Goal: Information Seeking & Learning: Learn about a topic

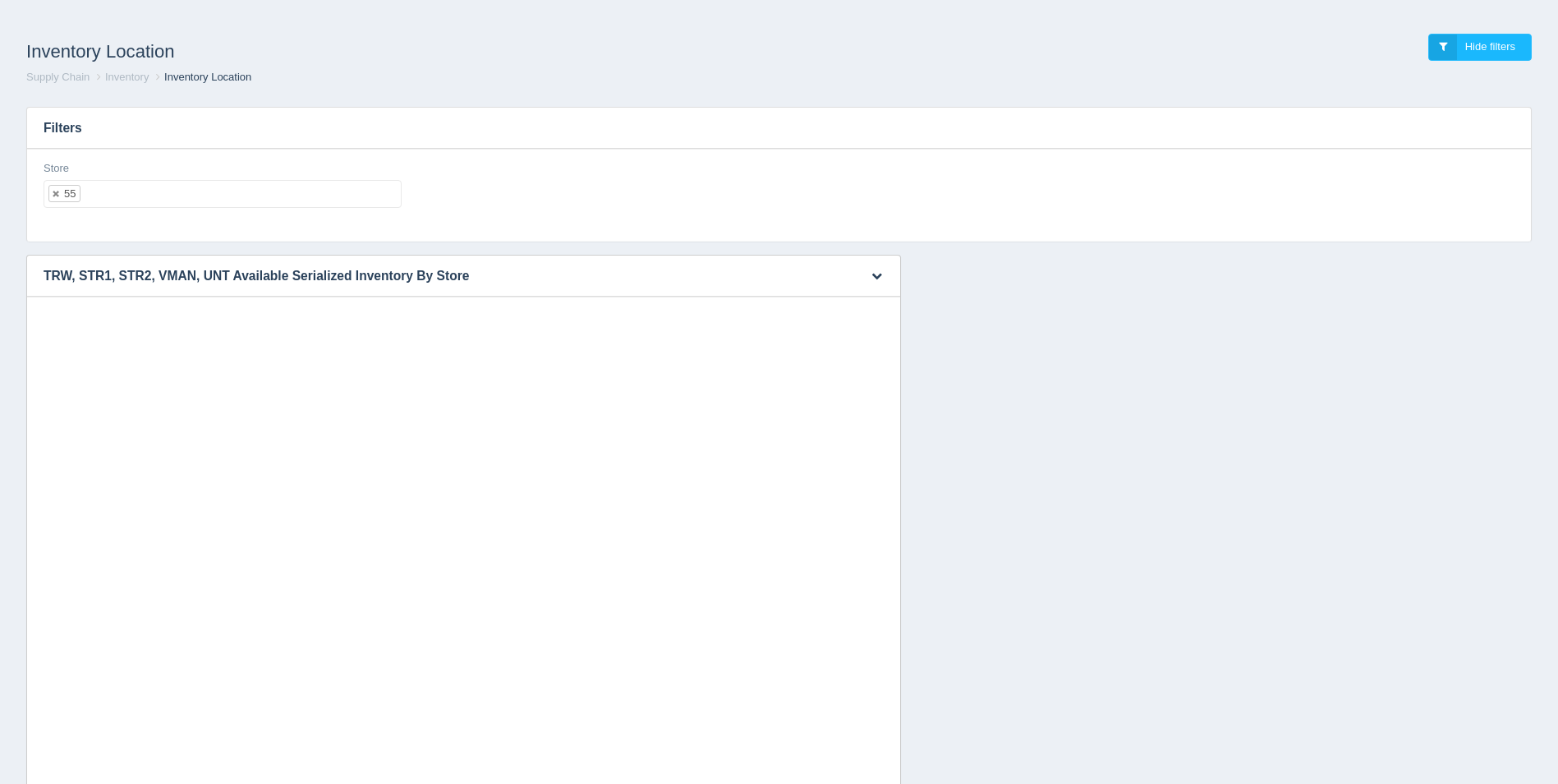
select select "55"
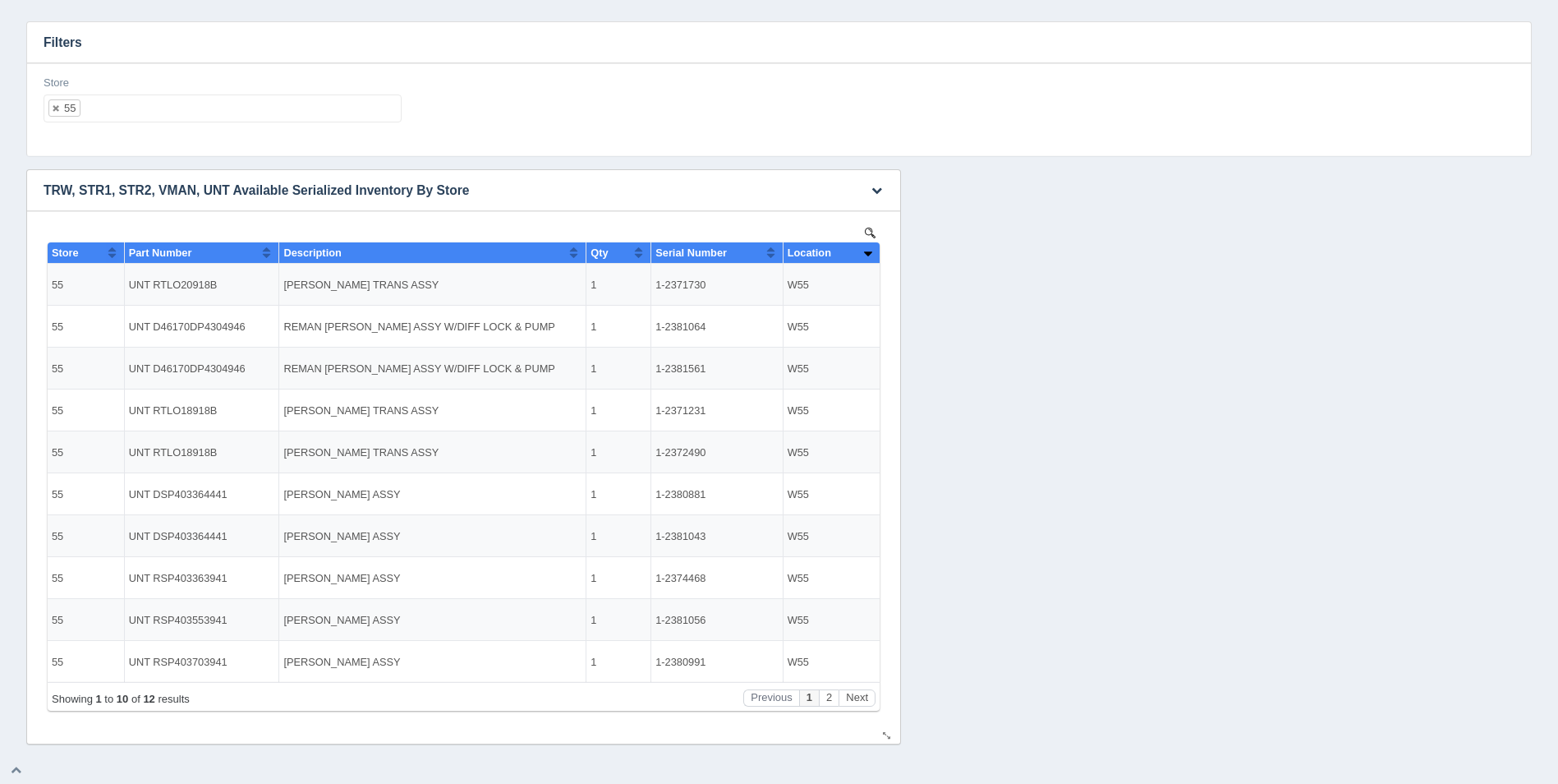
scroll to position [13, 0]
click at [233, 101] on ul "55" at bounding box center [222, 108] width 358 height 28
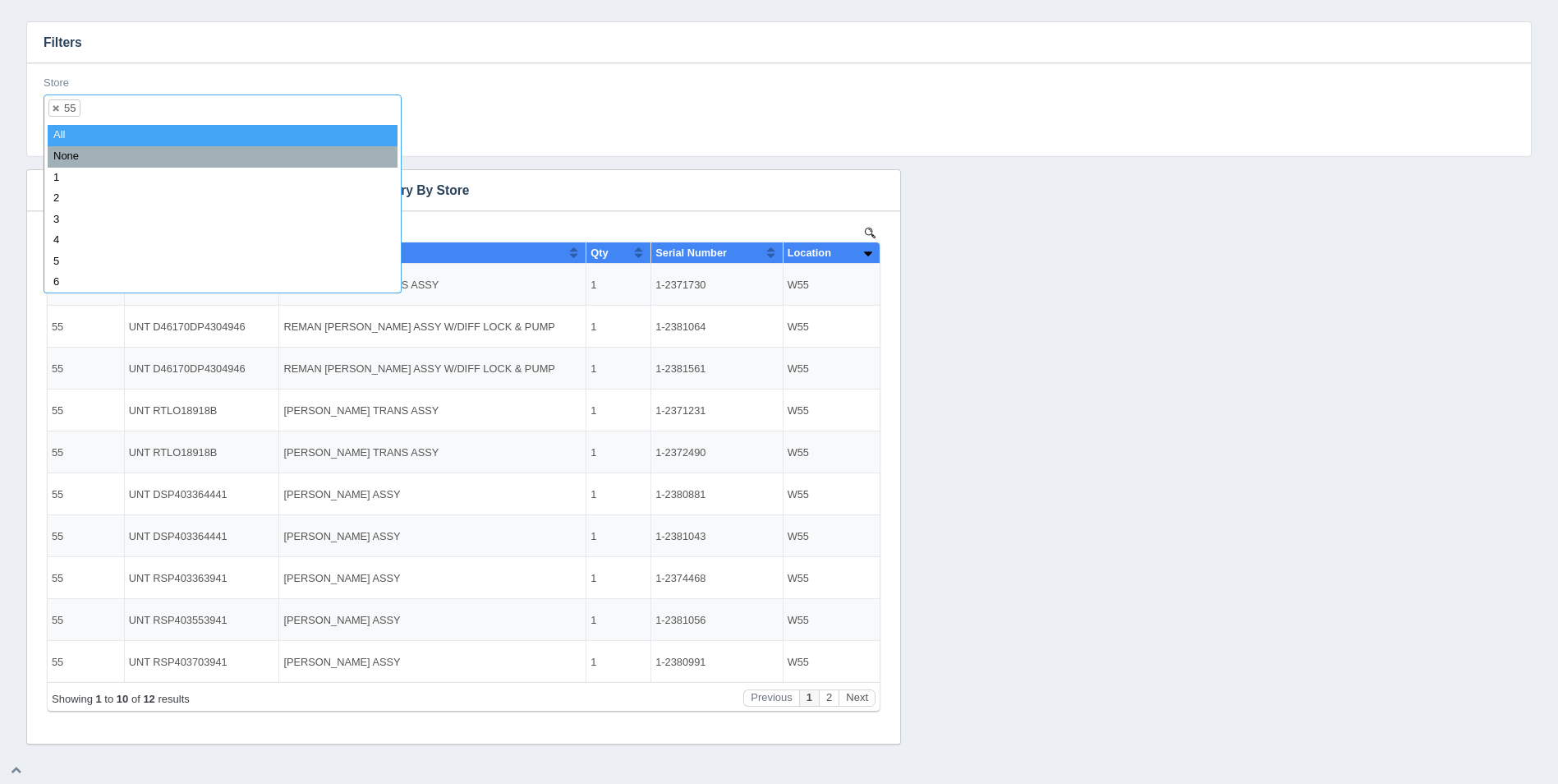
select select
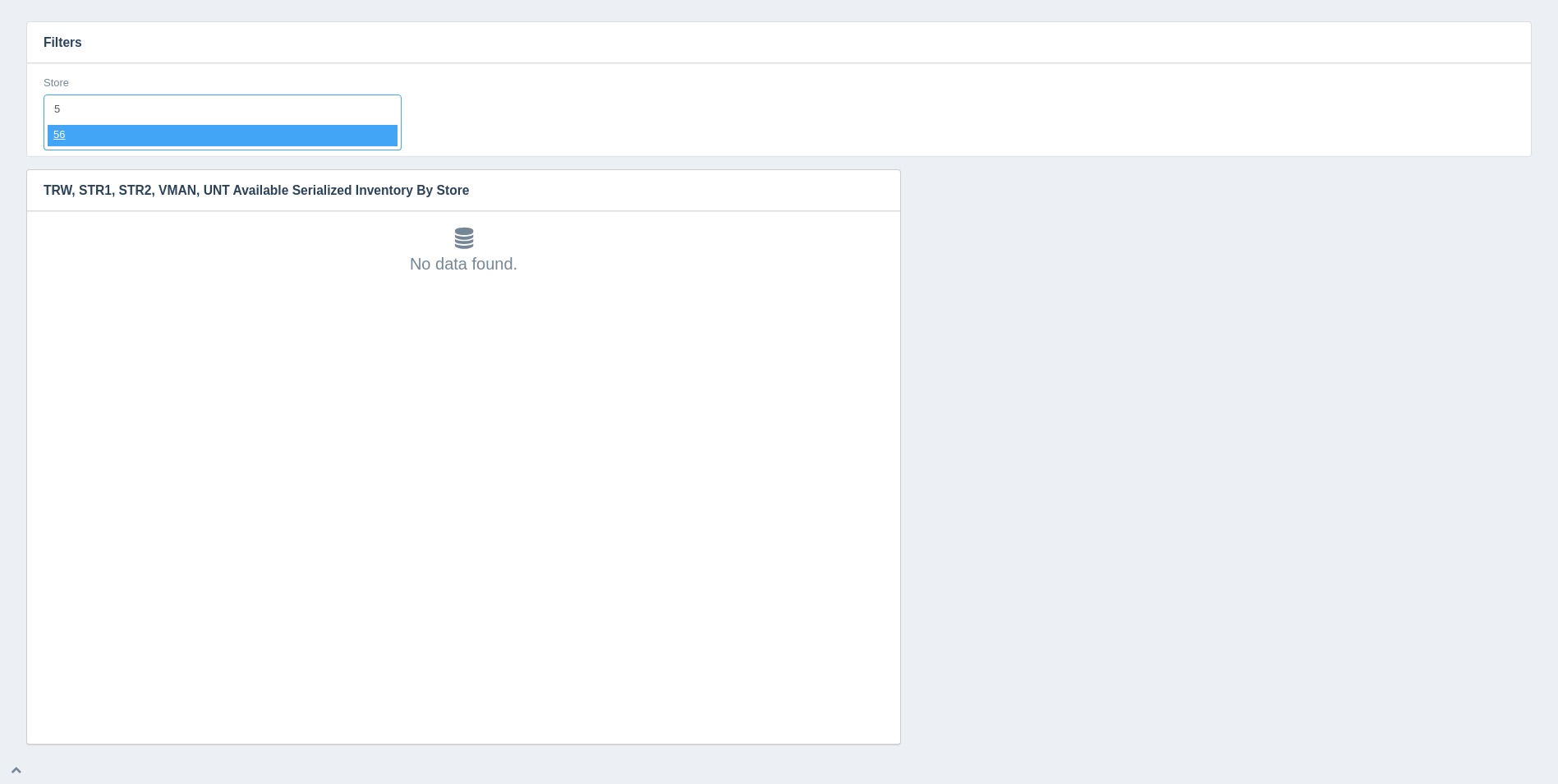
type input "56"
select select "56"
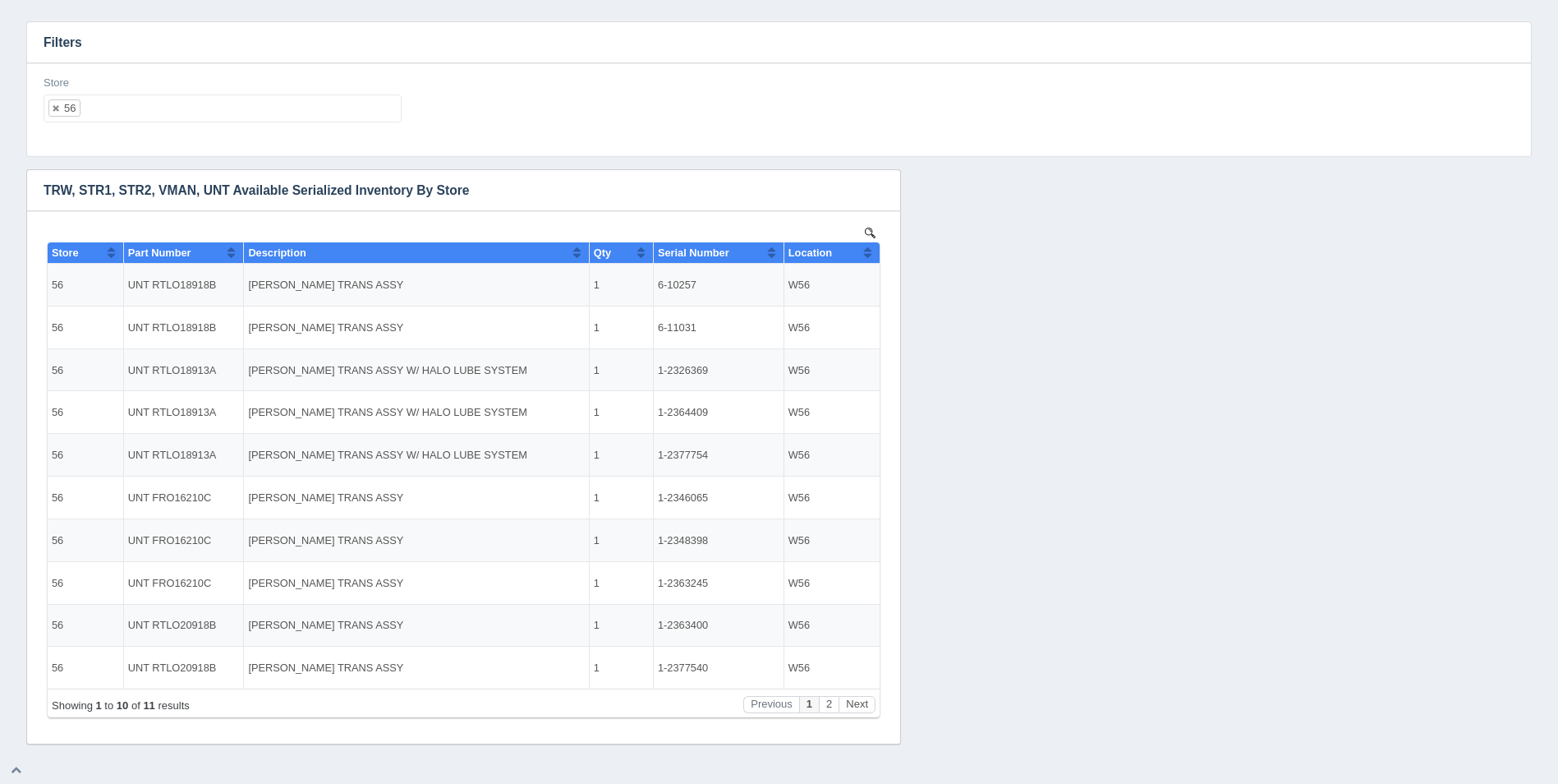
scroll to position [0, 0]
click at [862, 252] on button "Sort column ascending" at bounding box center [868, 252] width 11 height 19
click at [866, 251] on button "Sort column descending" at bounding box center [868, 252] width 11 height 19
click at [181, 102] on ul "56" at bounding box center [222, 108] width 358 height 28
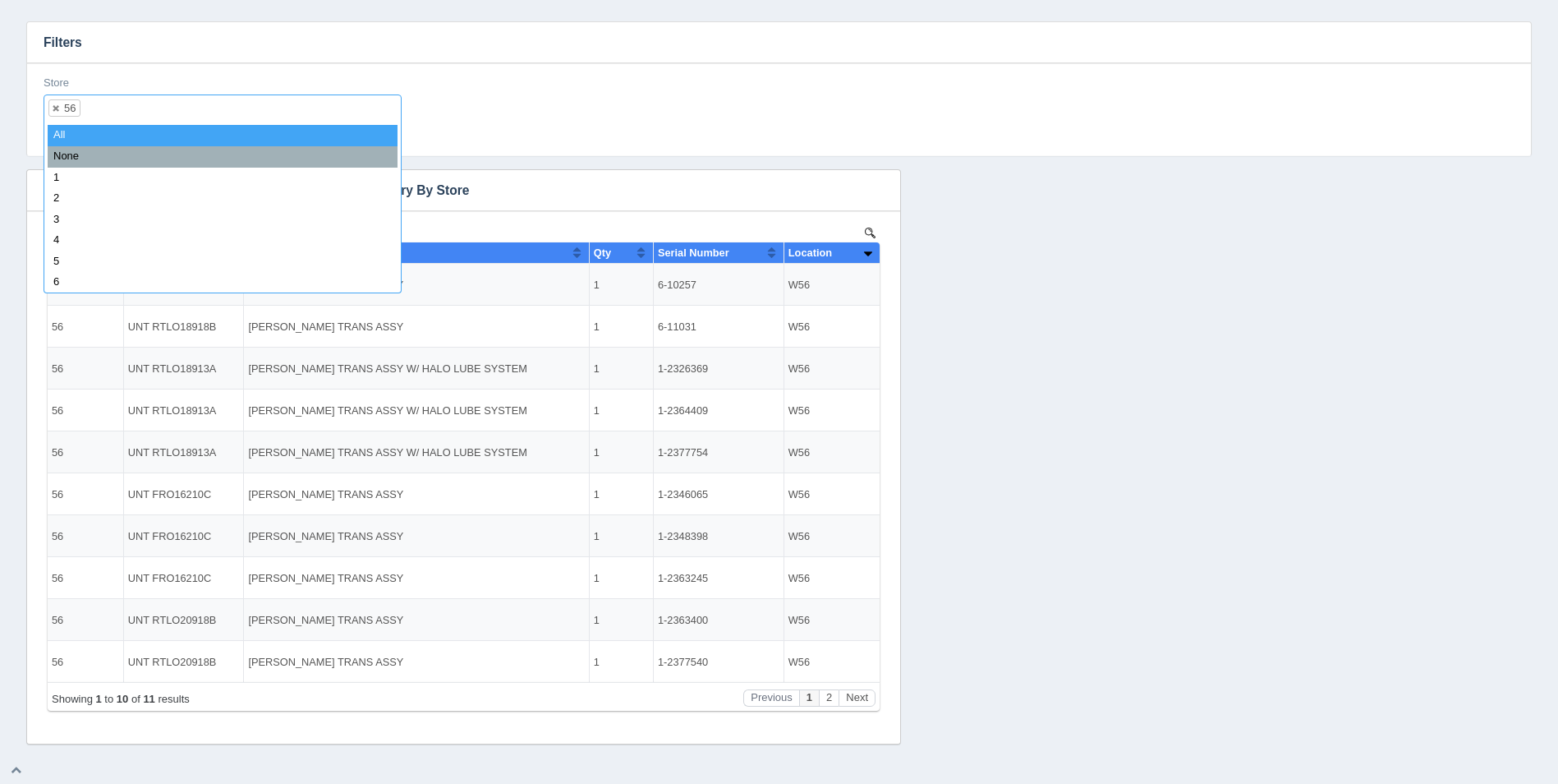
select select
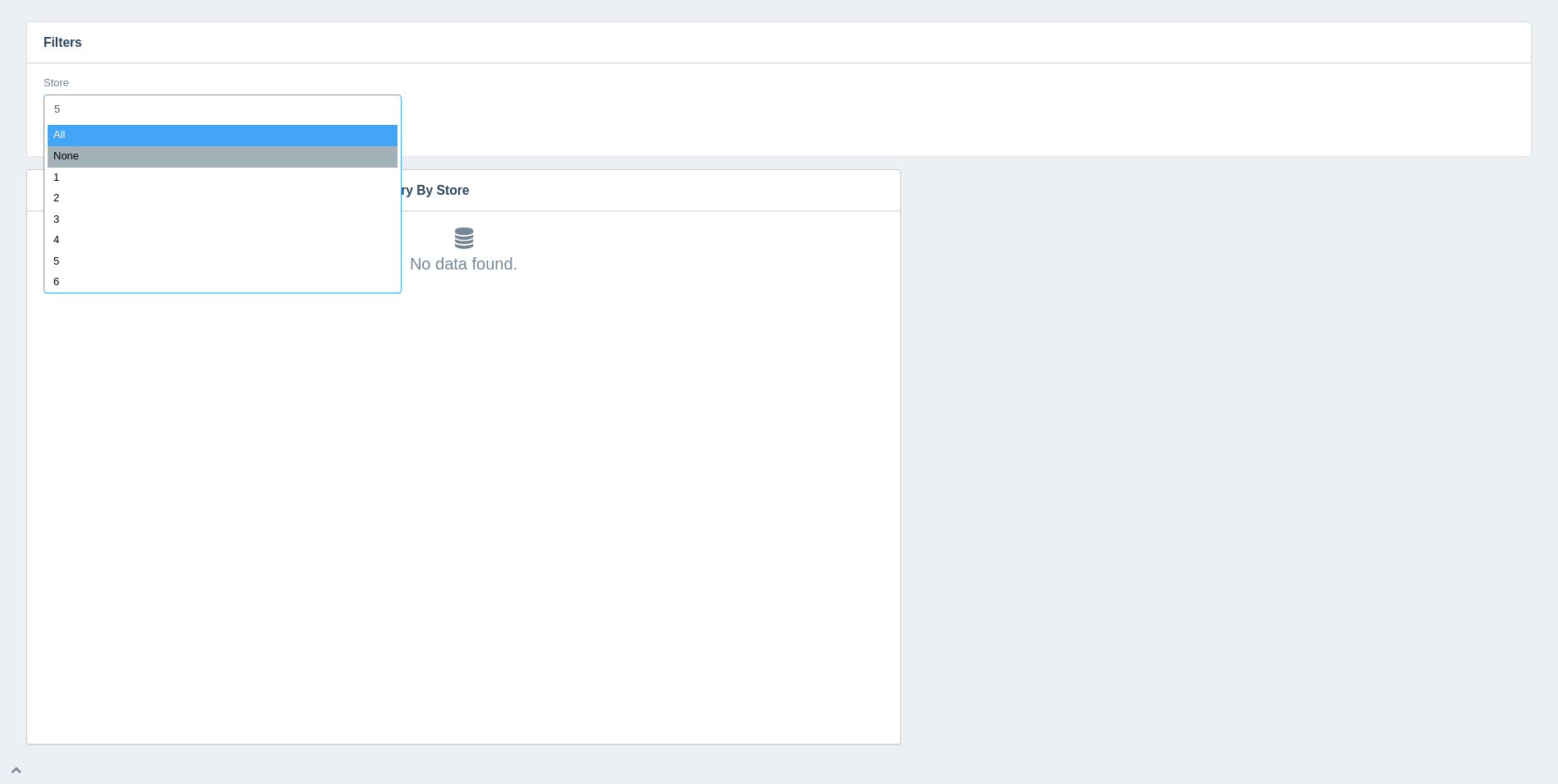
type input "57"
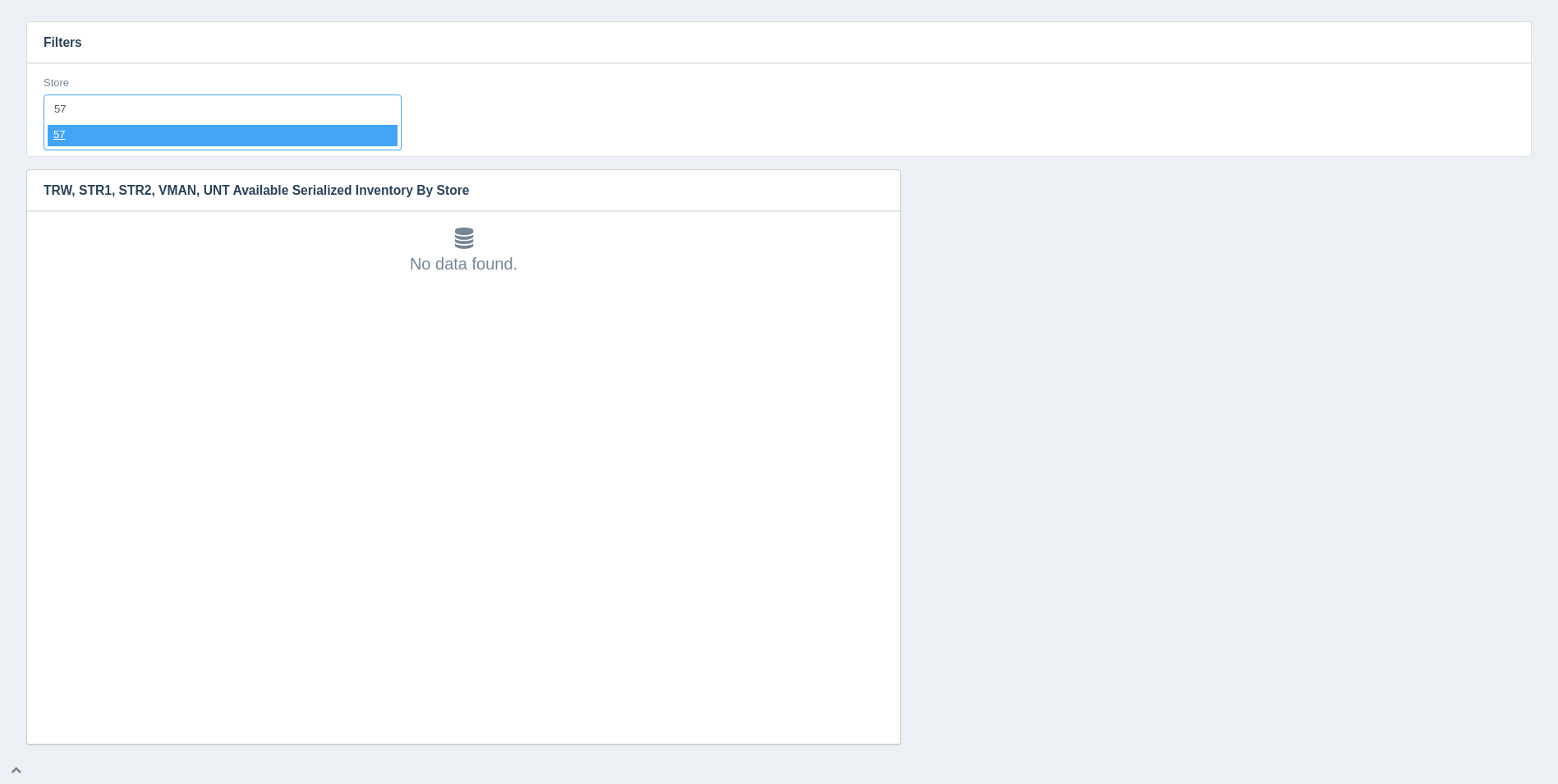
select select "57"
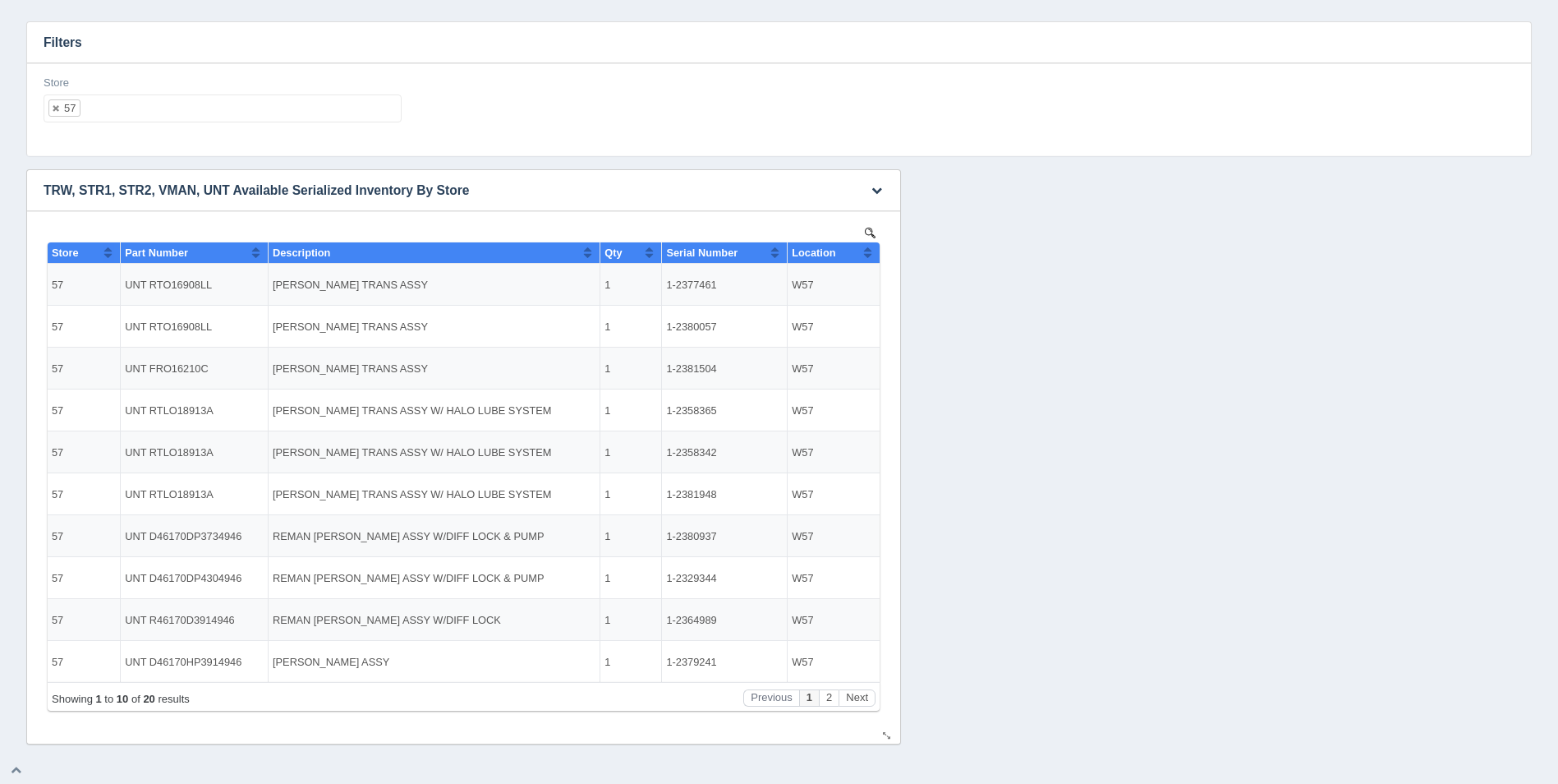
click at [866, 260] on button "Sort column ascending" at bounding box center [868, 252] width 11 height 19
click at [870, 257] on button "Sort column descending" at bounding box center [868, 252] width 11 height 19
drag, startPoint x: 294, startPoint y: 105, endPoint x: 276, endPoint y: 102, distance: 18.2
click at [290, 105] on ul "57" at bounding box center [222, 108] width 358 height 28
select select
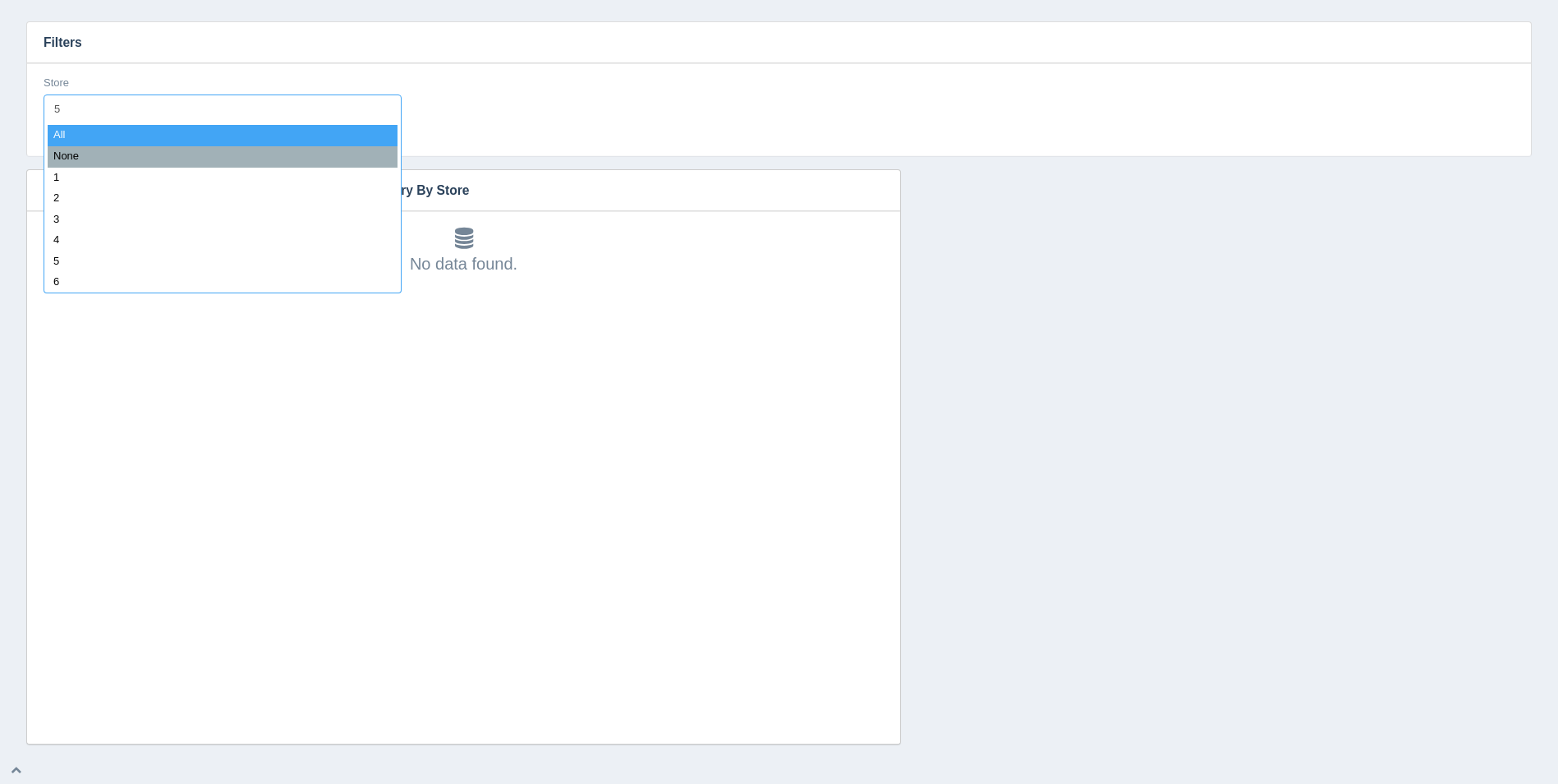
type input "58"
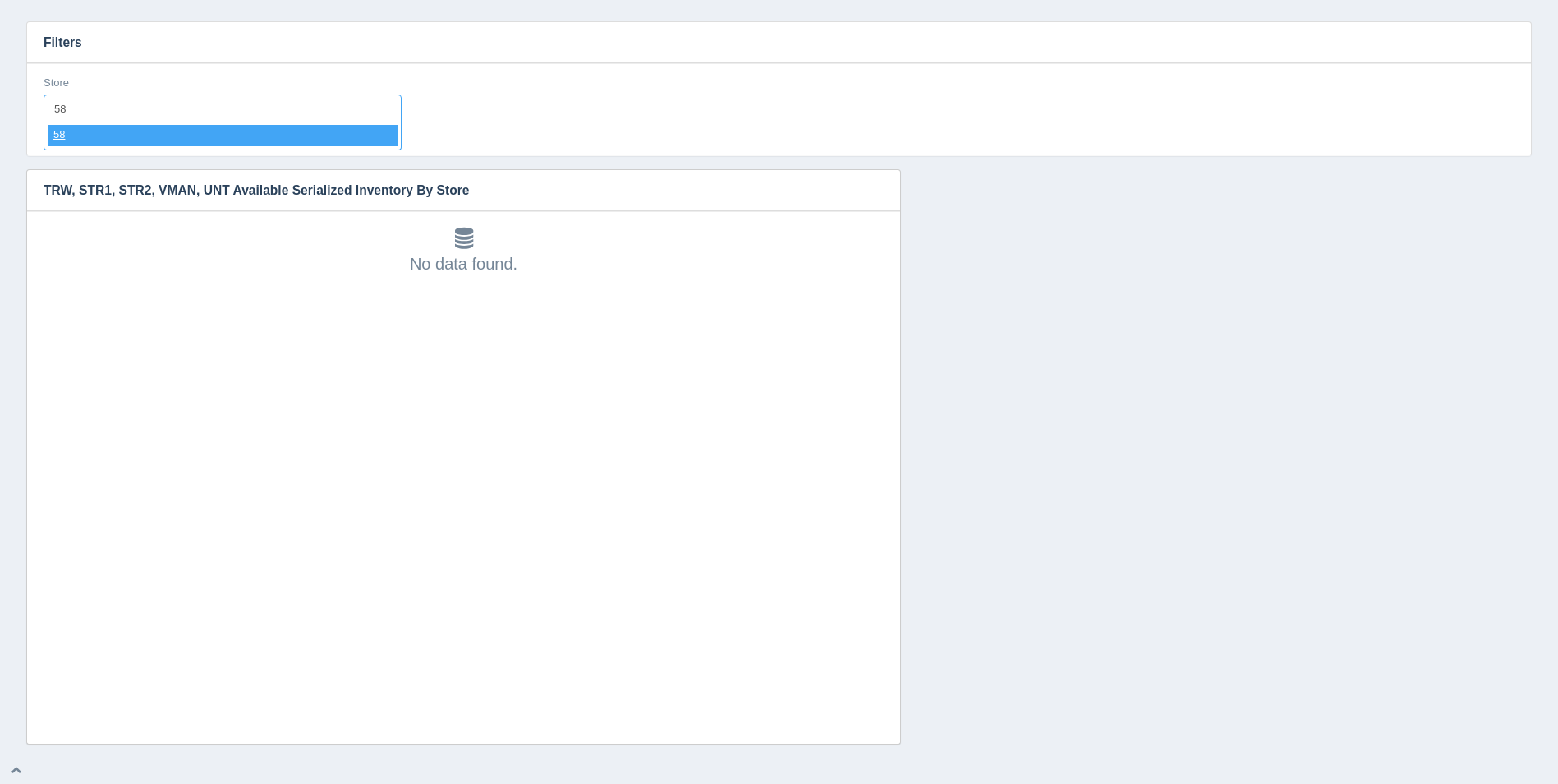
select select "58"
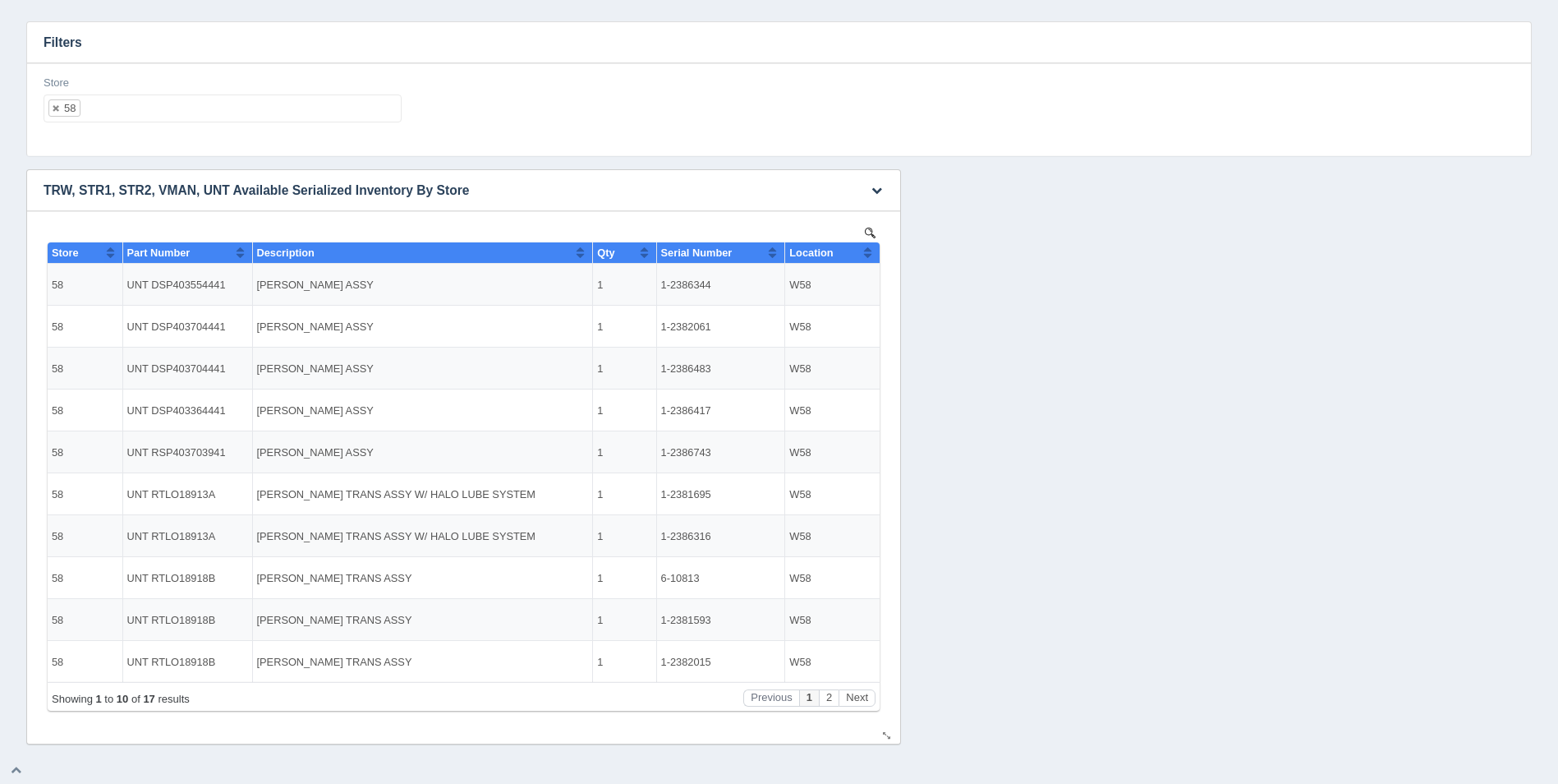
click at [873, 249] on button "Sort column ascending" at bounding box center [868, 252] width 11 height 19
click at [873, 248] on button "Sort column descending" at bounding box center [868, 252] width 11 height 19
click at [220, 112] on ul "58" at bounding box center [222, 108] width 358 height 28
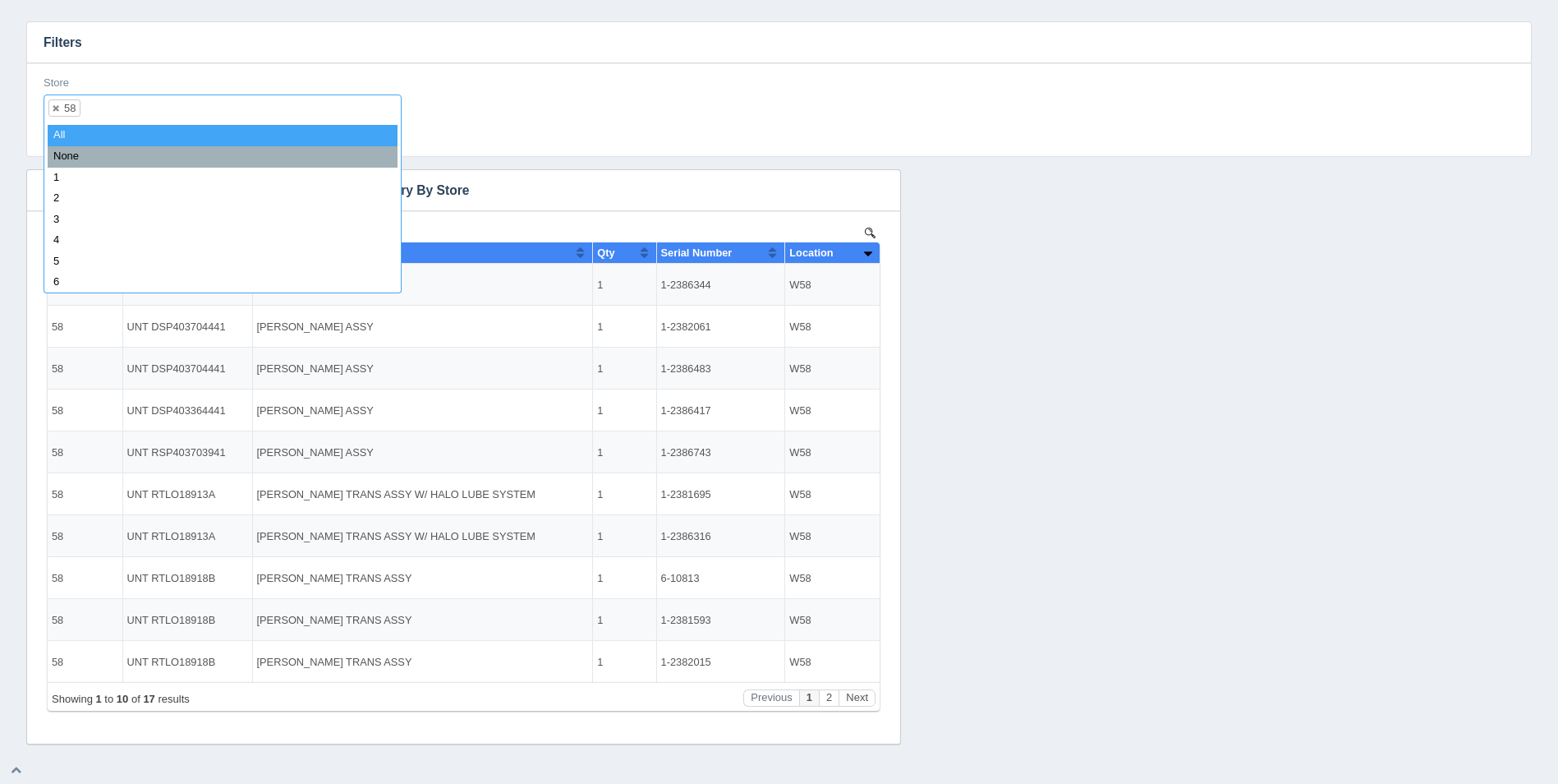
select select
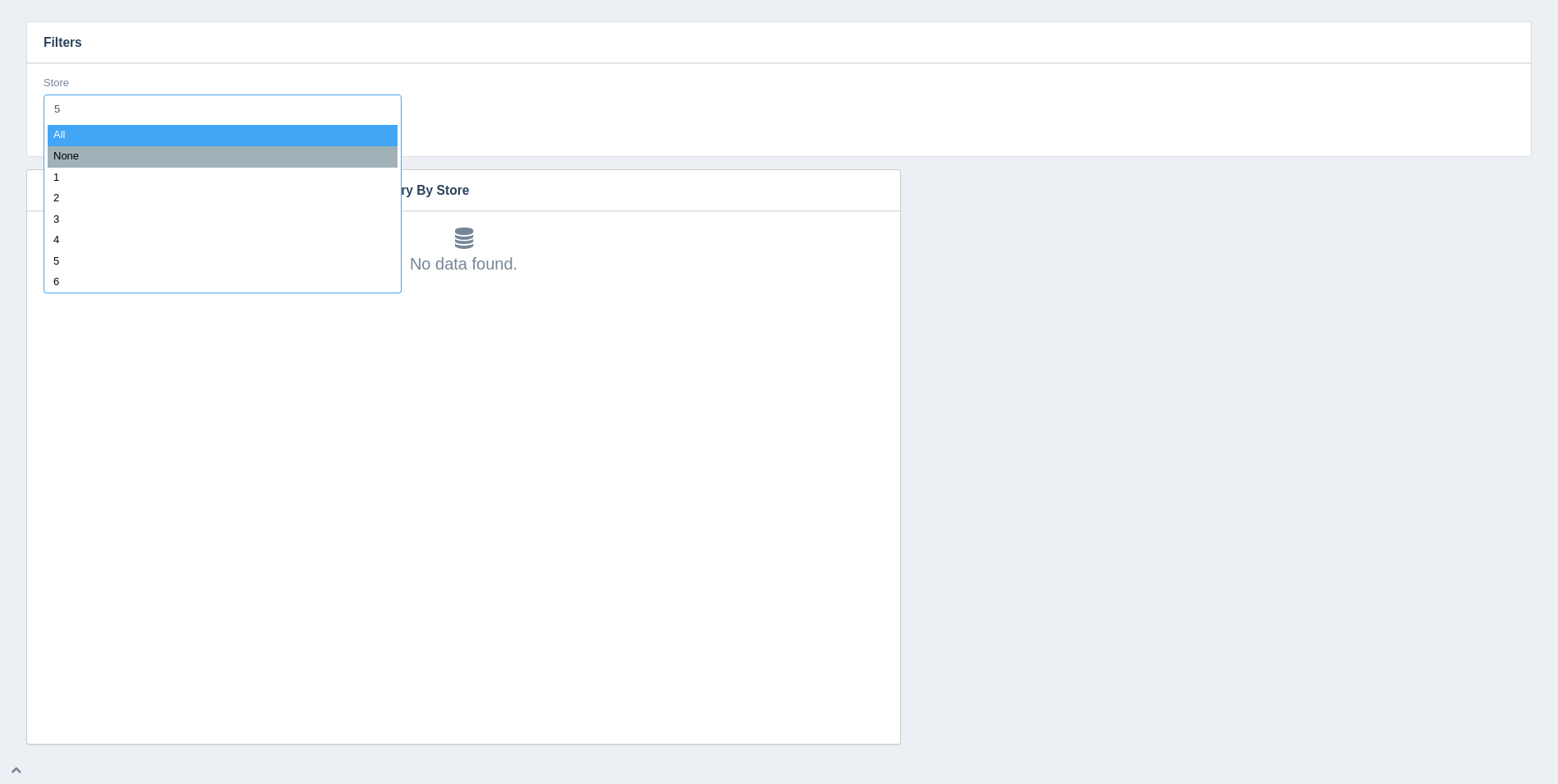
type input "59"
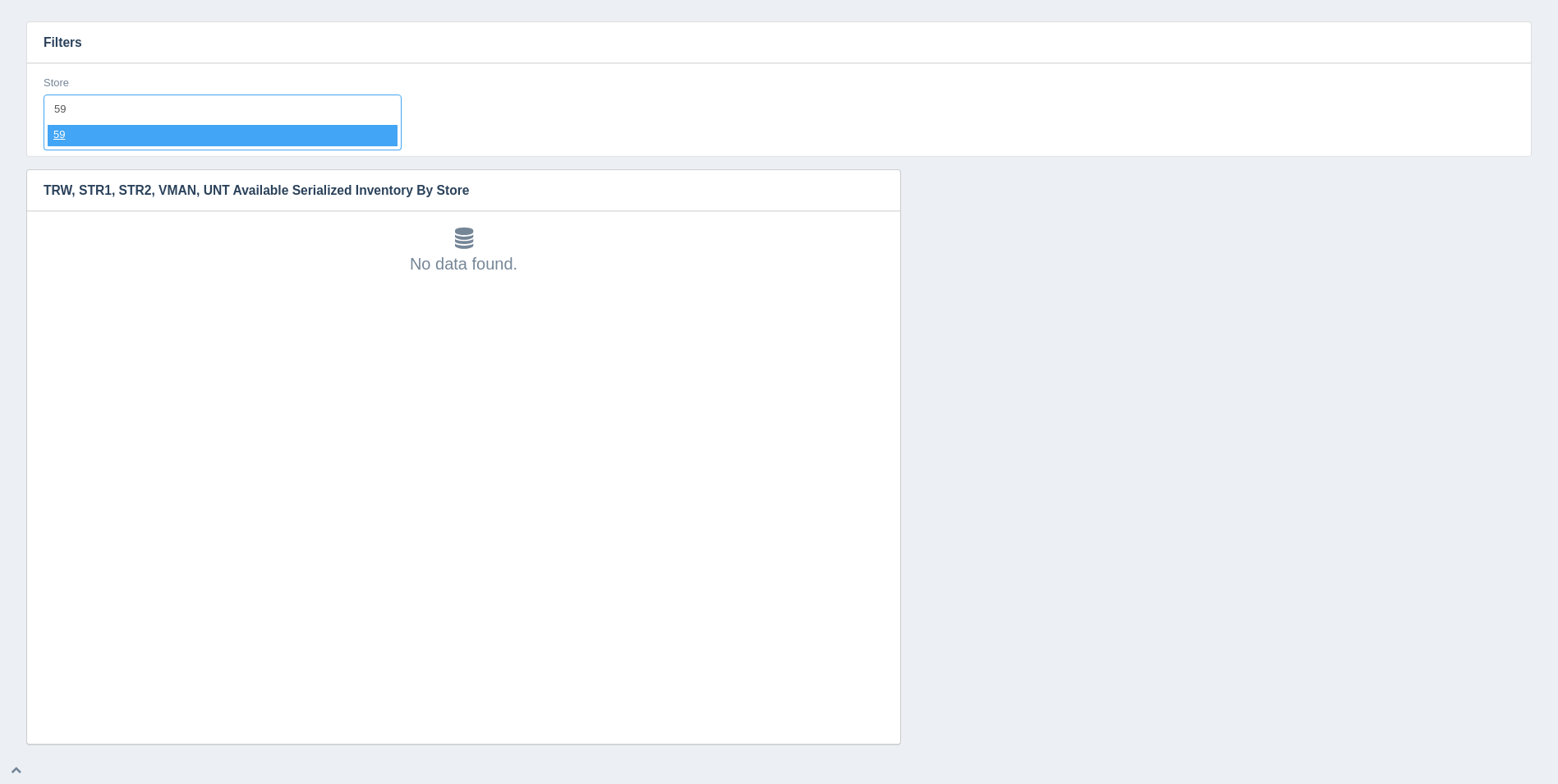
select select "59"
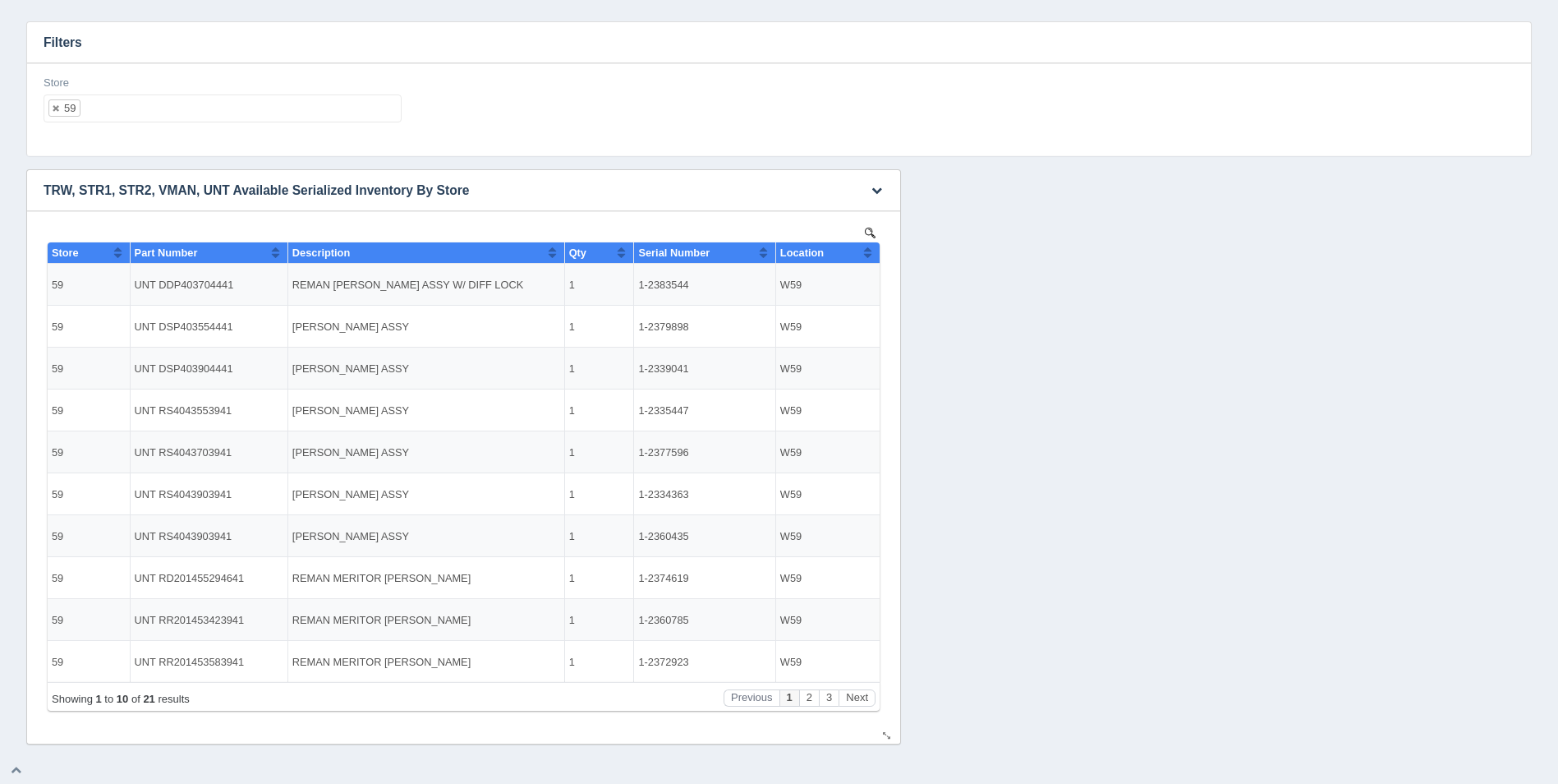
click at [874, 258] on th "Location" at bounding box center [827, 253] width 104 height 21
drag, startPoint x: 874, startPoint y: 258, endPoint x: 859, endPoint y: 256, distance: 15.1
click at [872, 258] on th "Location" at bounding box center [827, 253] width 104 height 21
click at [226, 101] on ul "59" at bounding box center [222, 108] width 358 height 28
select select
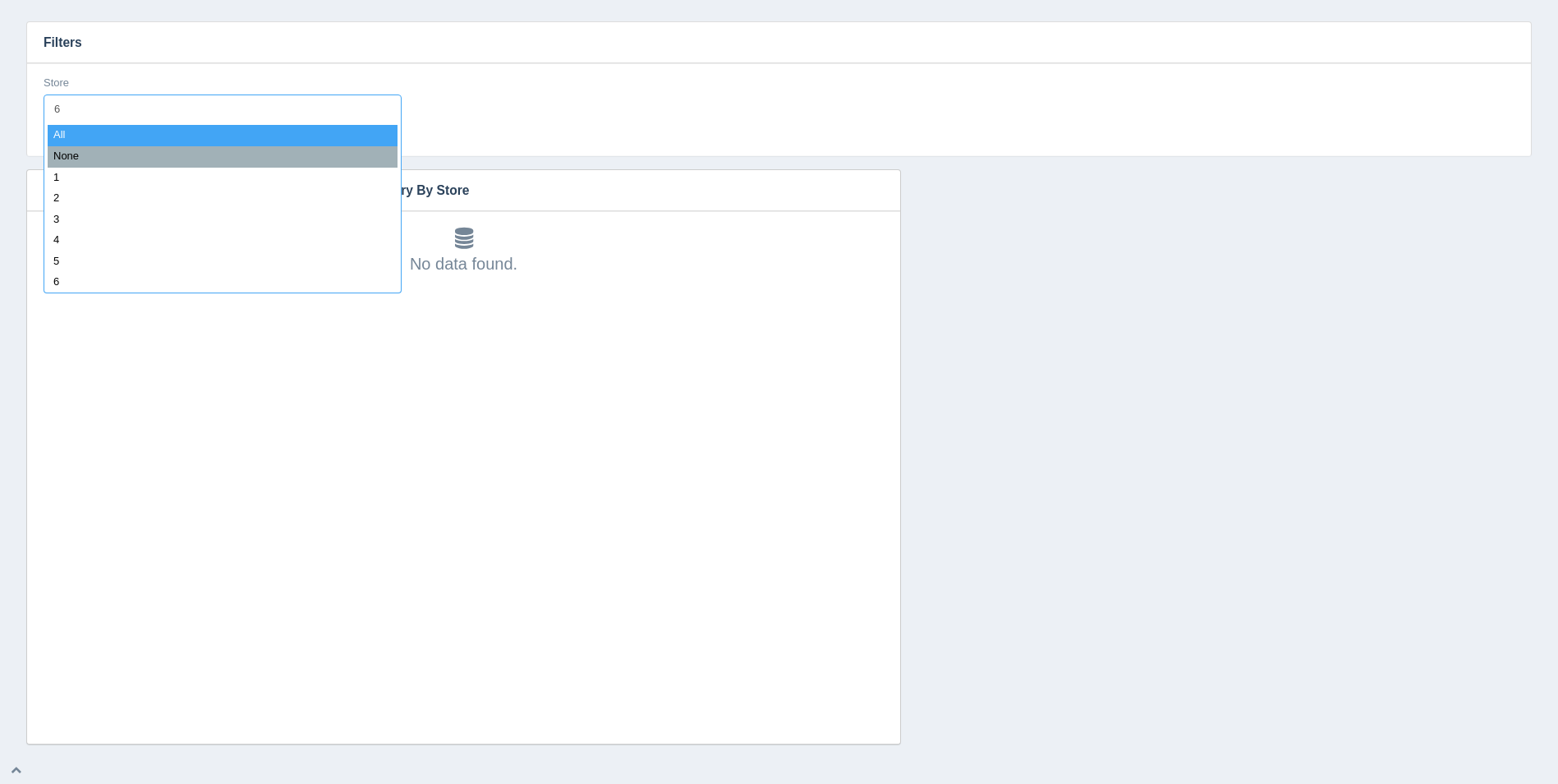
type input "60"
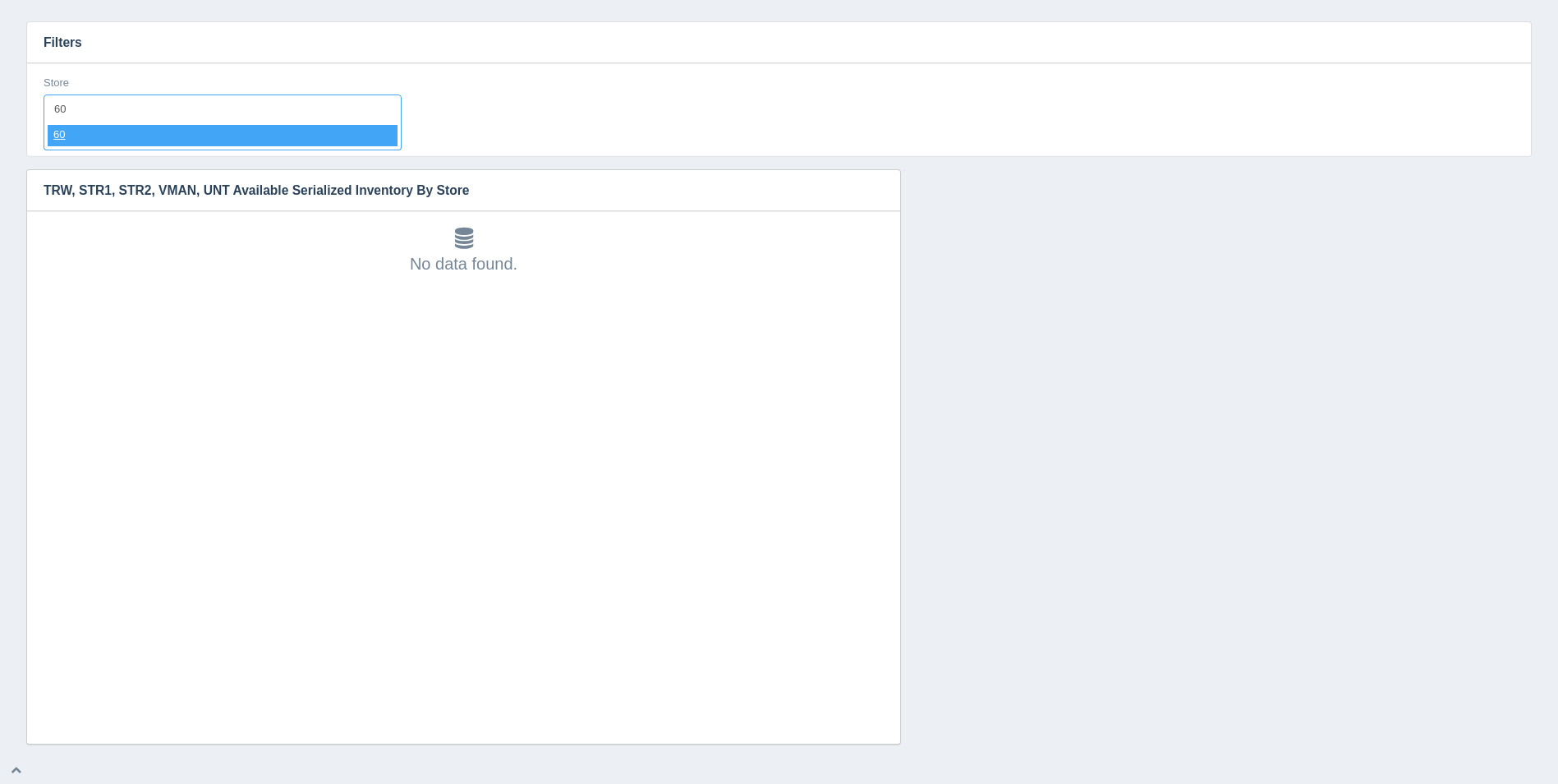
select select "60"
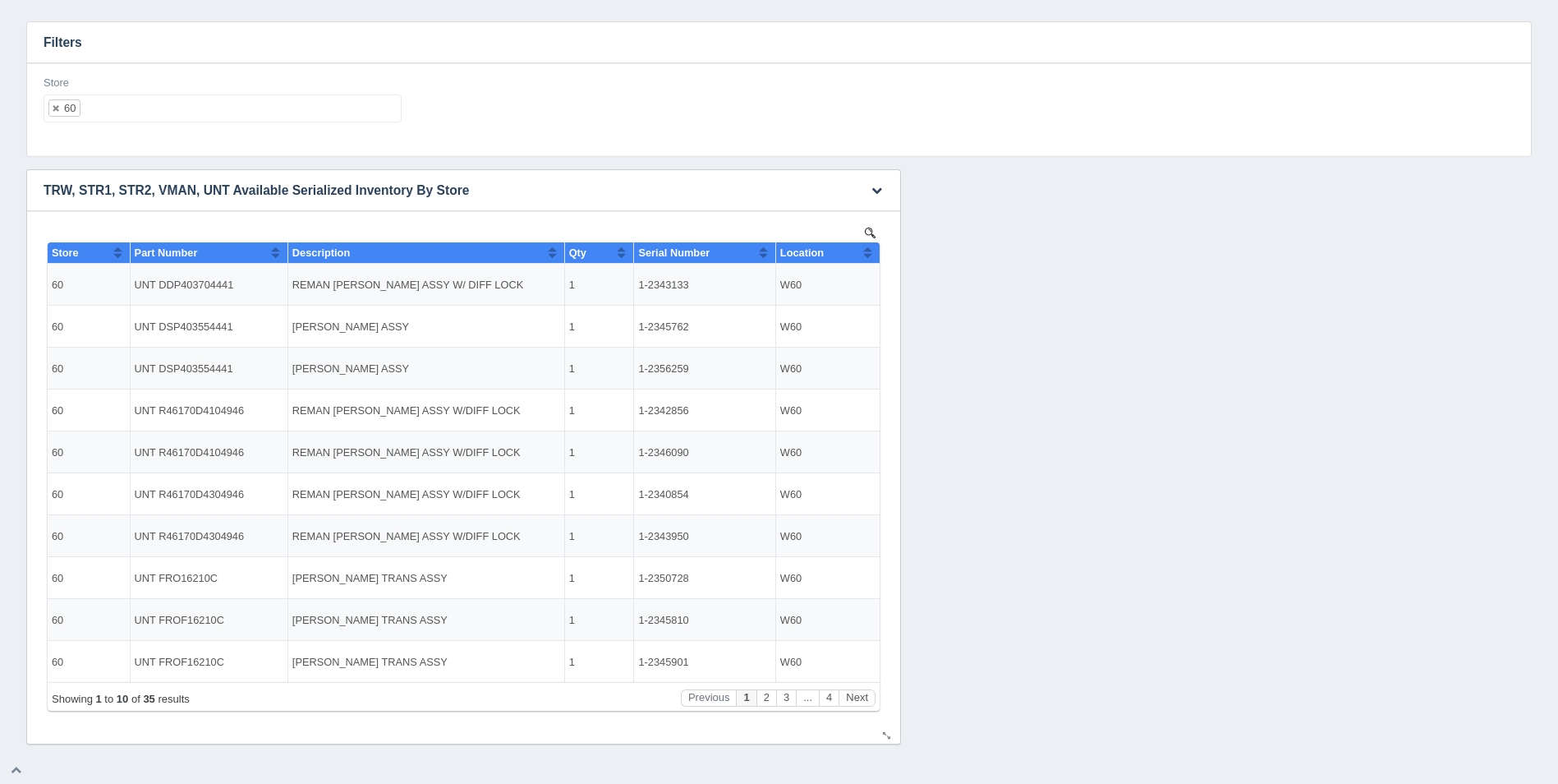
click at [870, 251] on button "Sort column ascending" at bounding box center [868, 252] width 11 height 19
drag, startPoint x: 870, startPoint y: 251, endPoint x: 857, endPoint y: 248, distance: 13.3
click at [866, 250] on button "Sort column descending" at bounding box center [868, 252] width 11 height 19
click at [279, 117] on ul "60" at bounding box center [222, 108] width 358 height 28
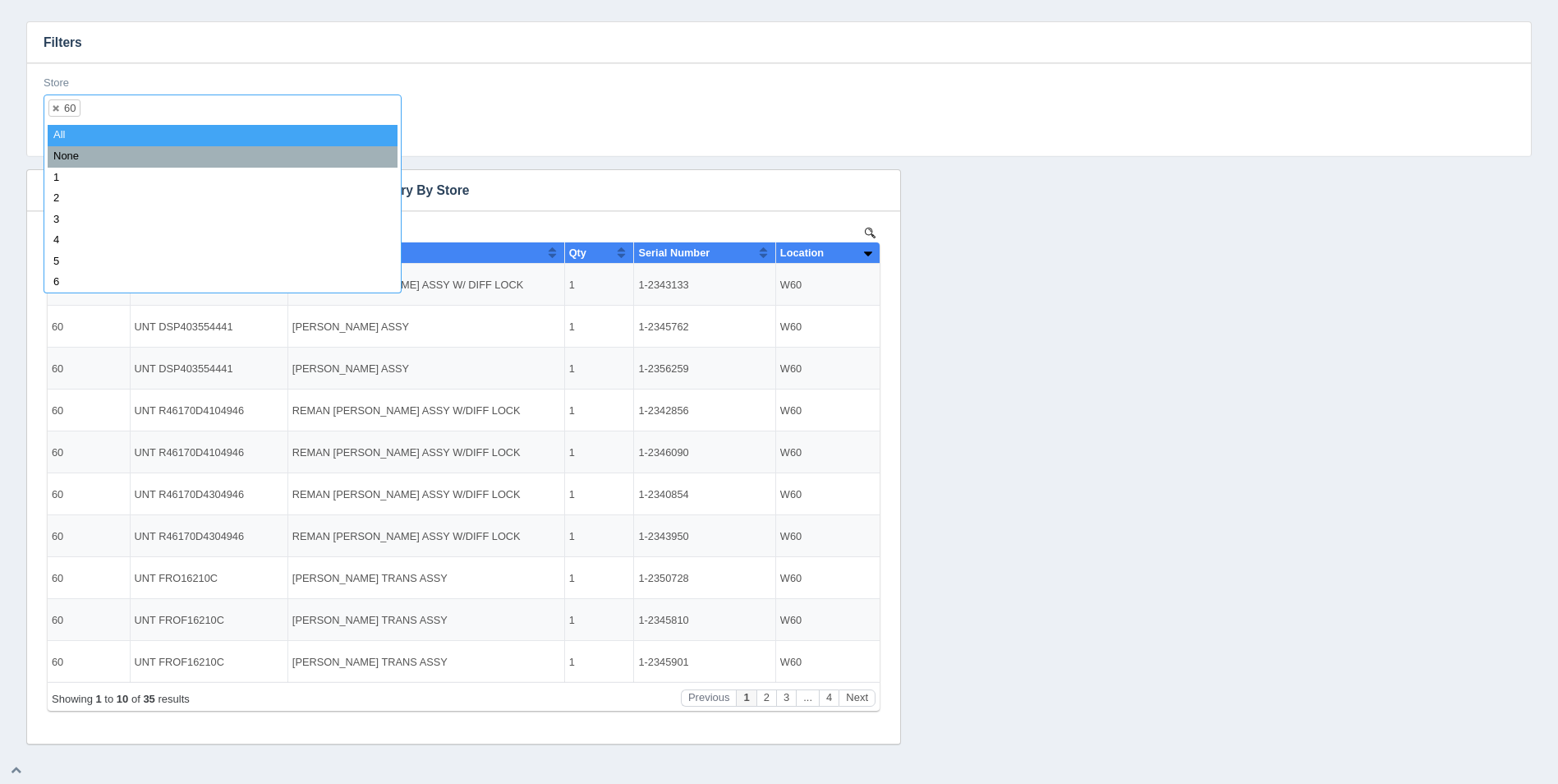
select select
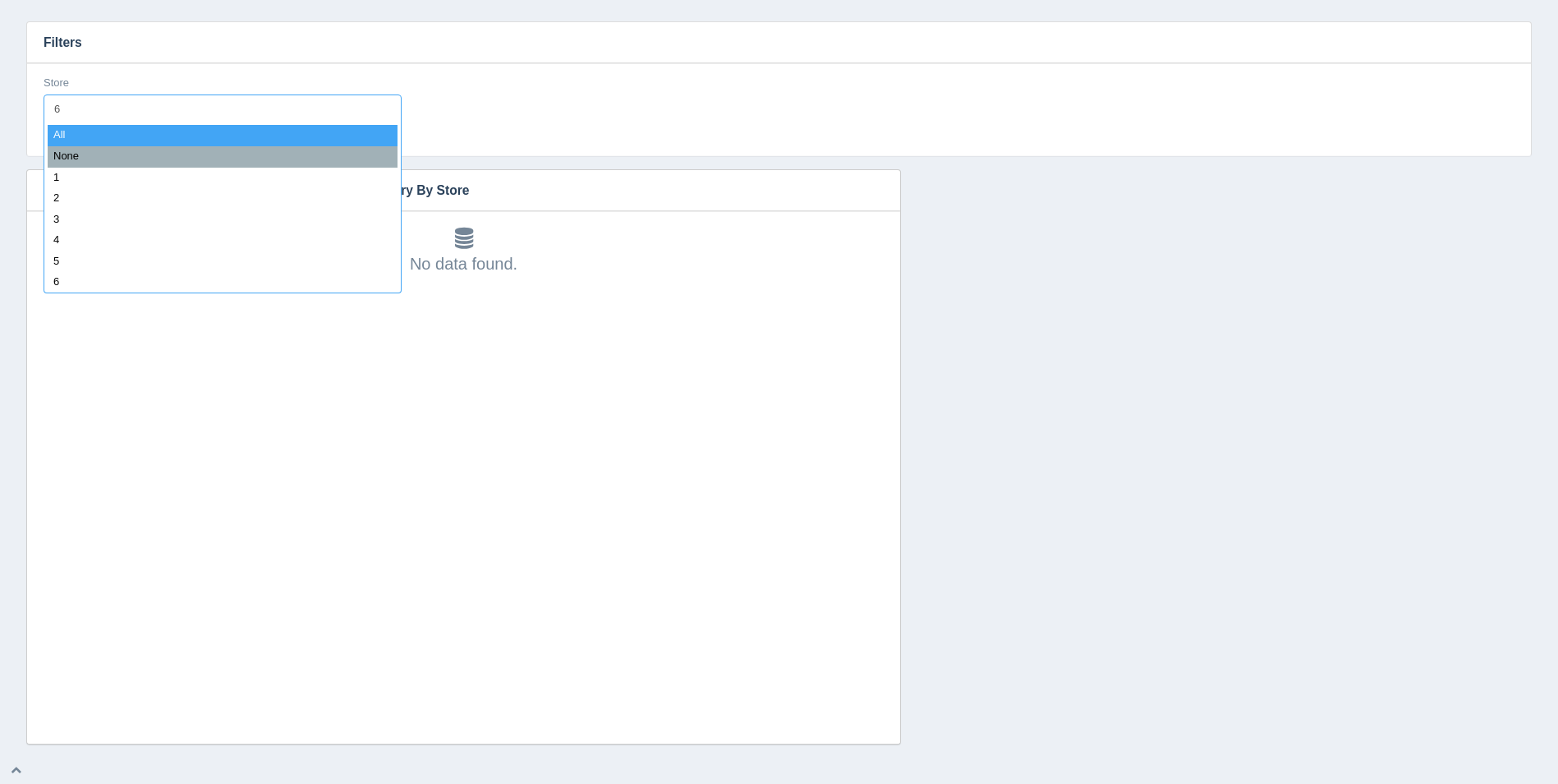
type input "61"
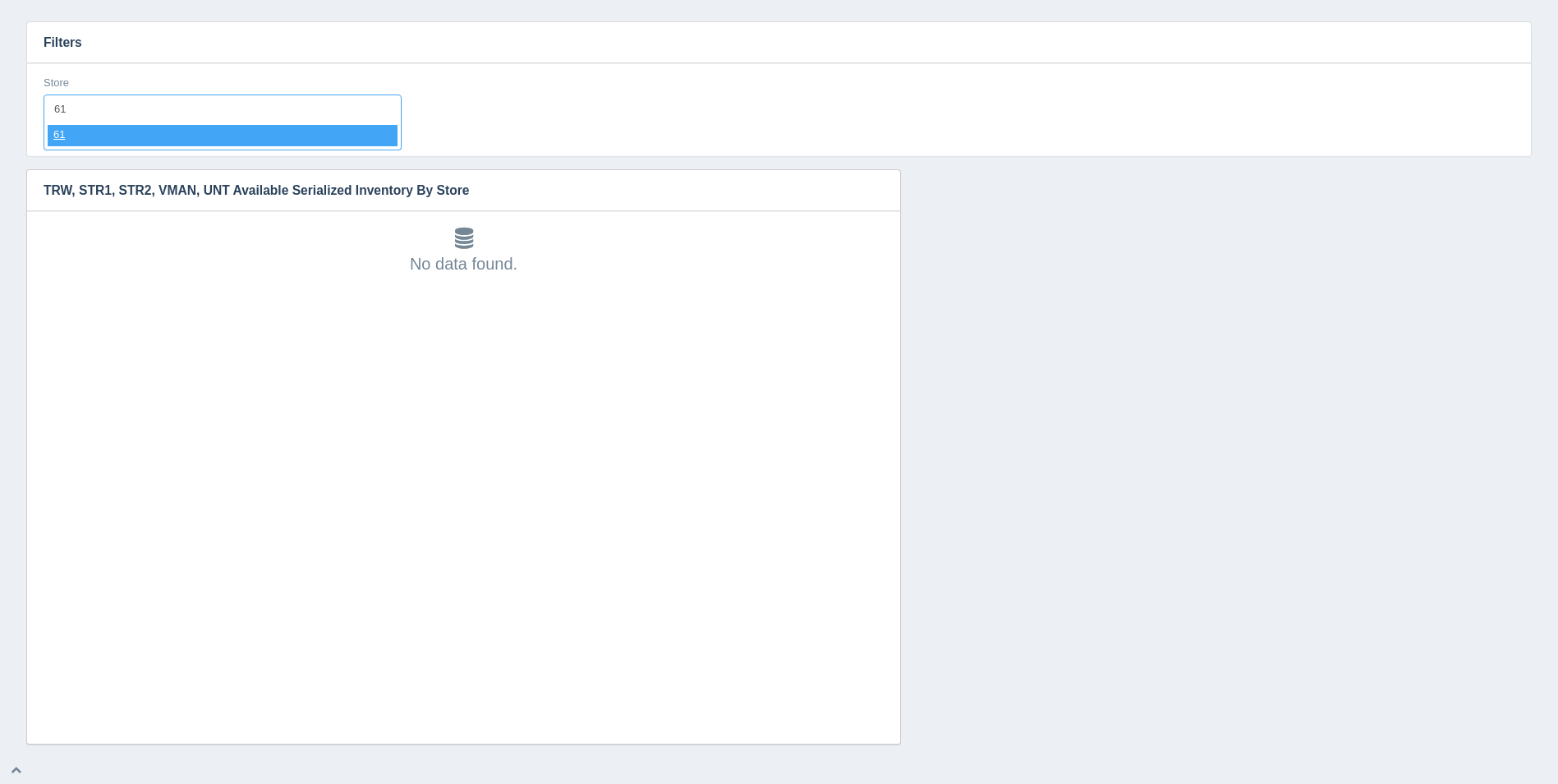
select select "61"
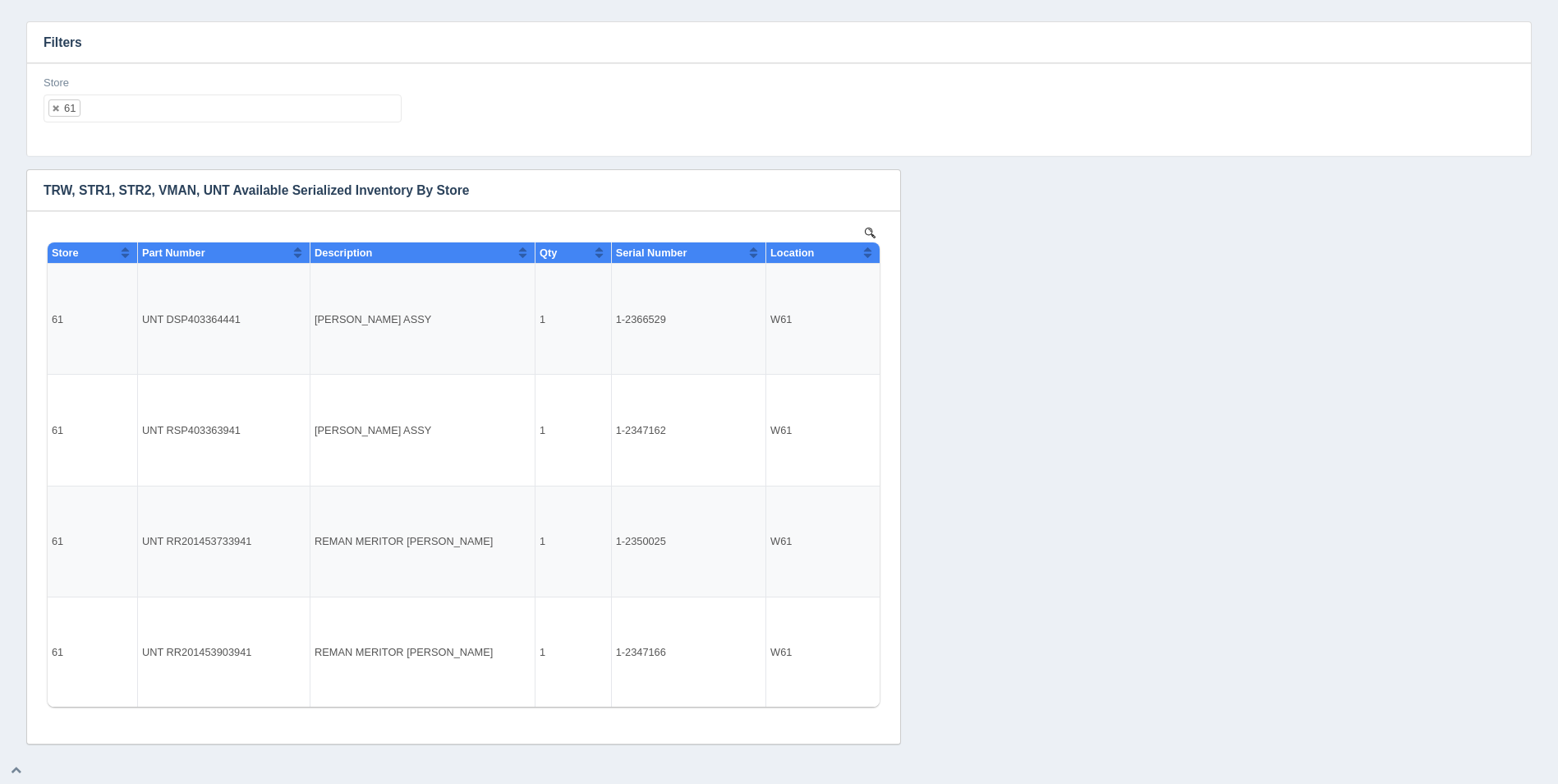
select select
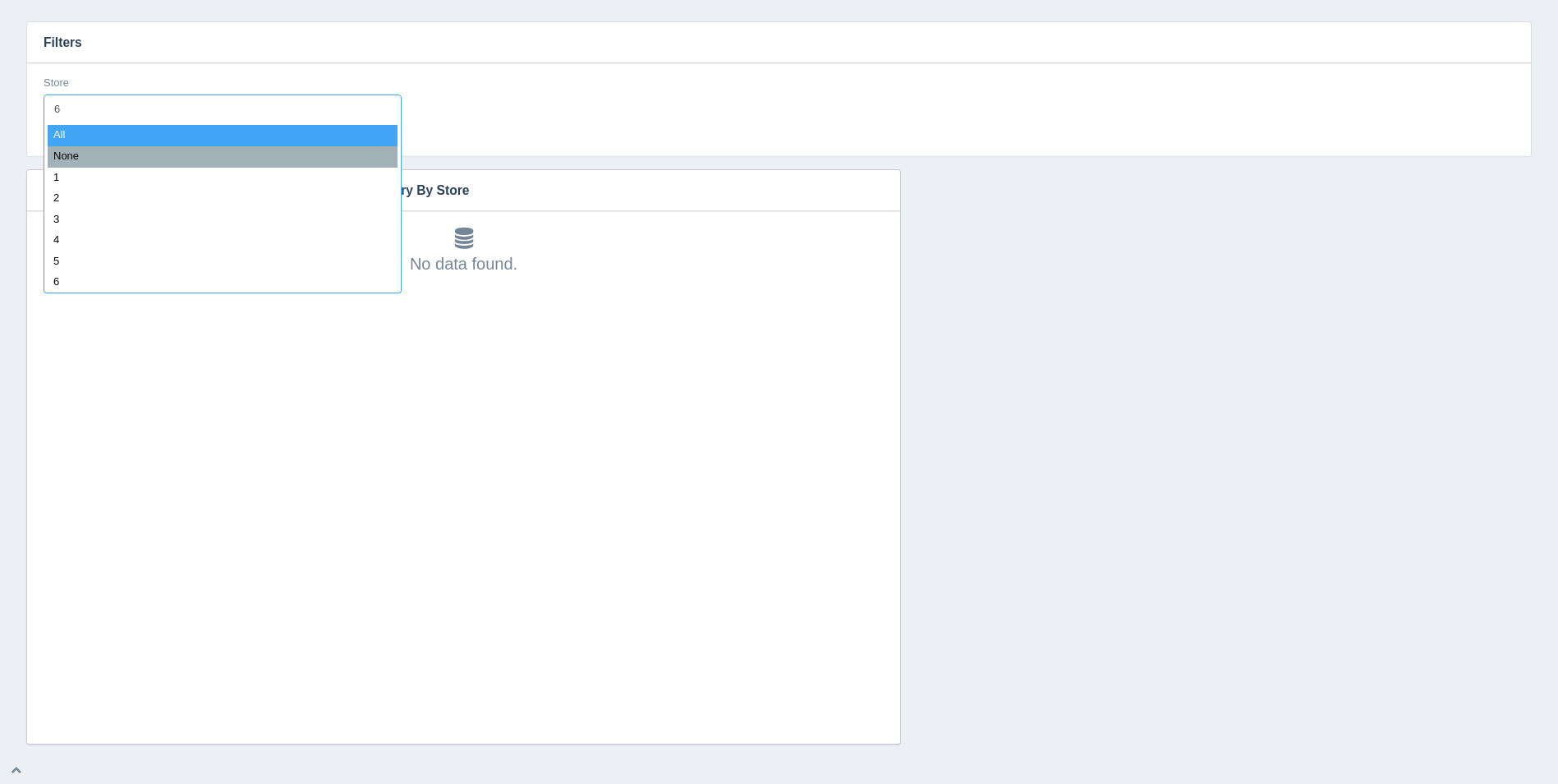
type input "62"
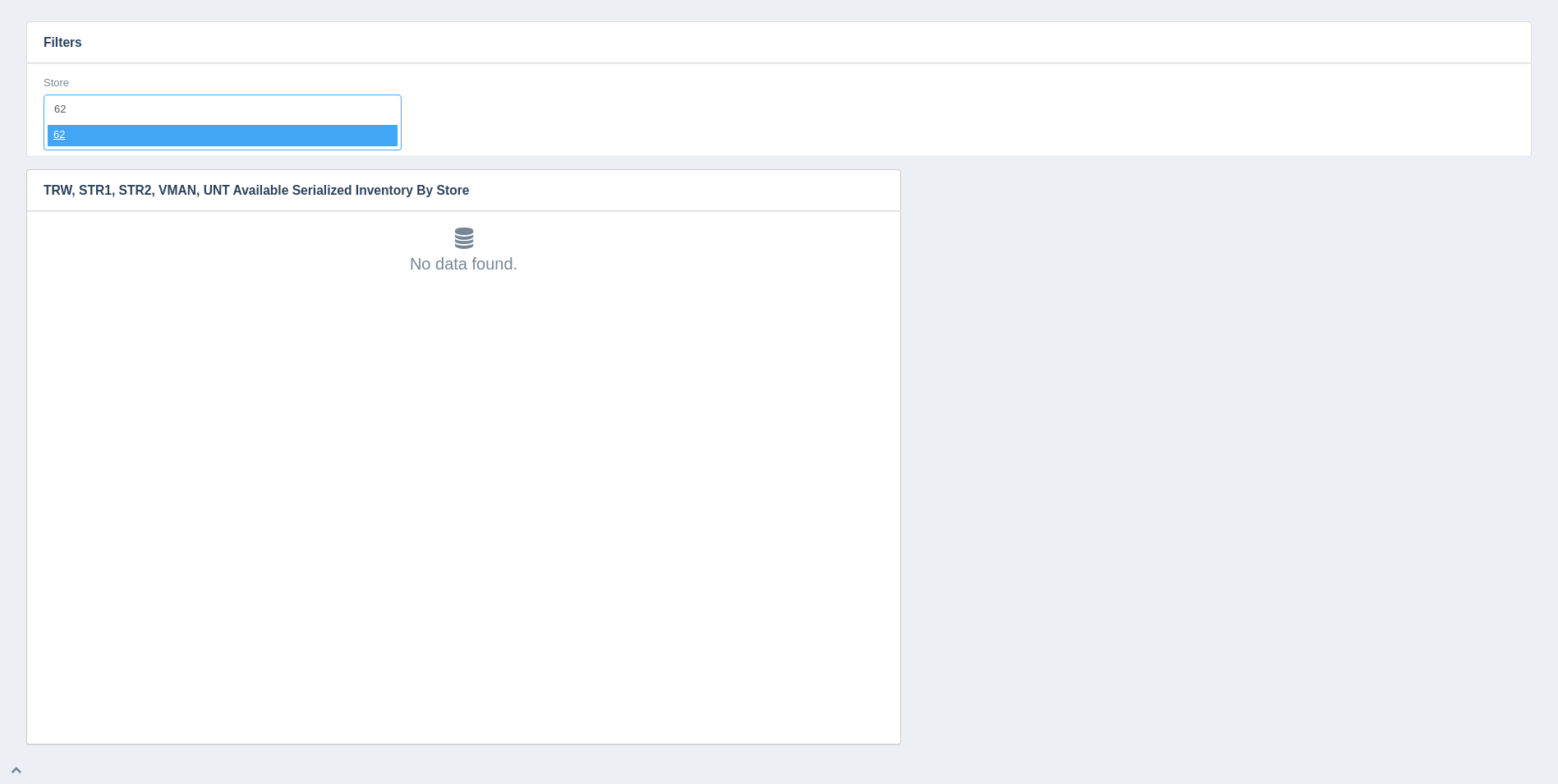
select select "62"
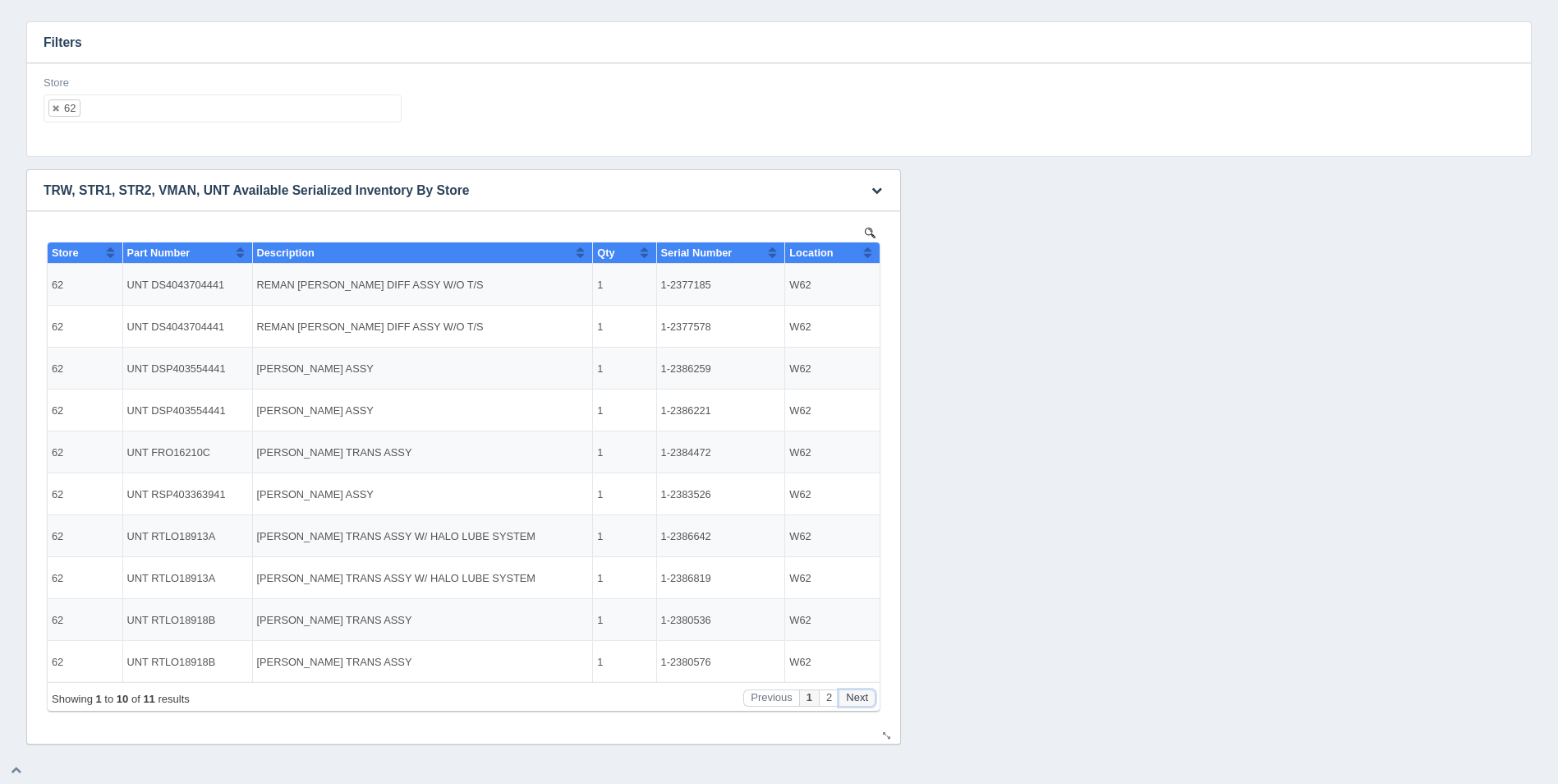
click at [847, 691] on button "Next" at bounding box center [857, 697] width 37 height 18
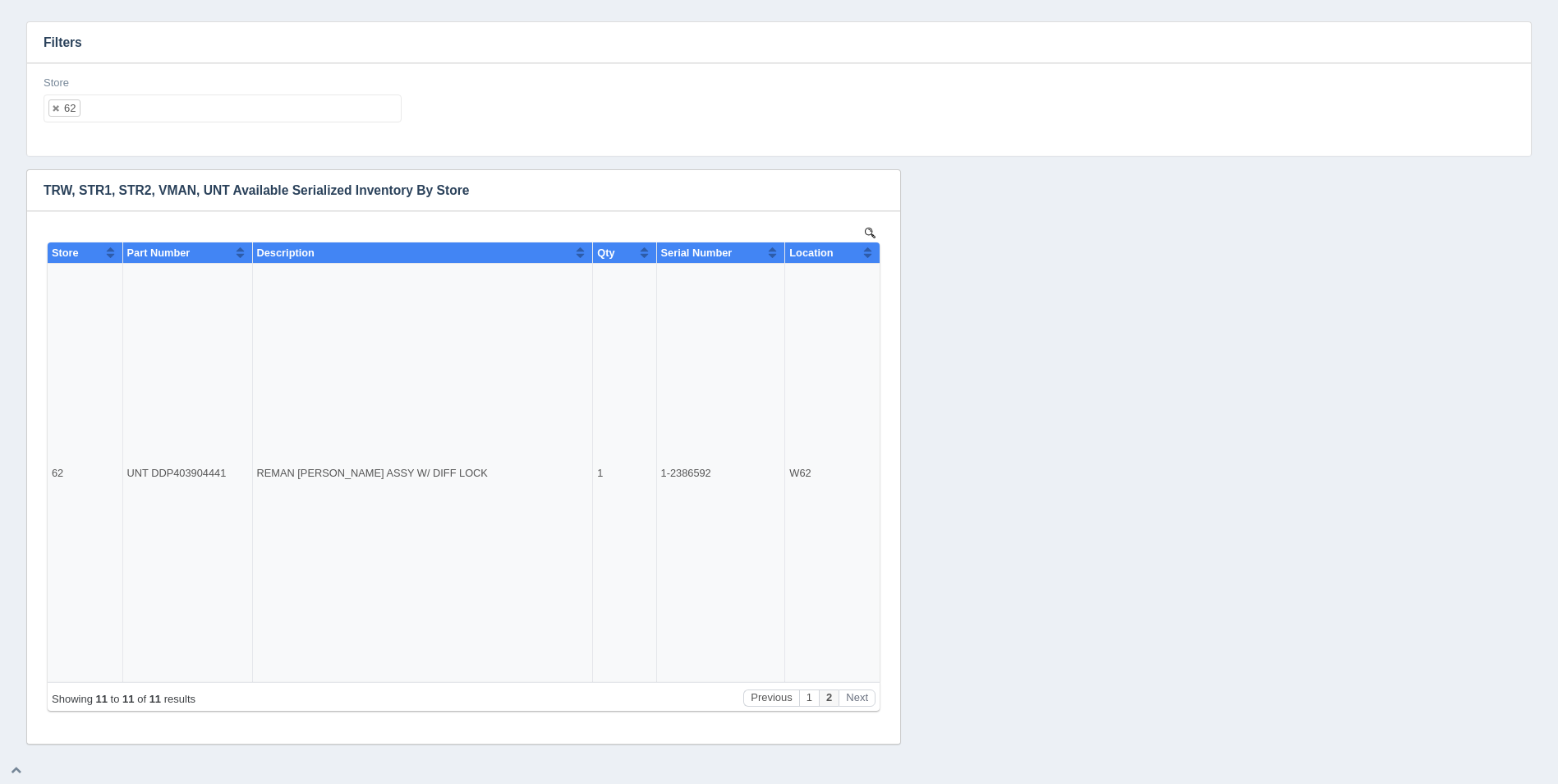
click at [177, 105] on ul "62" at bounding box center [222, 108] width 358 height 28
select select
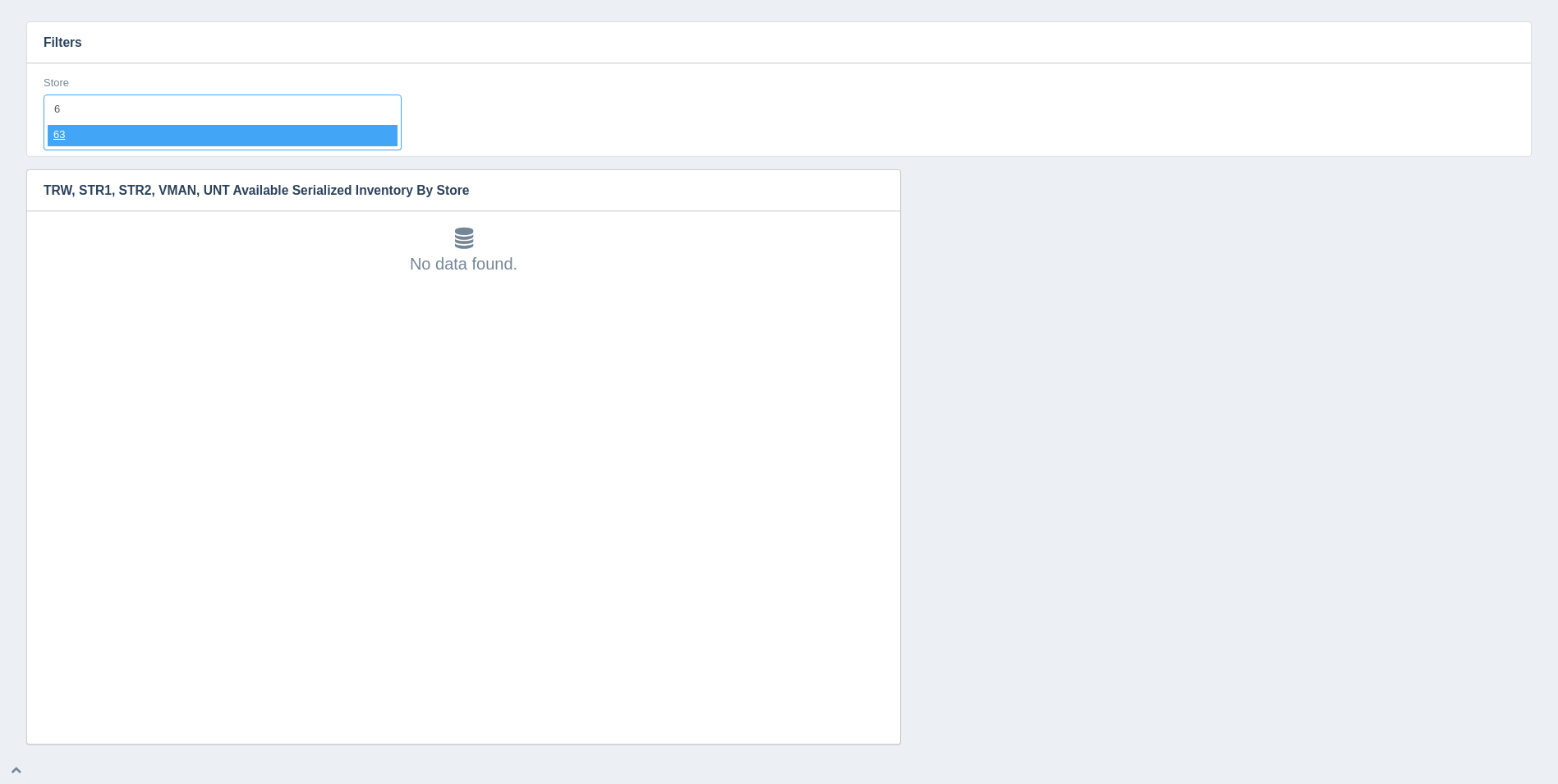
type input "63"
select select "63"
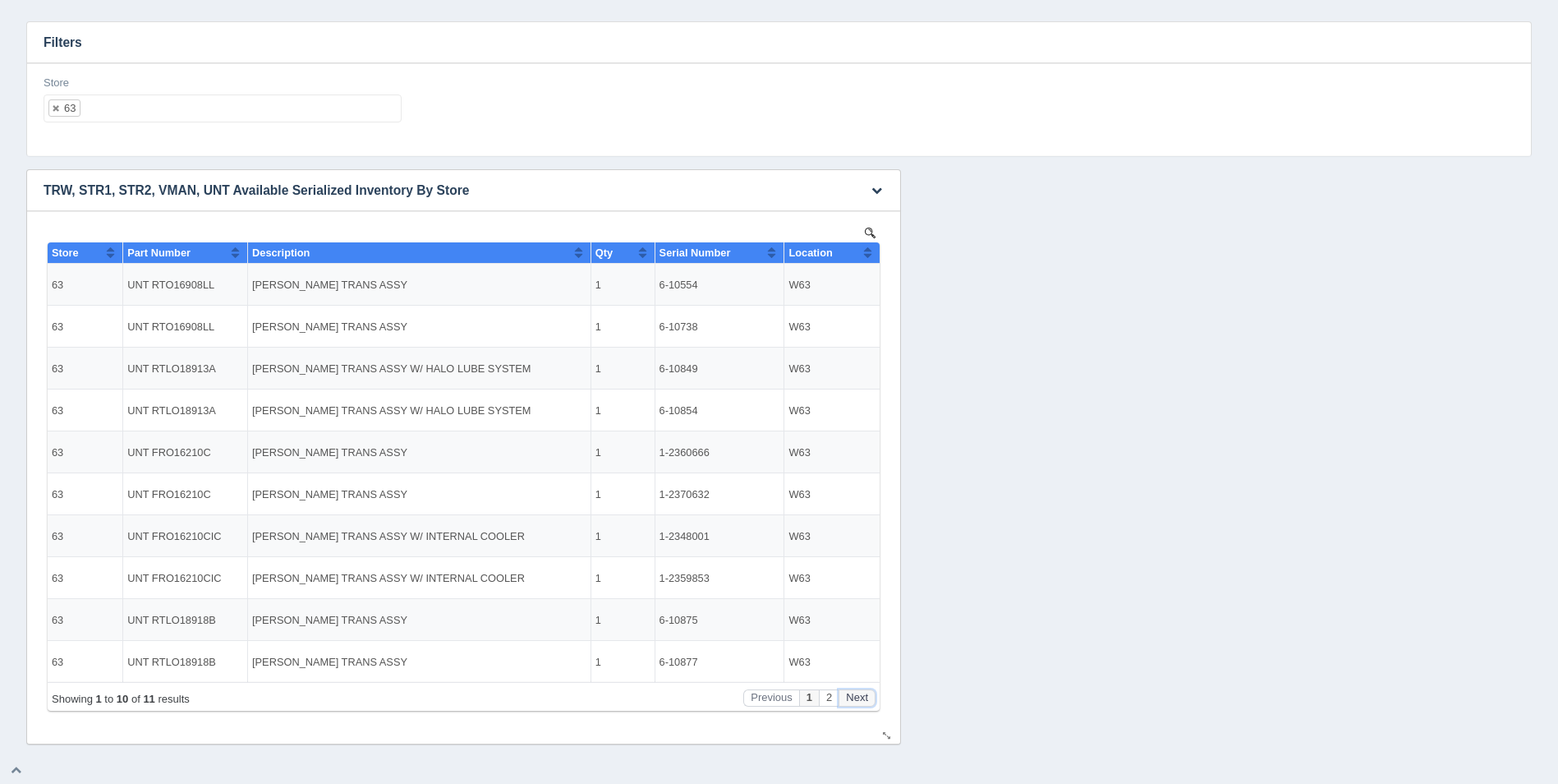
click at [865, 699] on button "Next" at bounding box center [857, 697] width 37 height 18
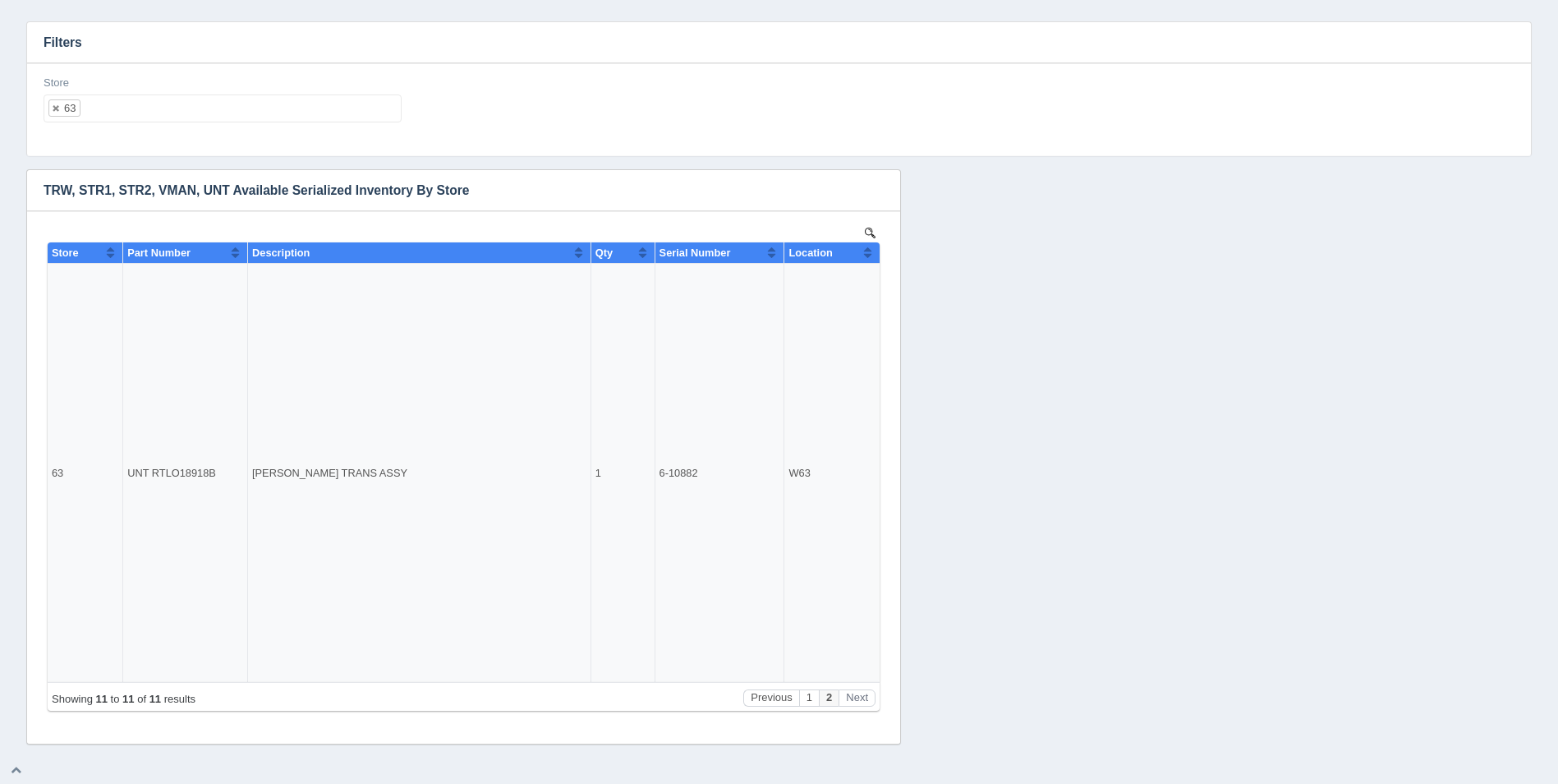
click at [257, 118] on ul "63" at bounding box center [222, 108] width 358 height 28
select select
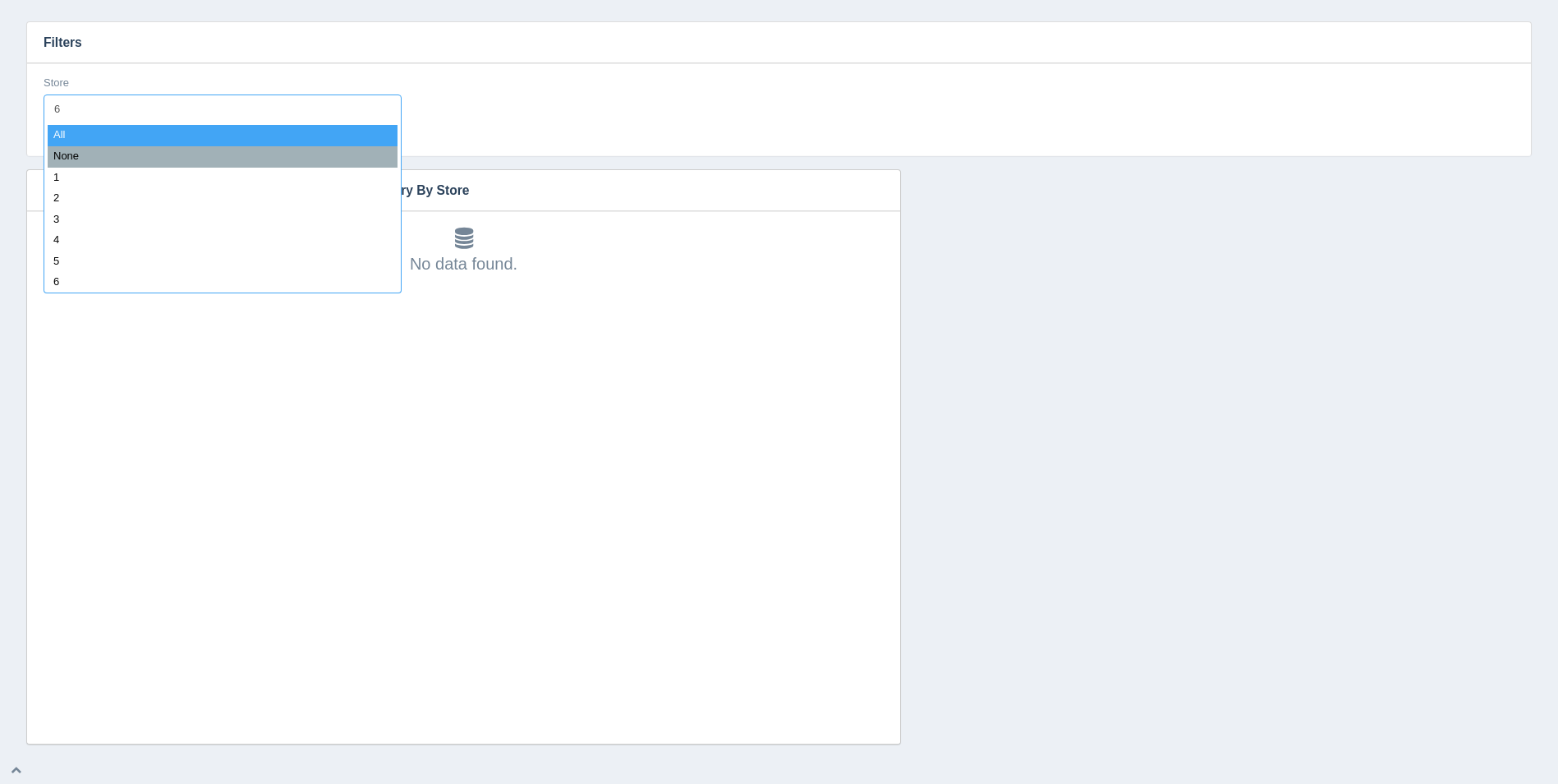
type input "64"
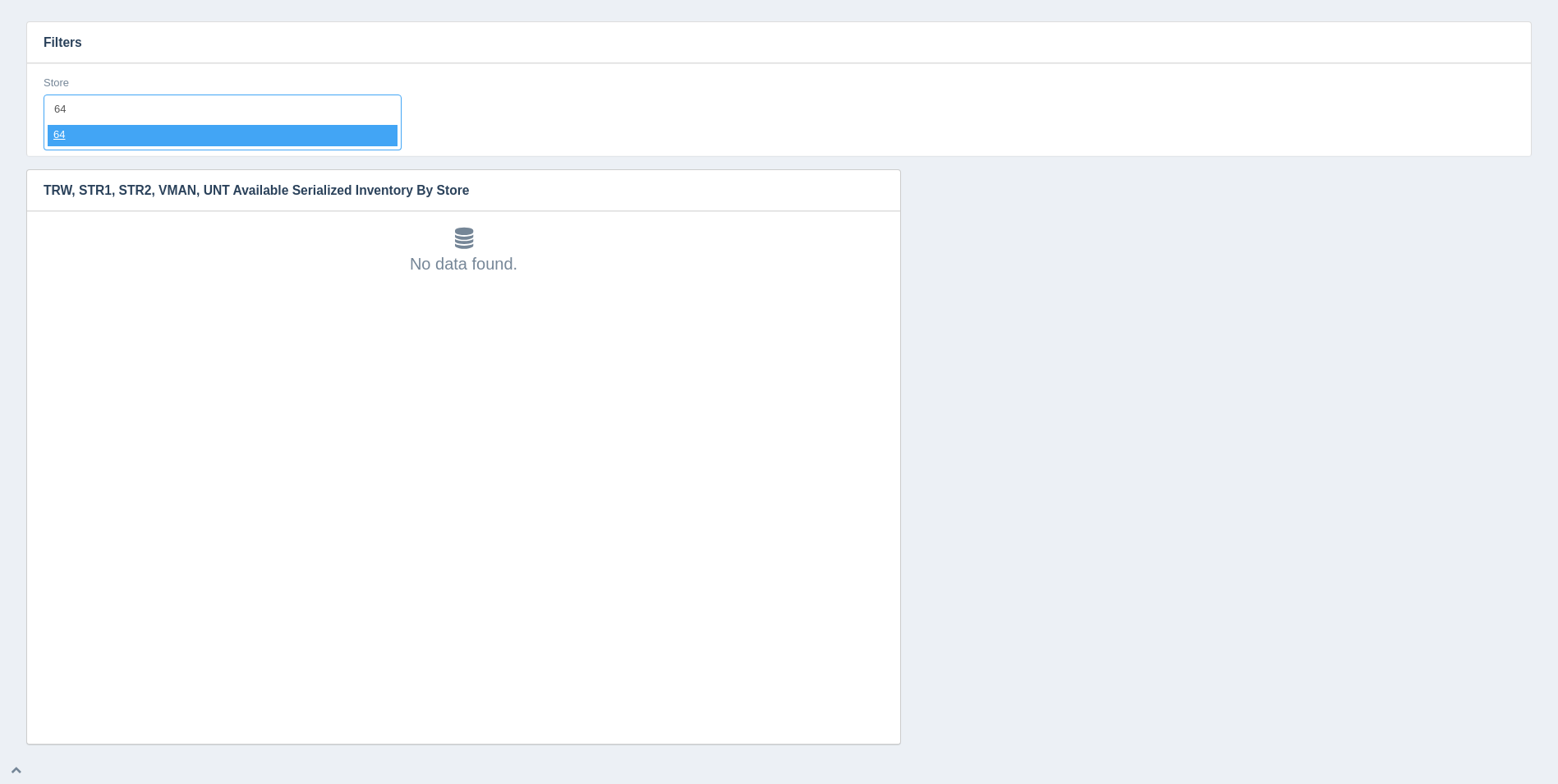
select select "64"
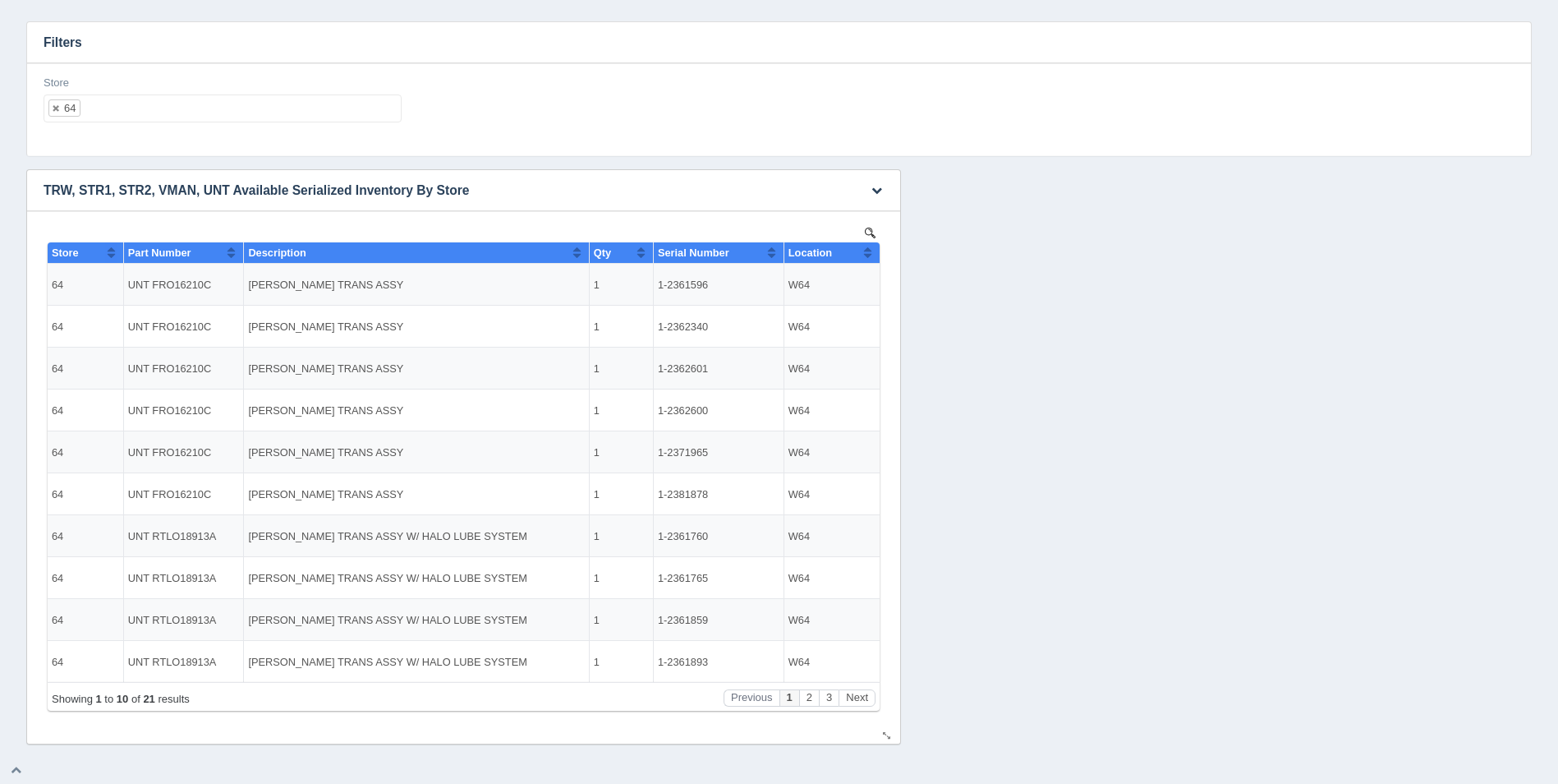
click at [868, 250] on button "Sort column ascending" at bounding box center [868, 252] width 11 height 19
click at [873, 253] on button "Sort column descending" at bounding box center [868, 252] width 11 height 19
click at [220, 106] on ul "64" at bounding box center [222, 108] width 358 height 28
select select
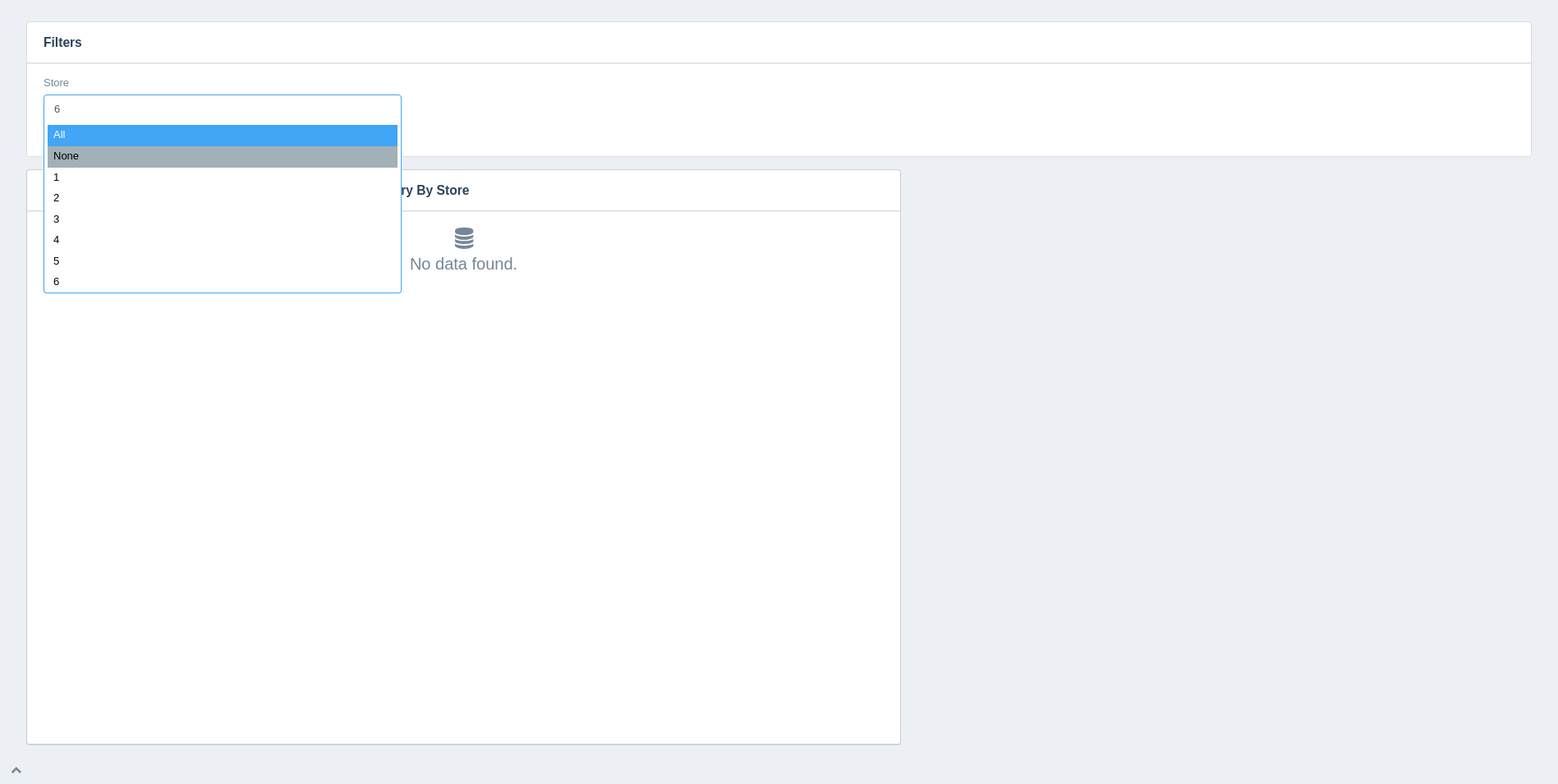
type input "65"
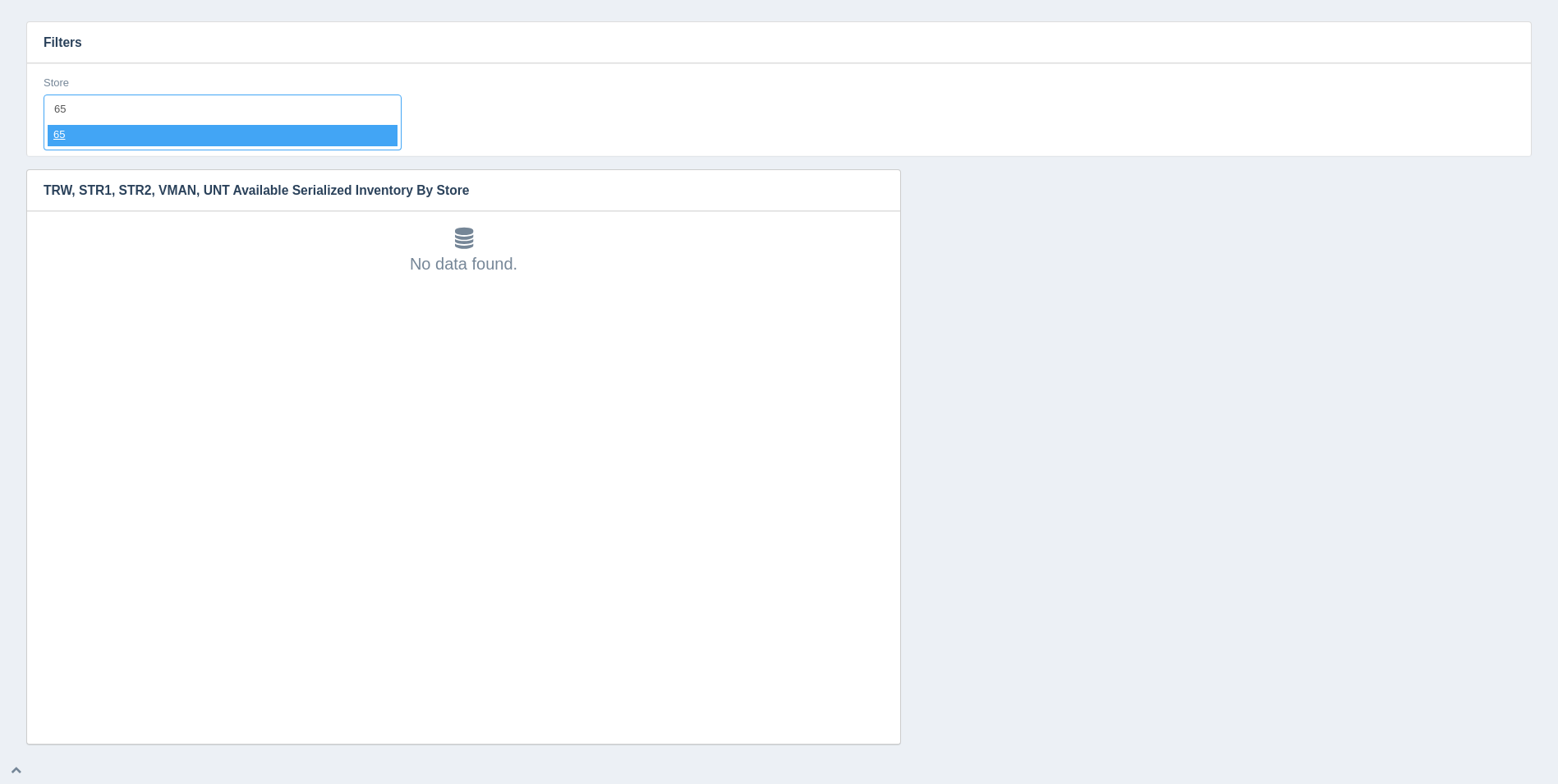
select select "65"
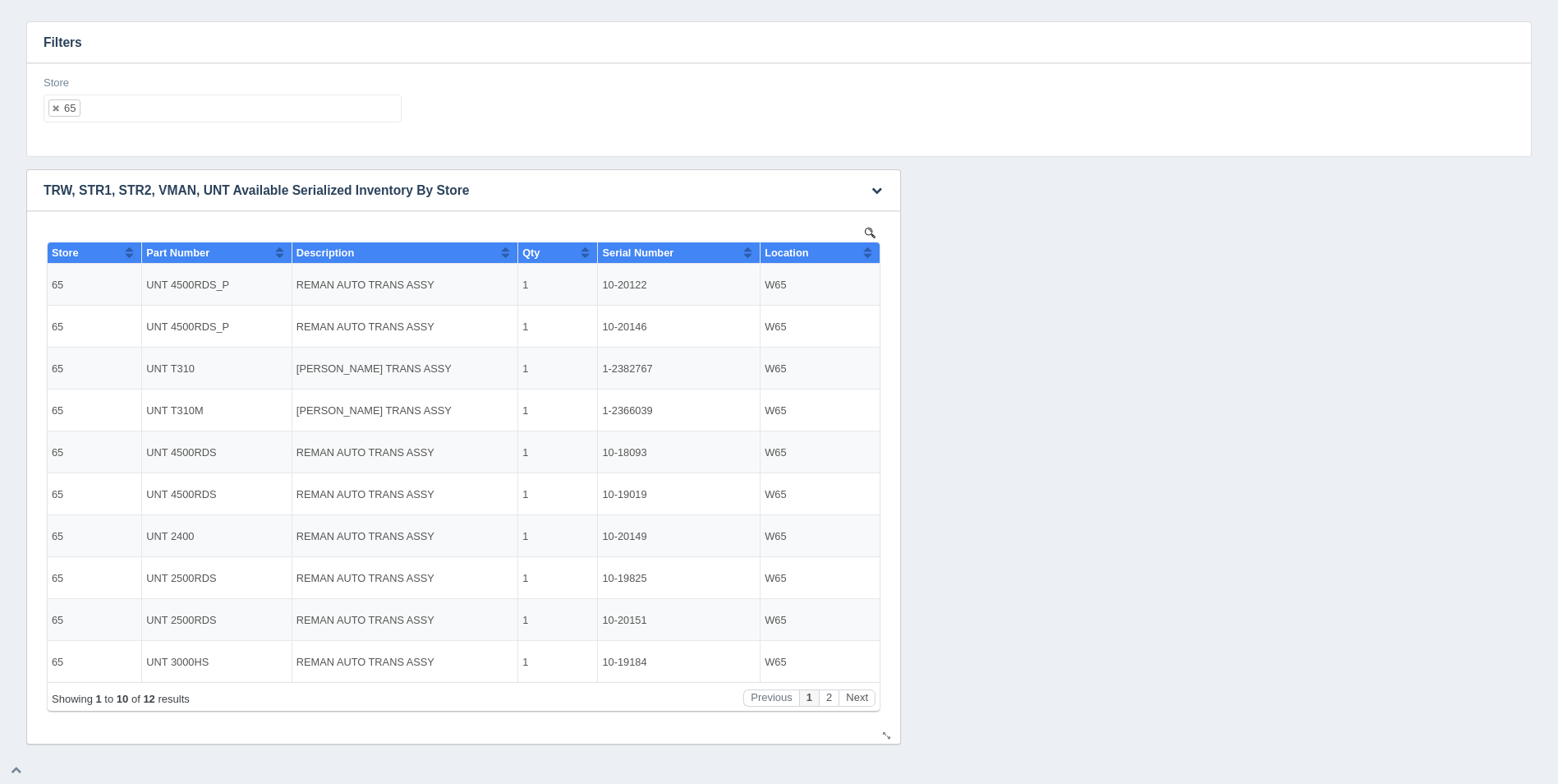
click at [864, 259] on button "Sort column ascending" at bounding box center [868, 252] width 11 height 19
click at [864, 259] on button "Sort column descending" at bounding box center [868, 252] width 11 height 19
click at [243, 107] on ul "65" at bounding box center [222, 108] width 358 height 28
select select
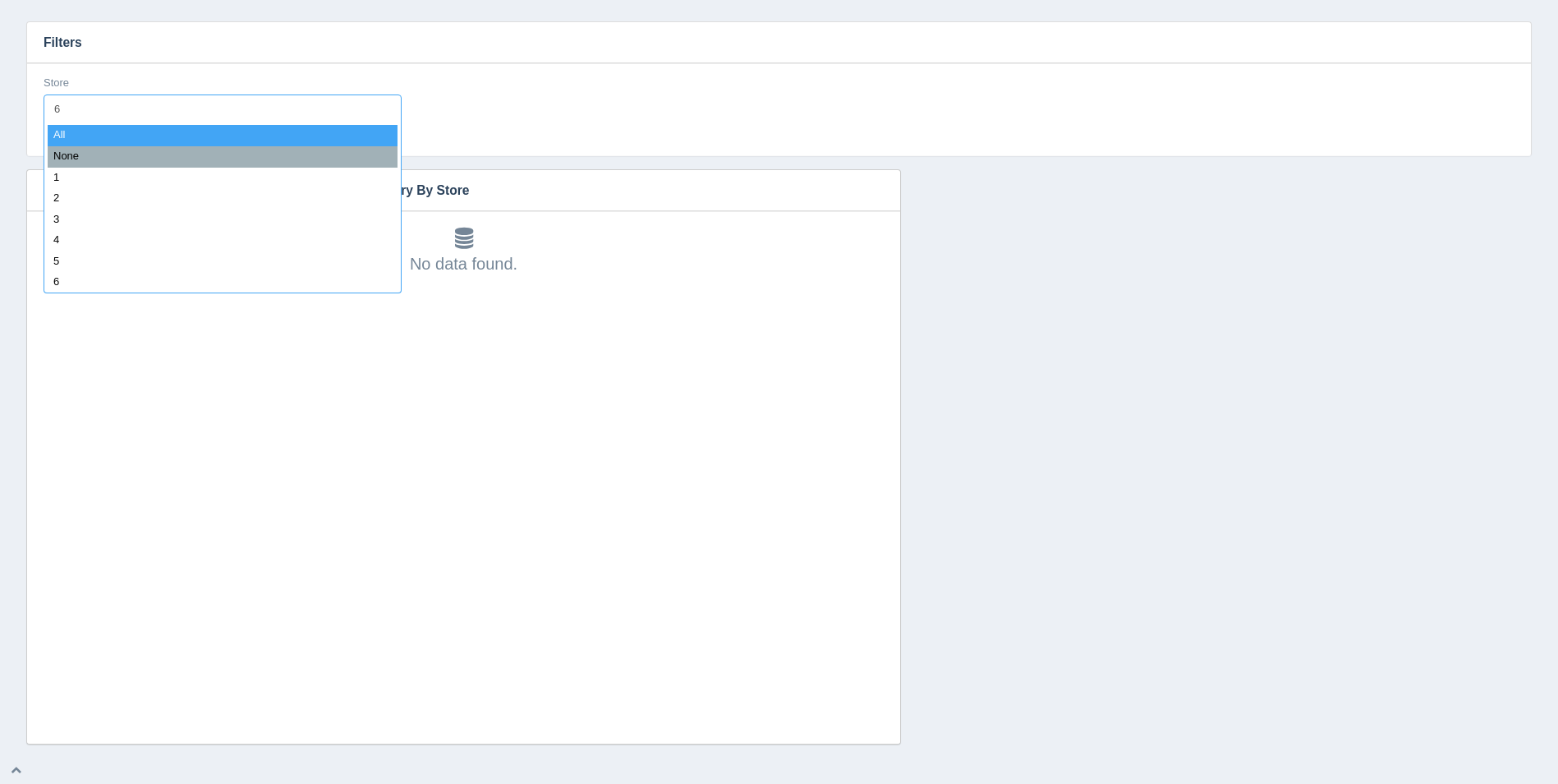
type input "66"
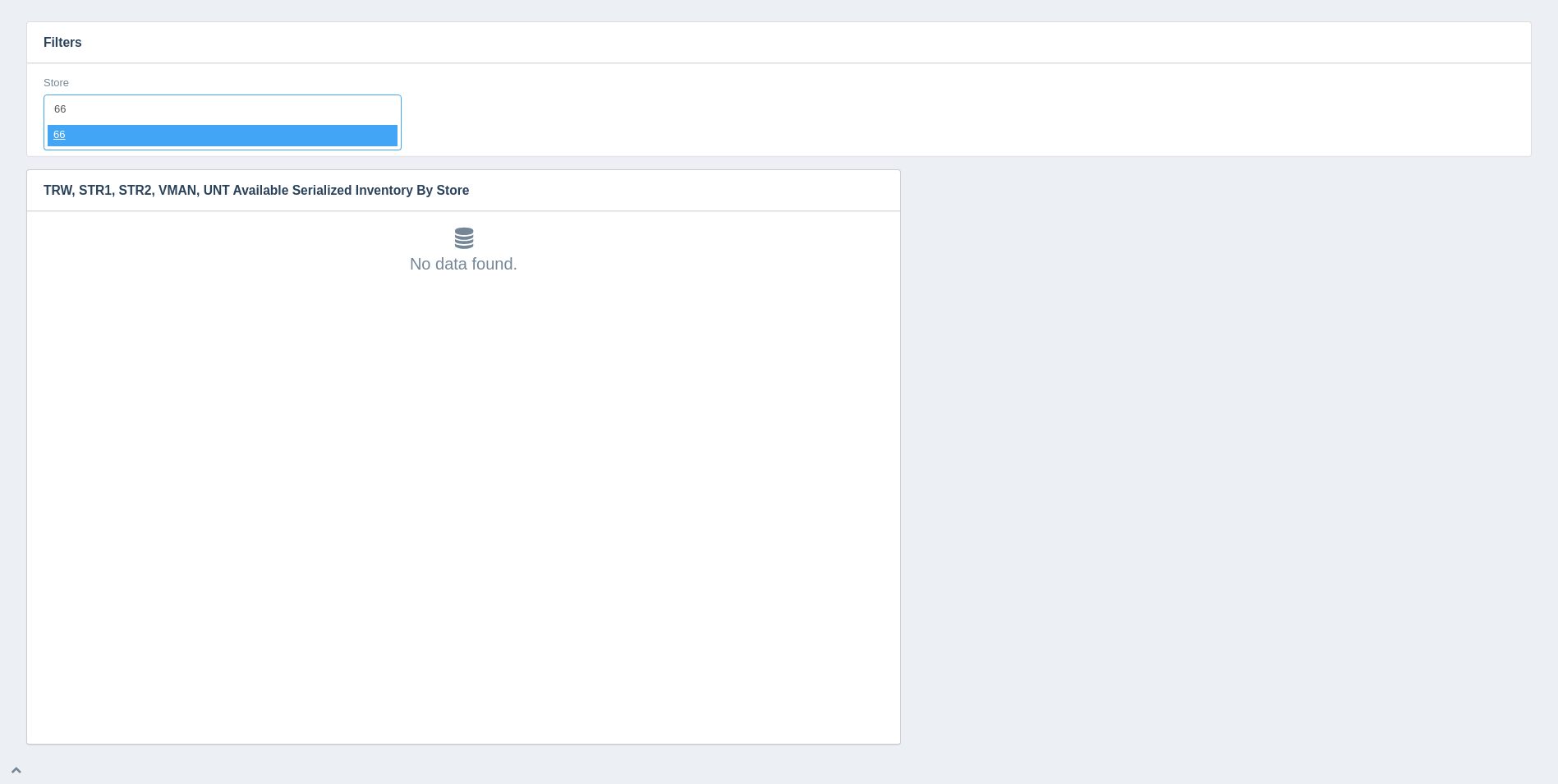
select select "66"
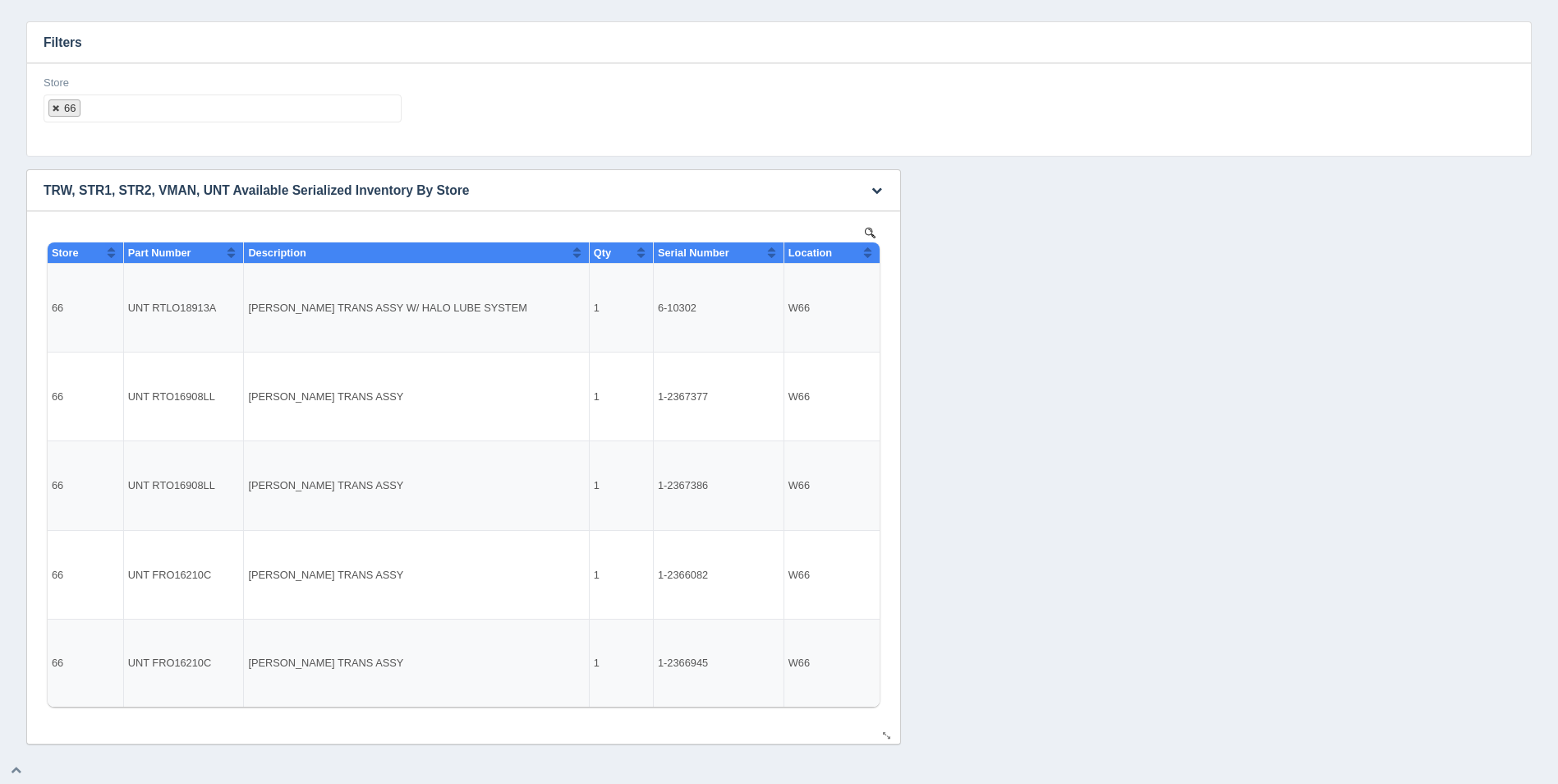
select select
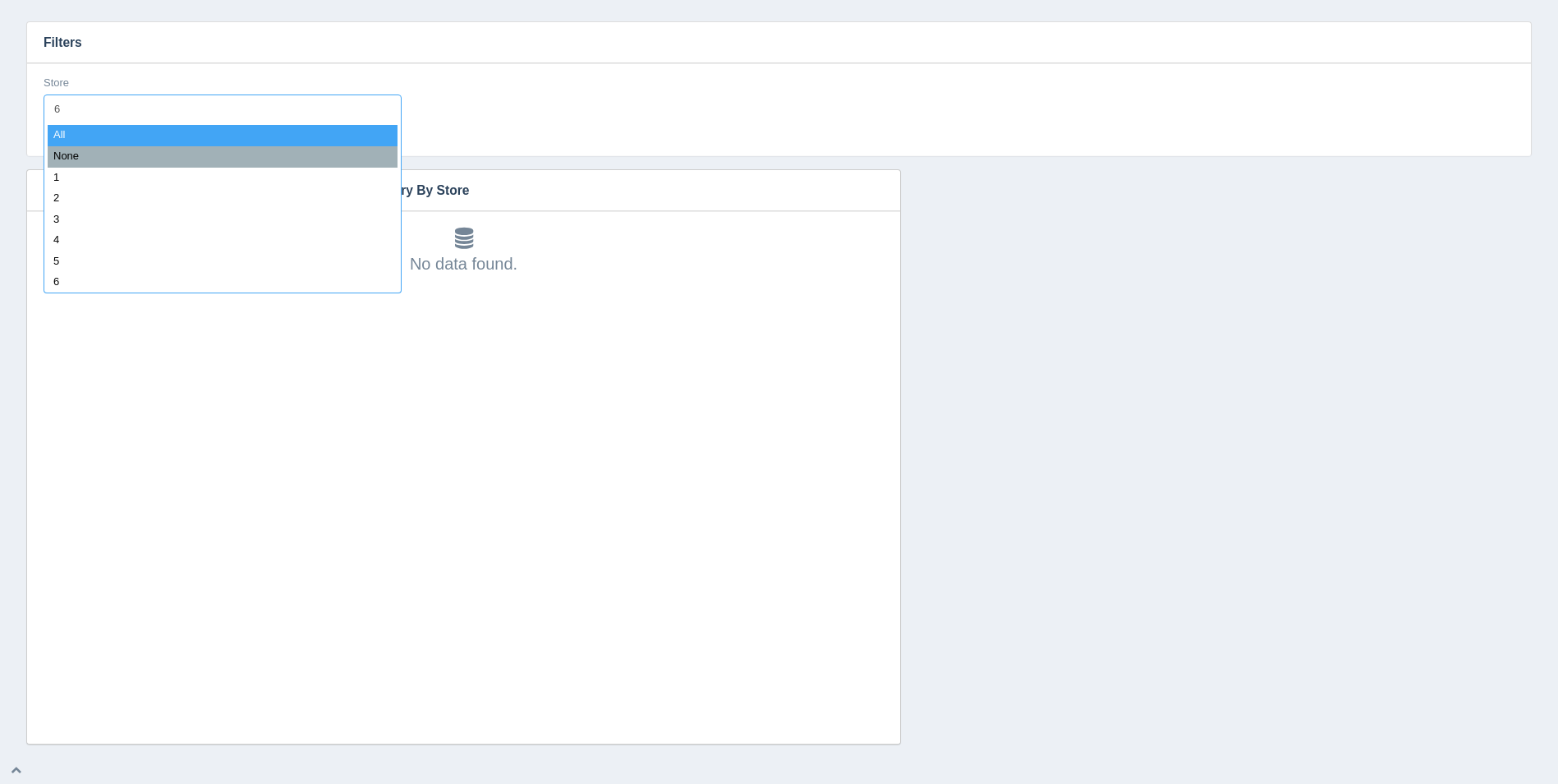
type input "67"
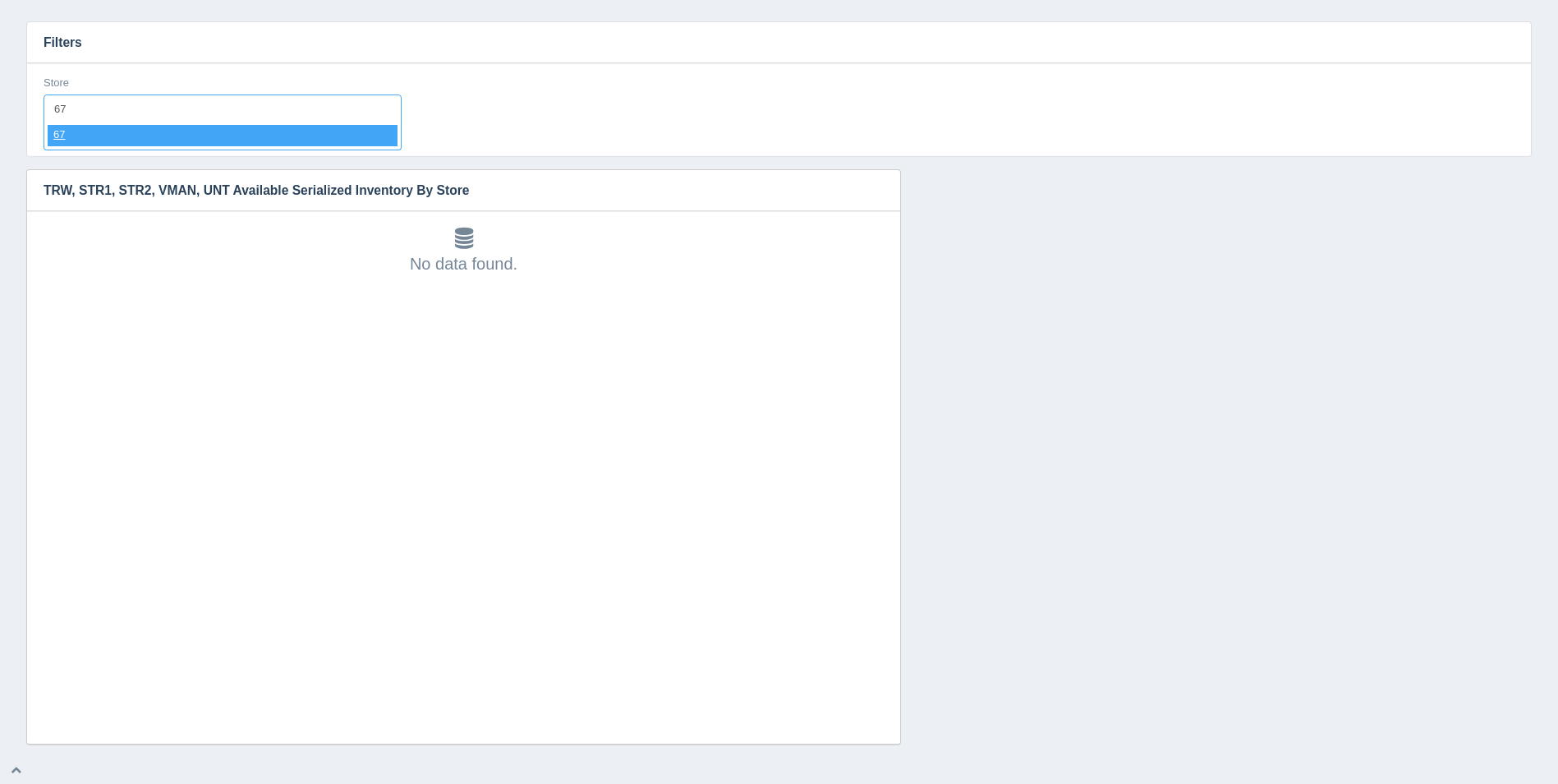
select select "67"
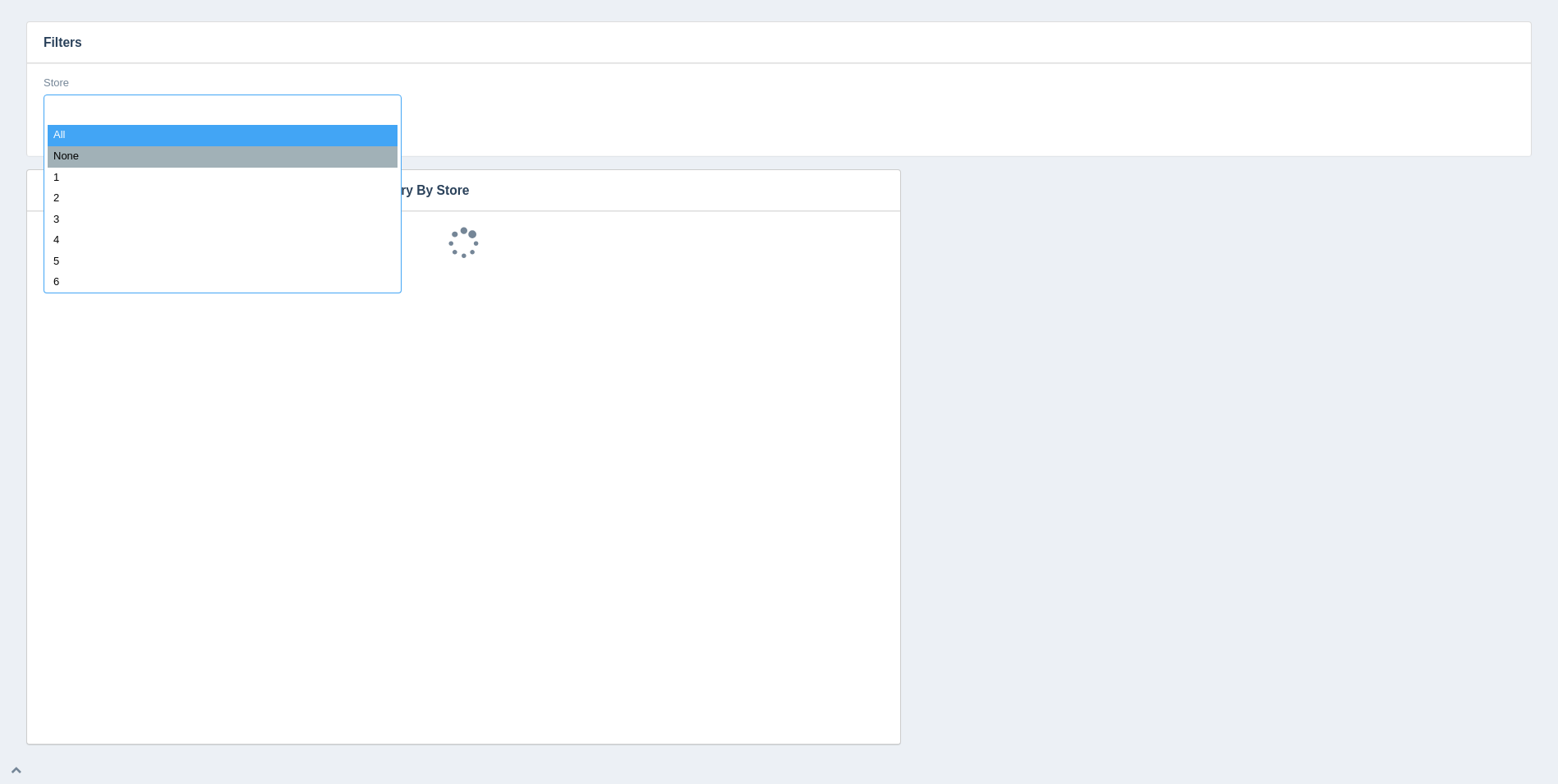
select select
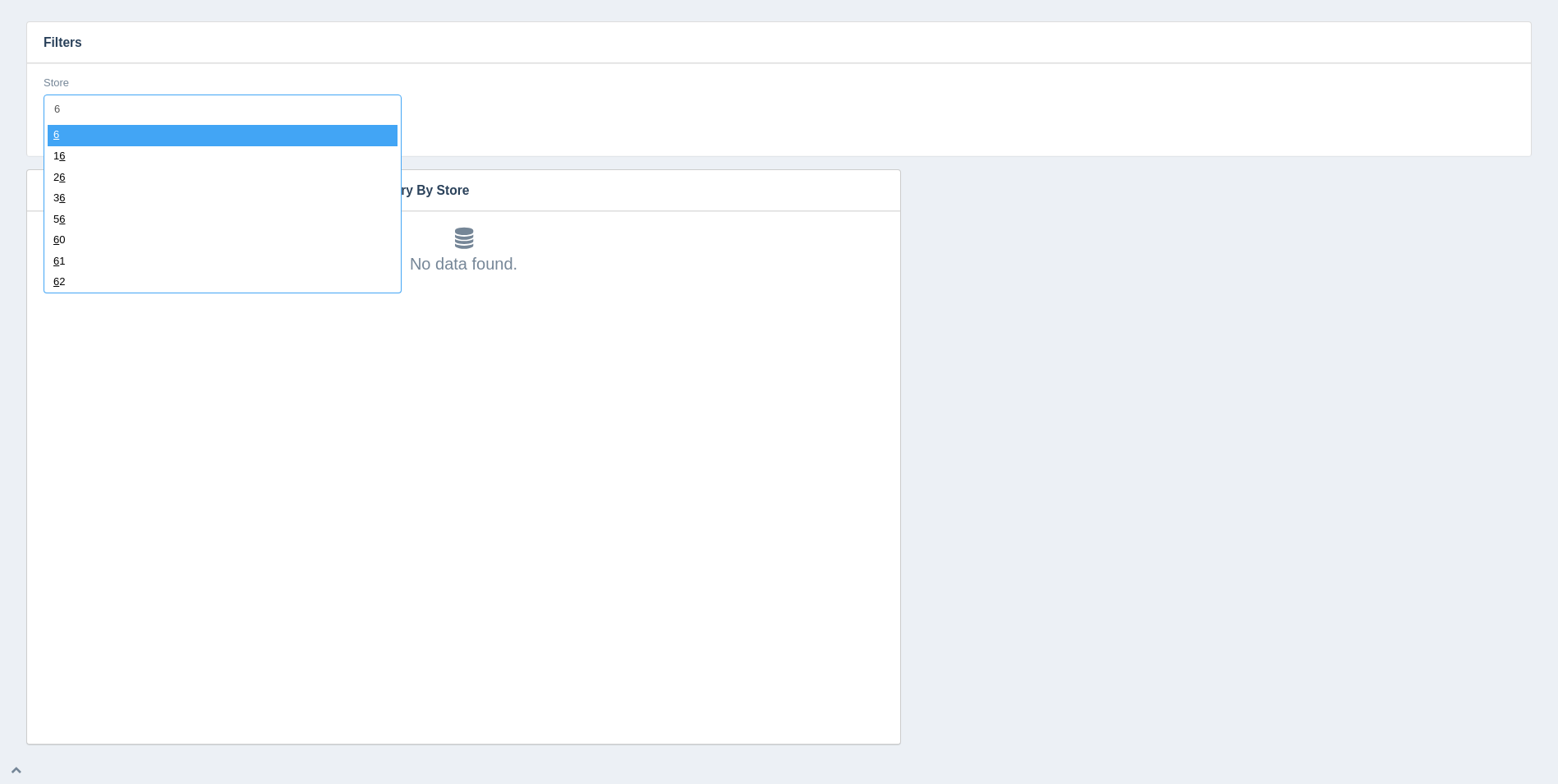
type input "68"
select select "68"
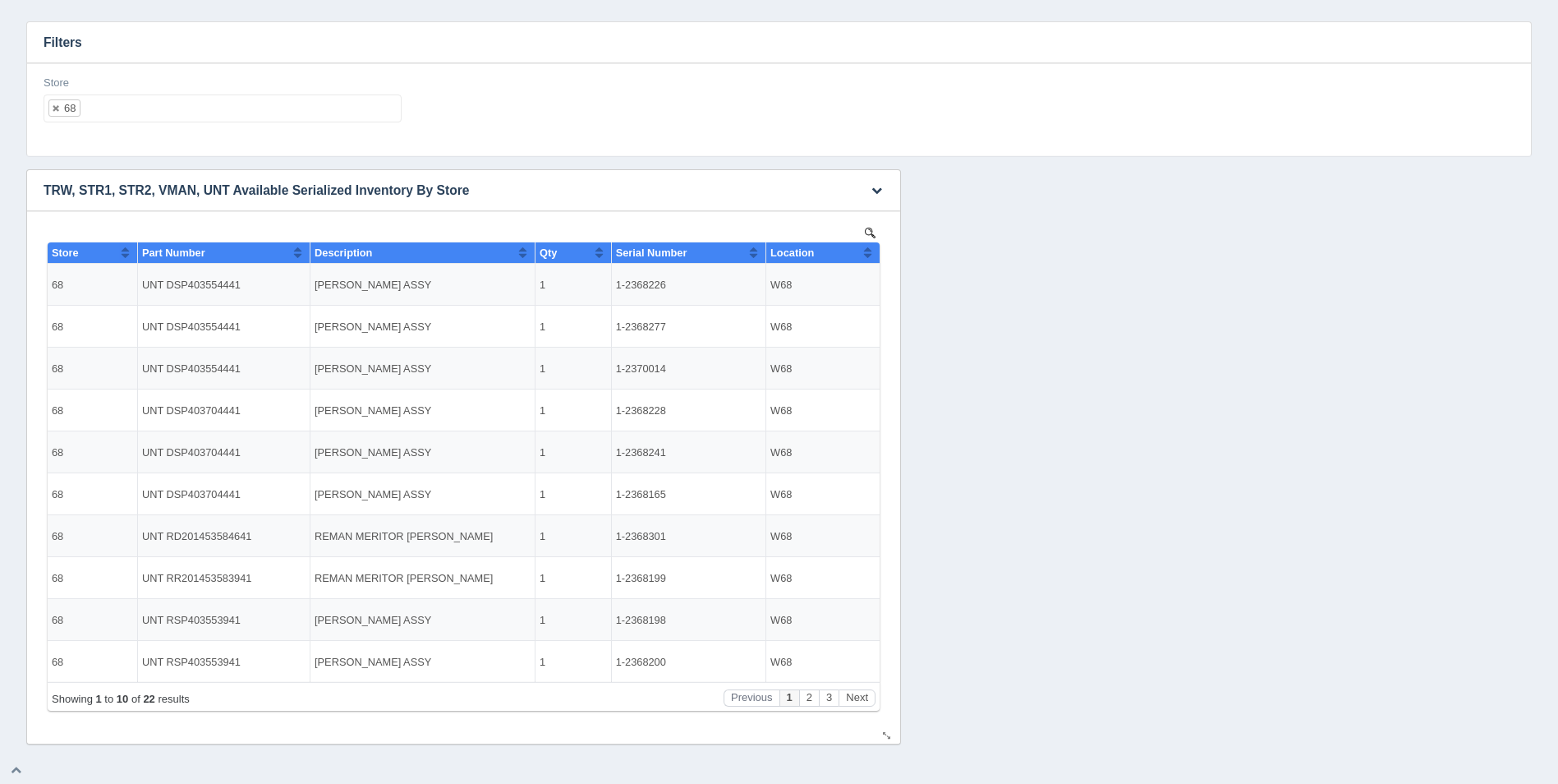
click at [866, 252] on button "Sort column ascending" at bounding box center [868, 252] width 11 height 19
click at [866, 252] on button "Sort column descending" at bounding box center [868, 252] width 11 height 19
click at [251, 107] on ul "68" at bounding box center [222, 108] width 358 height 28
select select
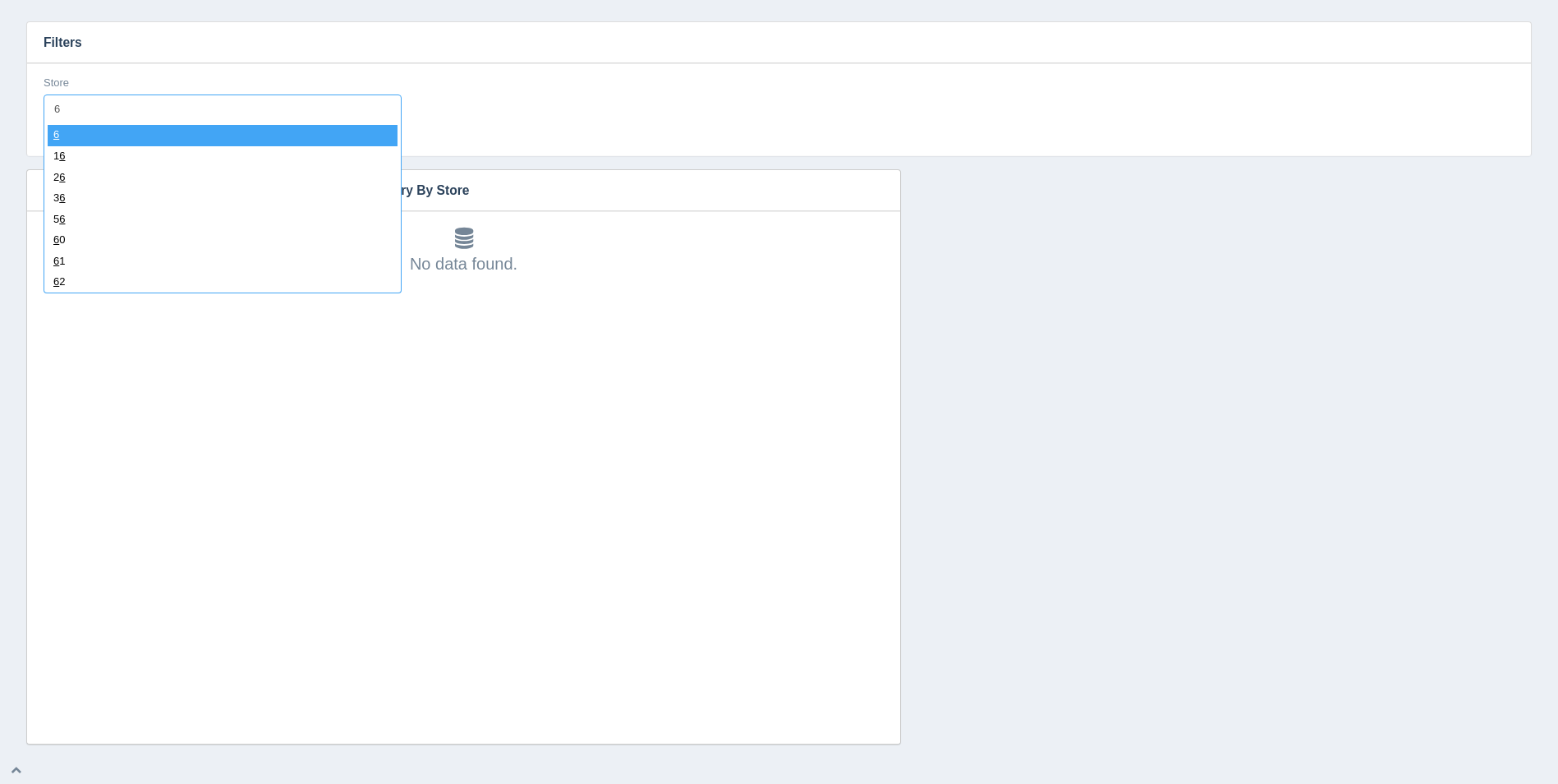
type input "69"
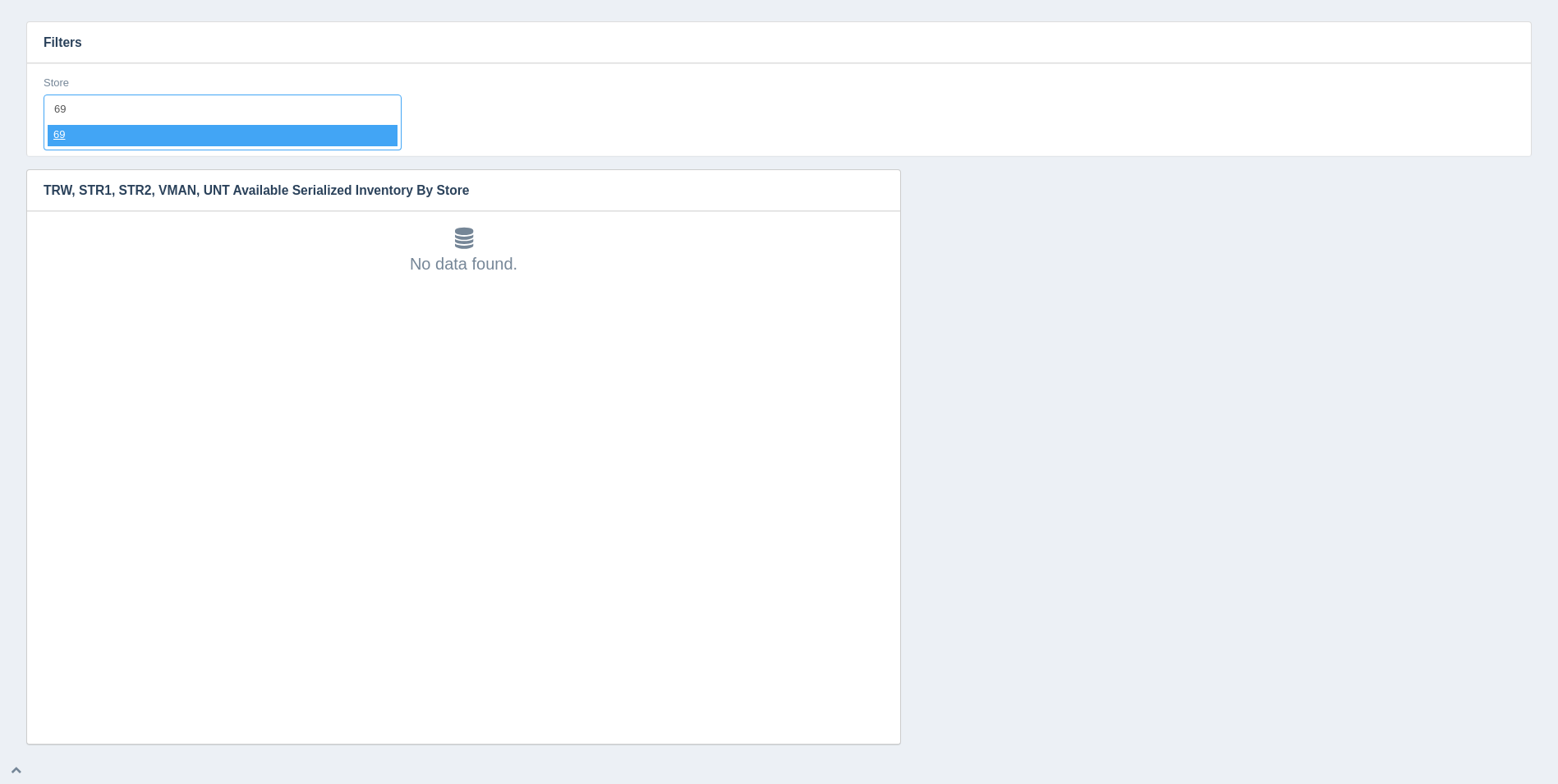
select select "69"
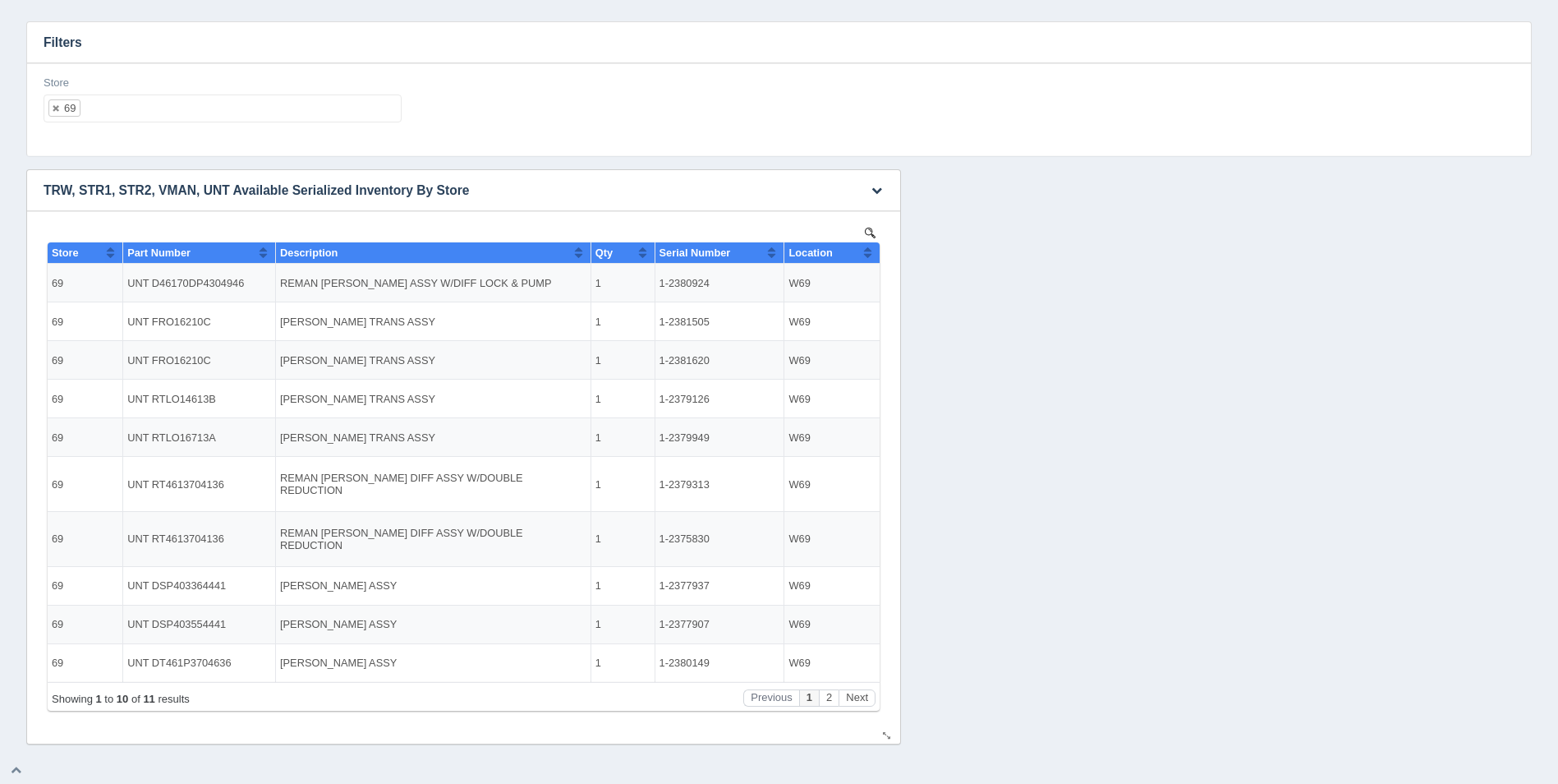
click at [871, 243] on button "Sort column ascending" at bounding box center [868, 252] width 11 height 19
click at [872, 251] on button "Sort column descending" at bounding box center [868, 252] width 11 height 19
click at [316, 108] on ul "69" at bounding box center [222, 108] width 358 height 28
select select
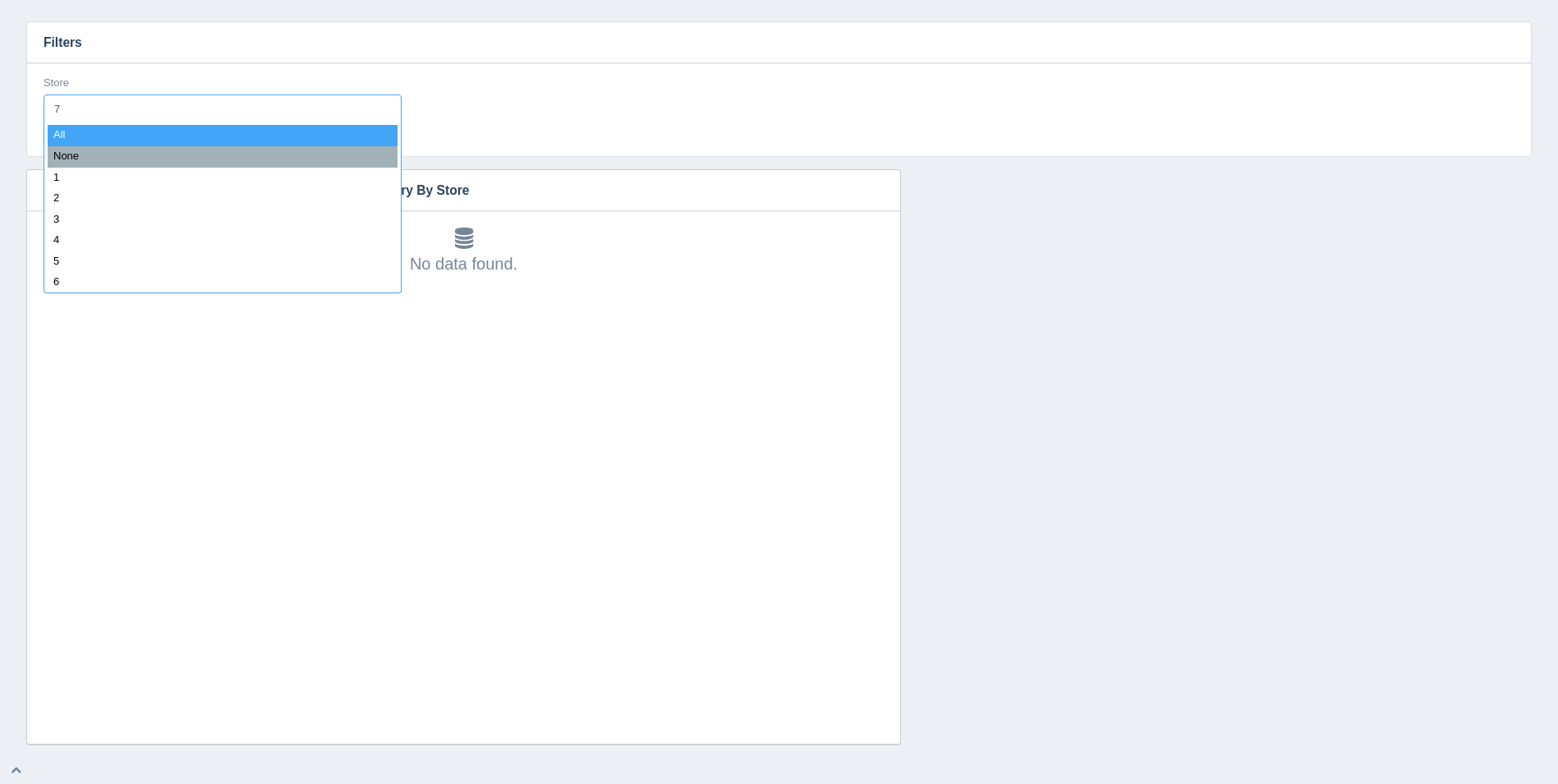
type input "70"
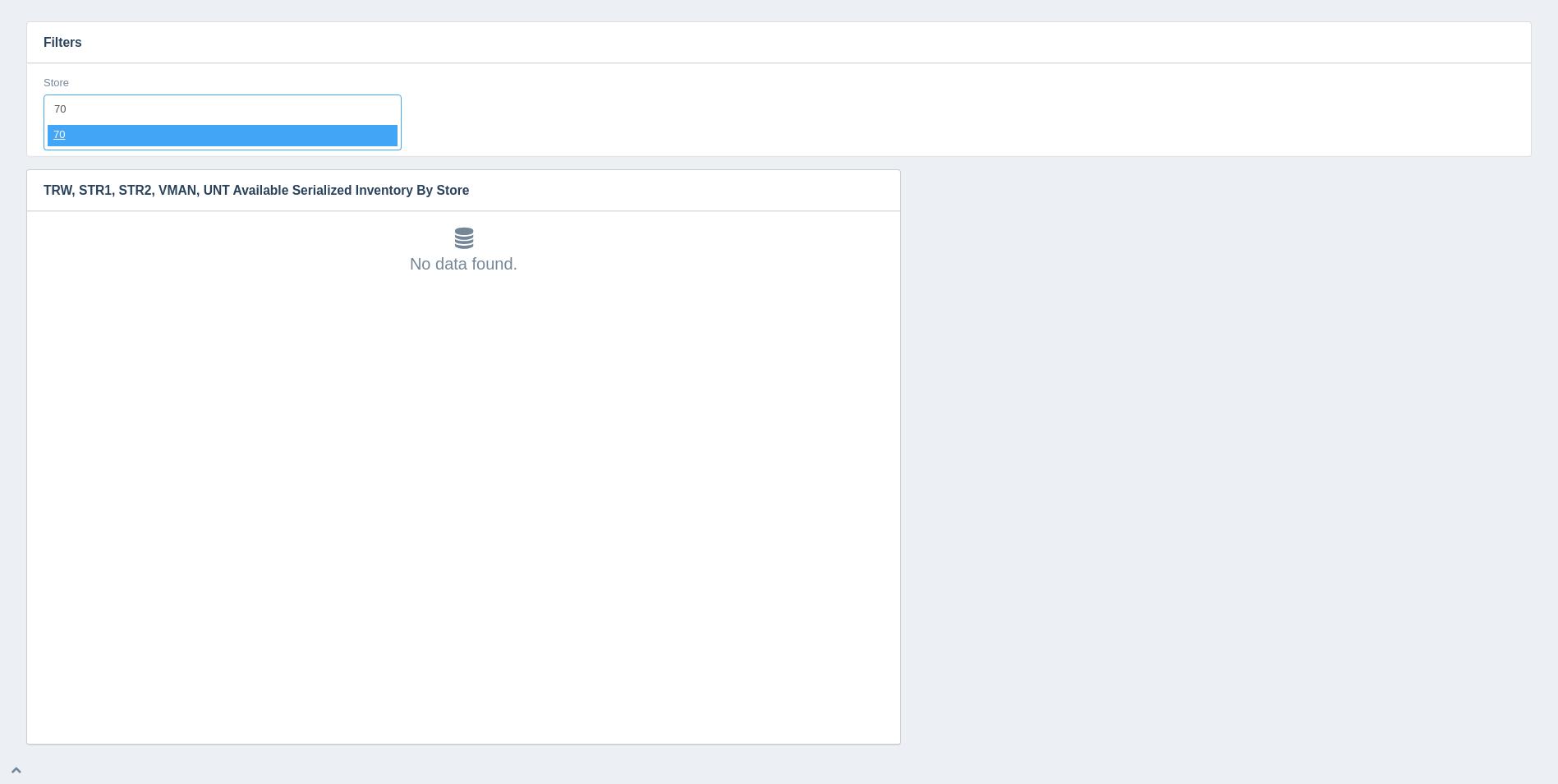
select select "70"
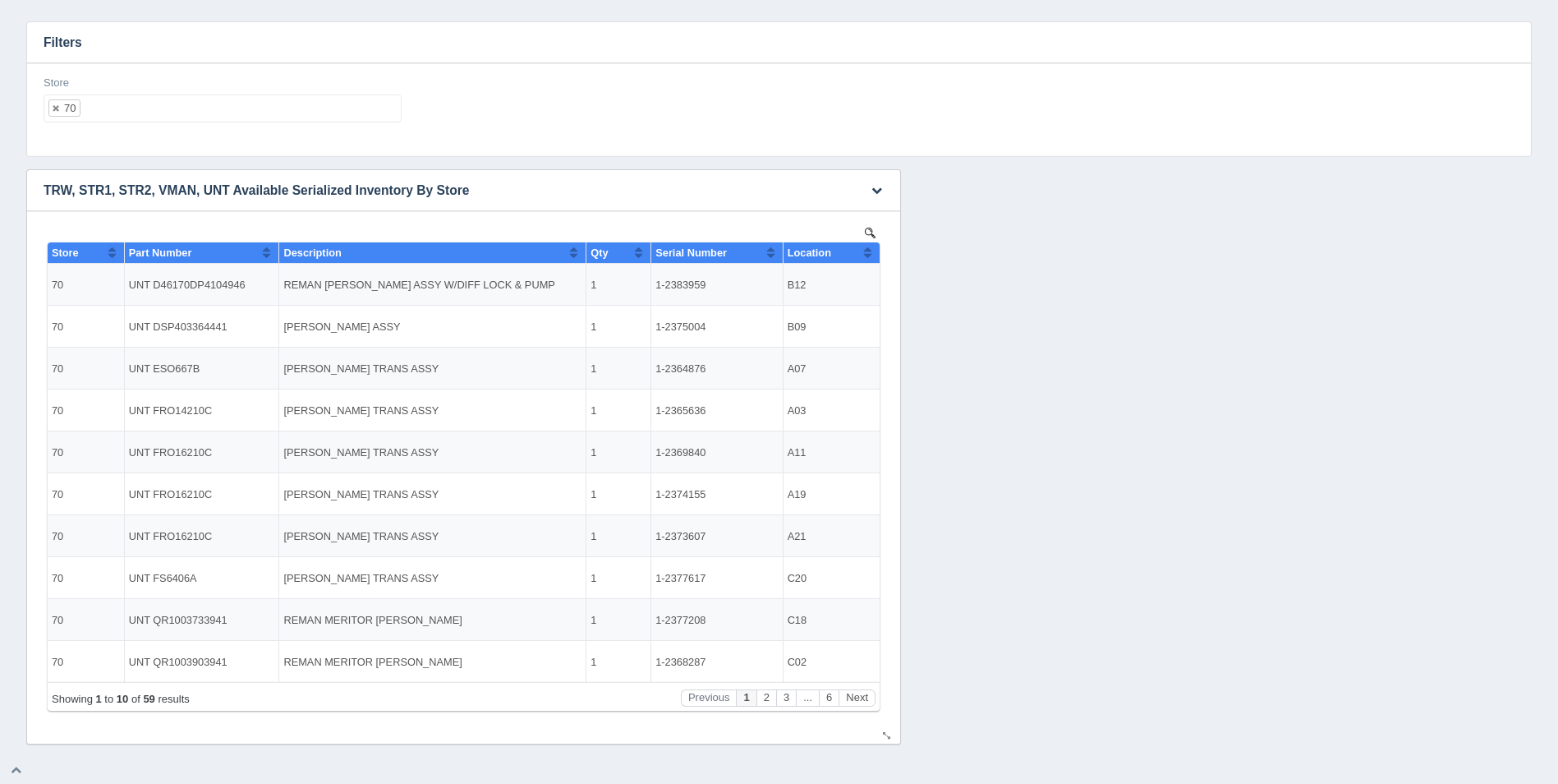
click at [870, 251] on button "Sort column ascending" at bounding box center [868, 252] width 11 height 19
click at [870, 251] on button "Sort column descending" at bounding box center [868, 252] width 11 height 19
click at [162, 105] on ul "70" at bounding box center [222, 108] width 358 height 28
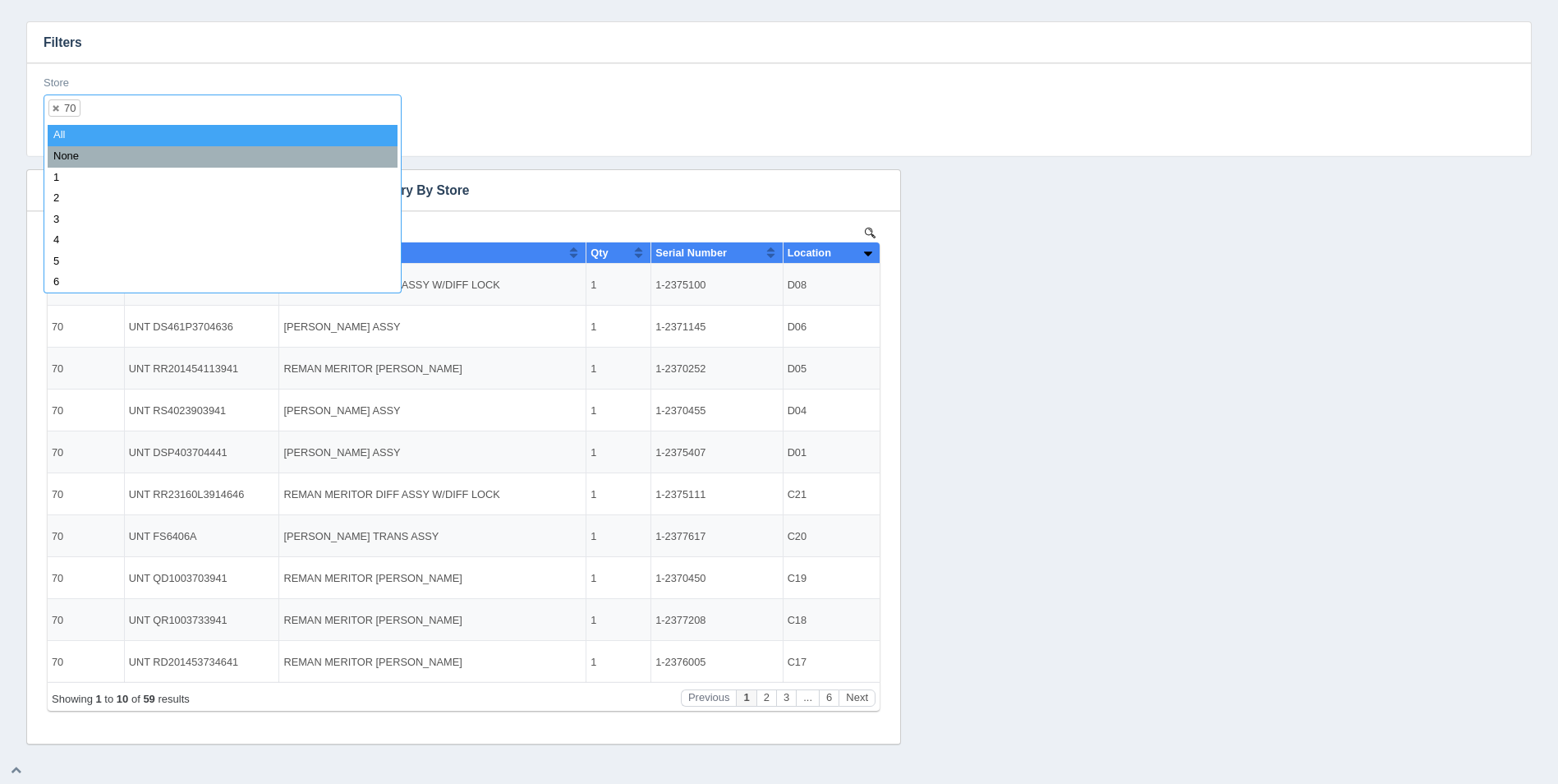
select select
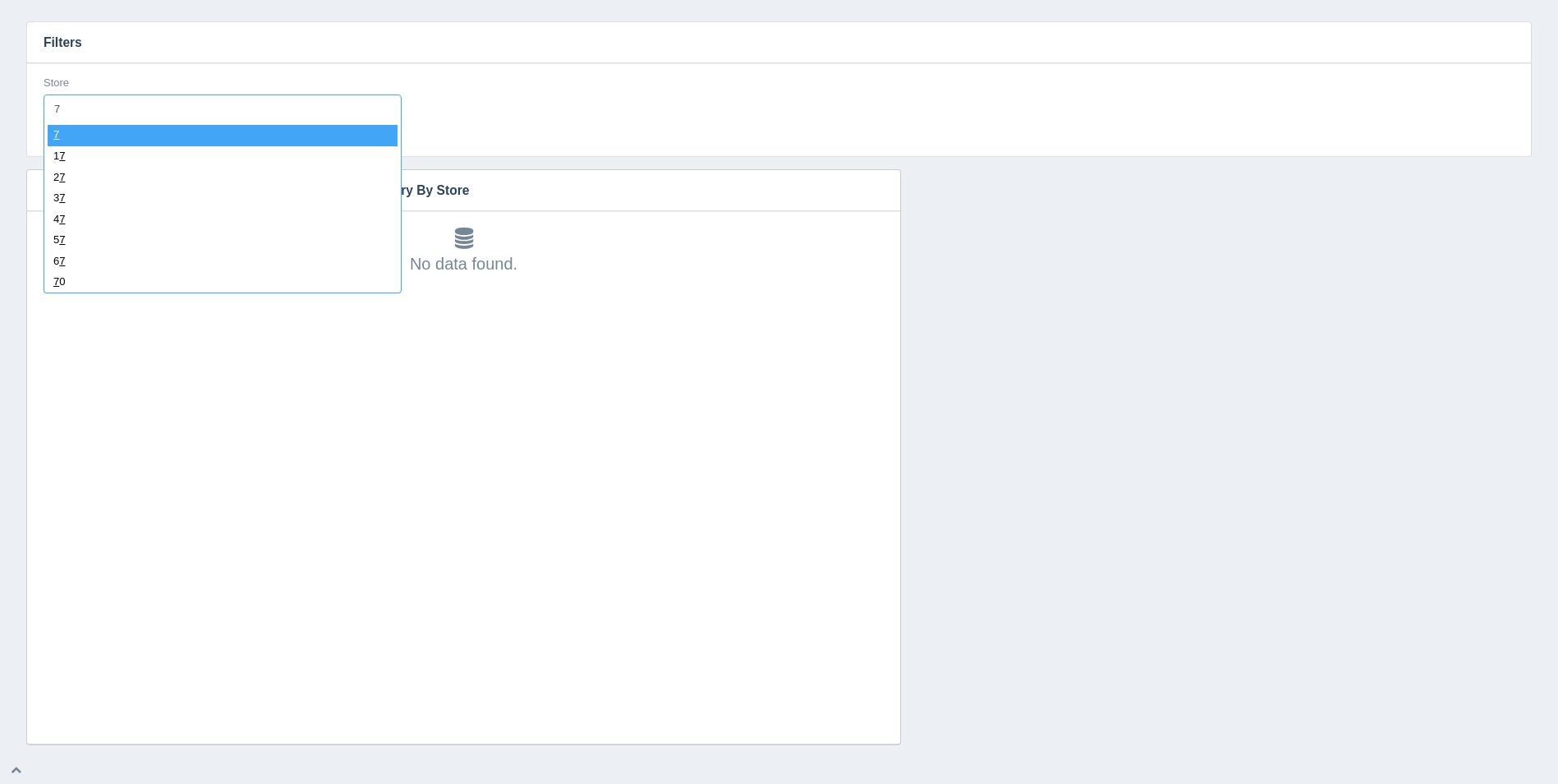
type input "71"
select select "71"
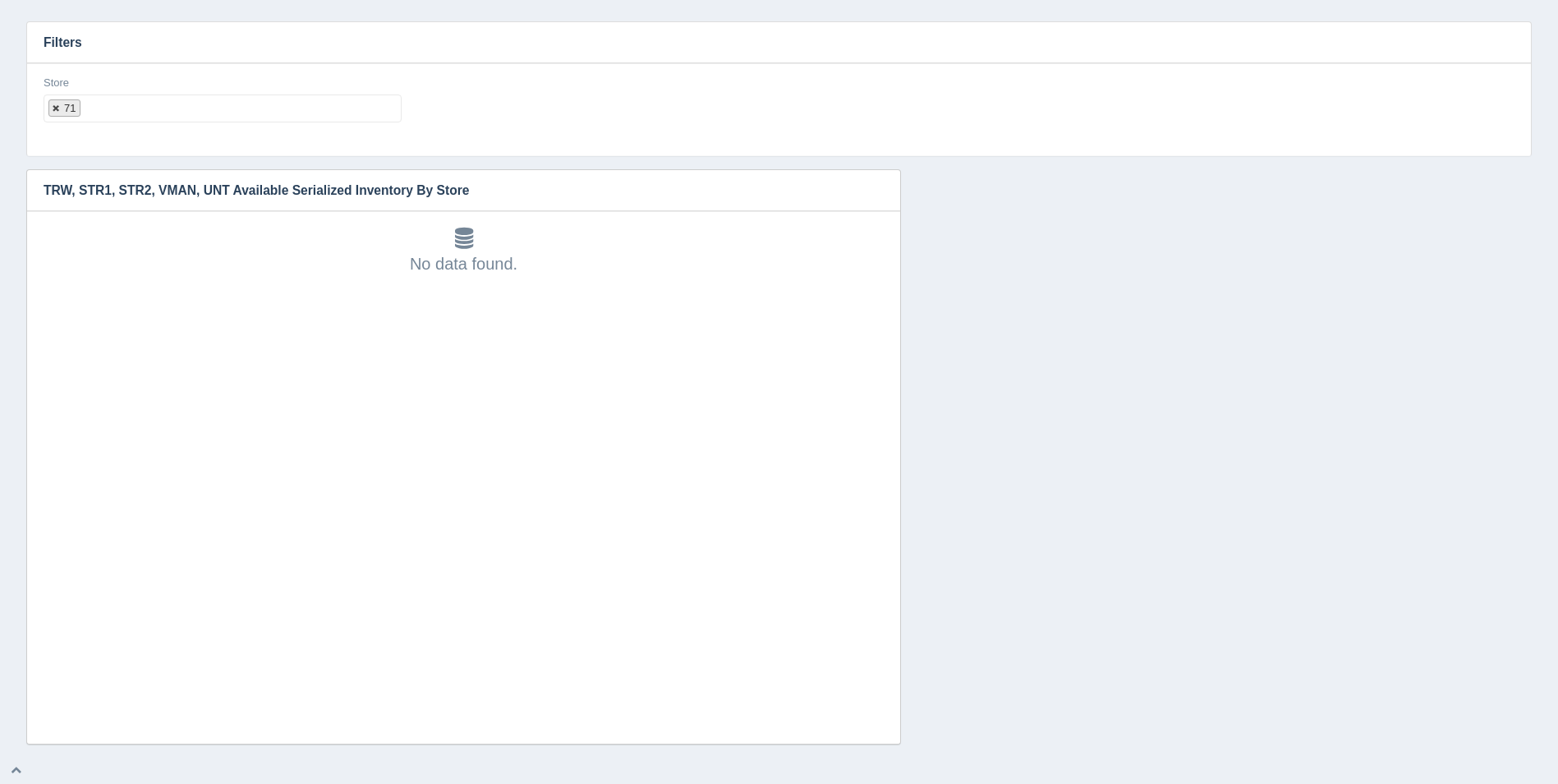
select select
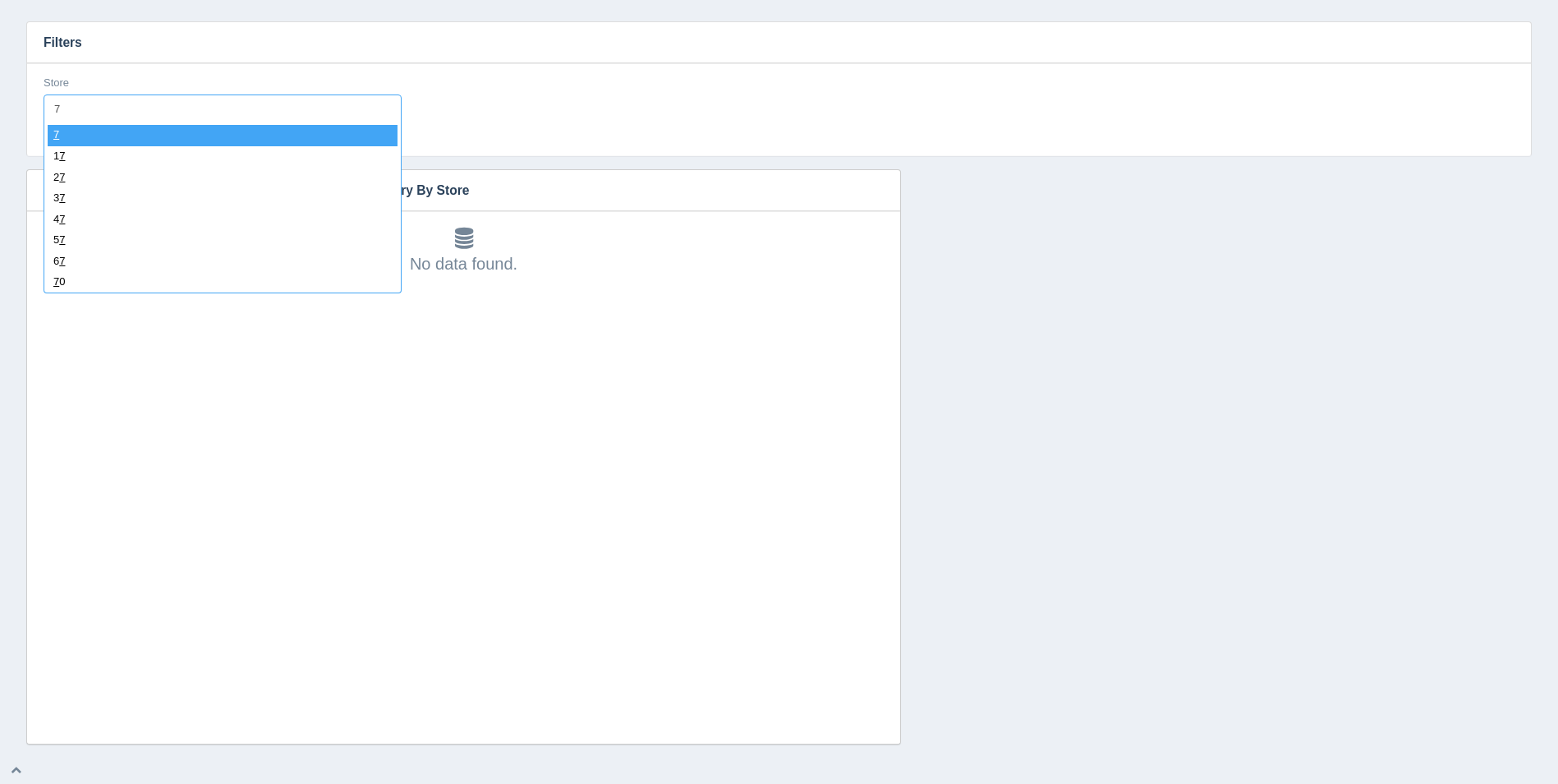
type input "72"
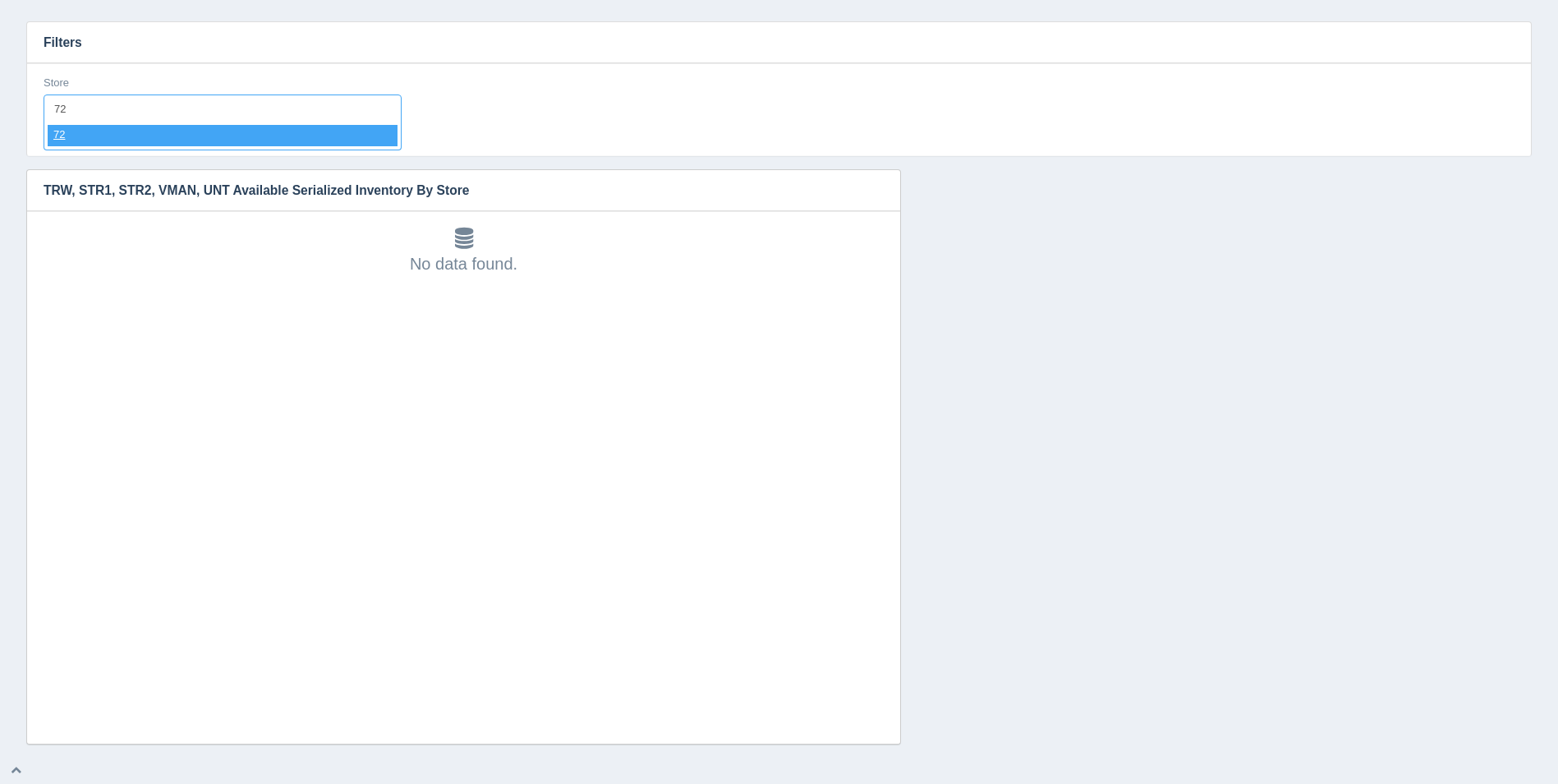
select select "72"
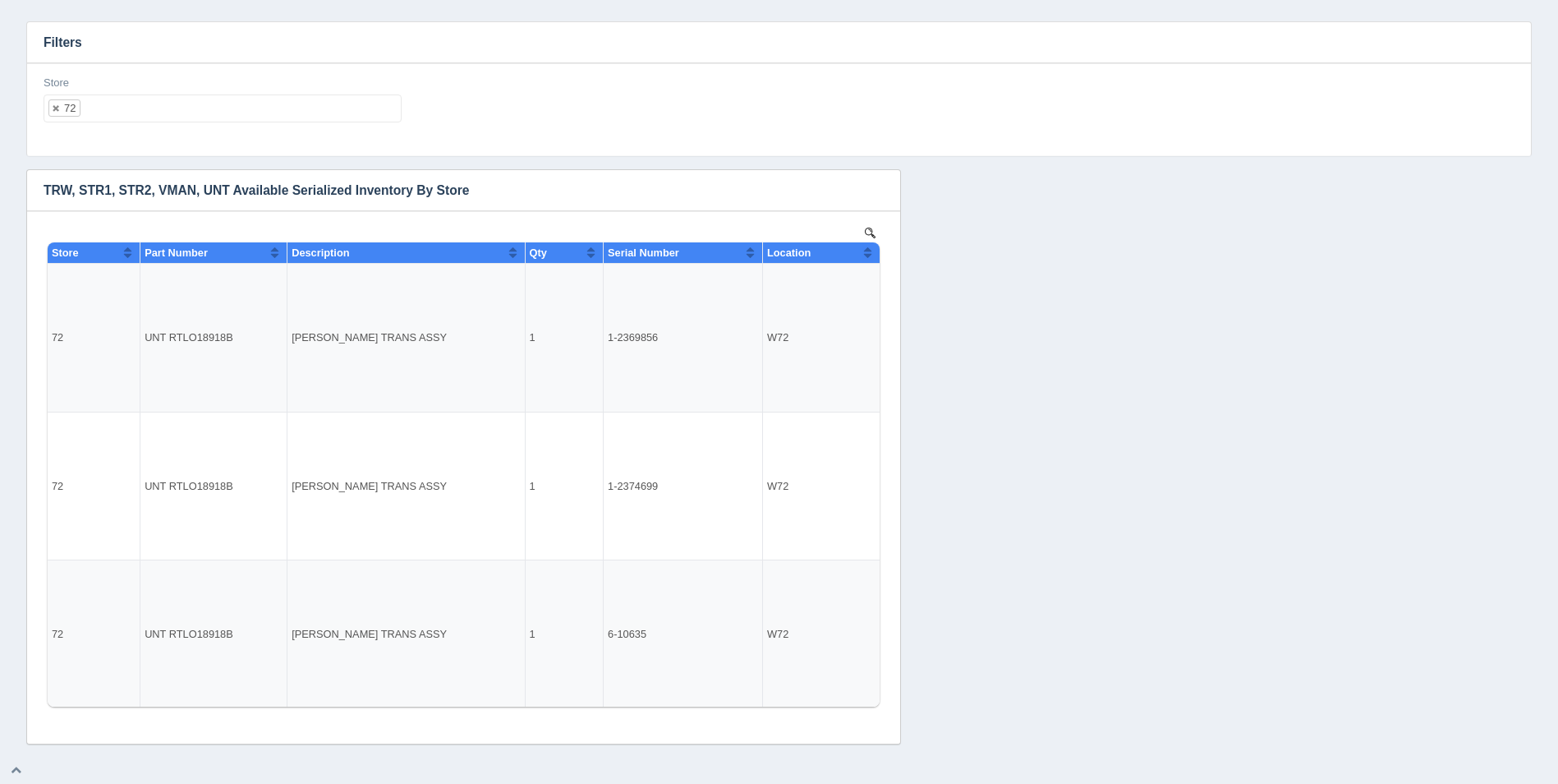
click at [214, 113] on ul "72" at bounding box center [222, 108] width 358 height 28
select select
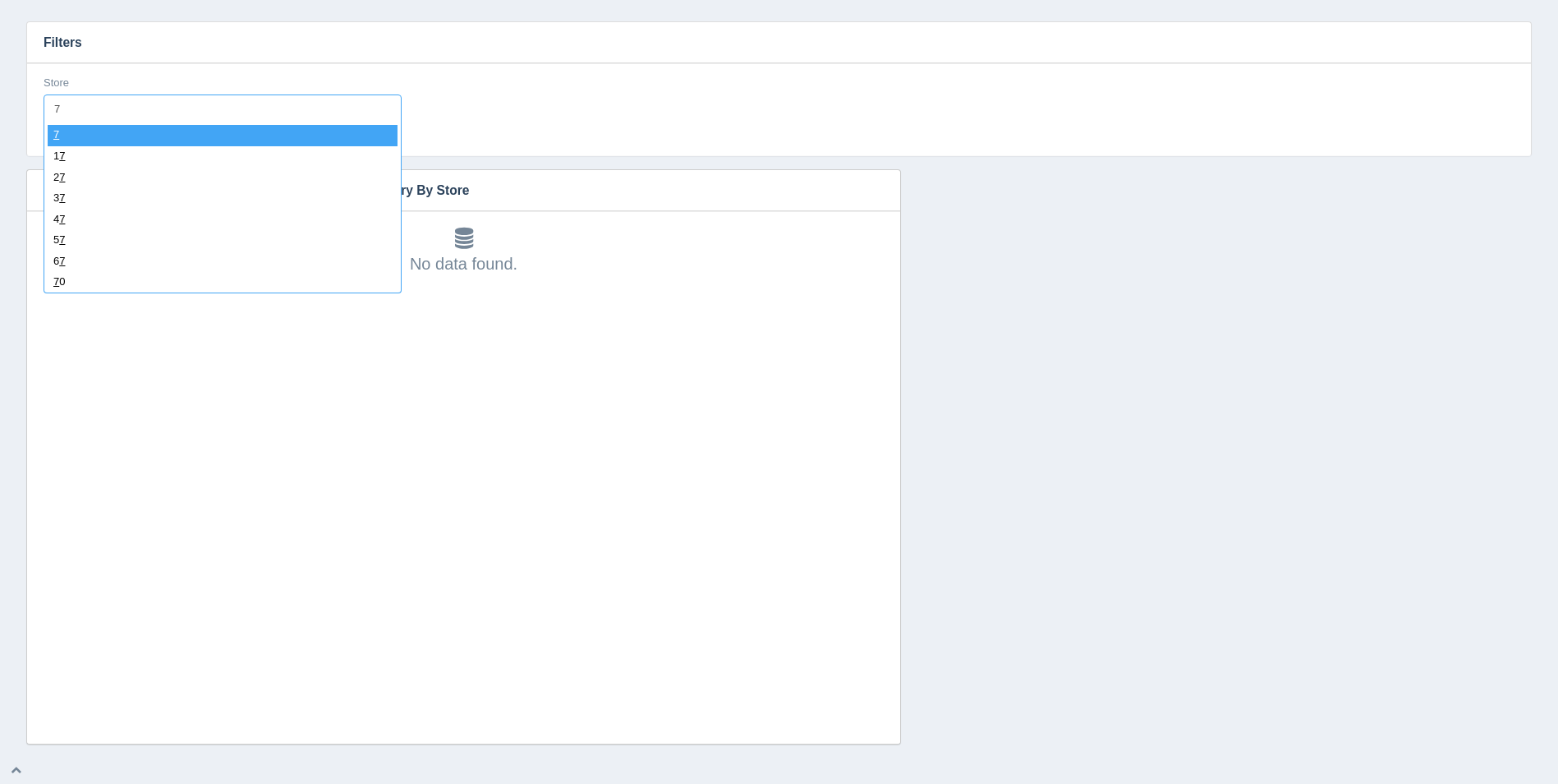
type input "73"
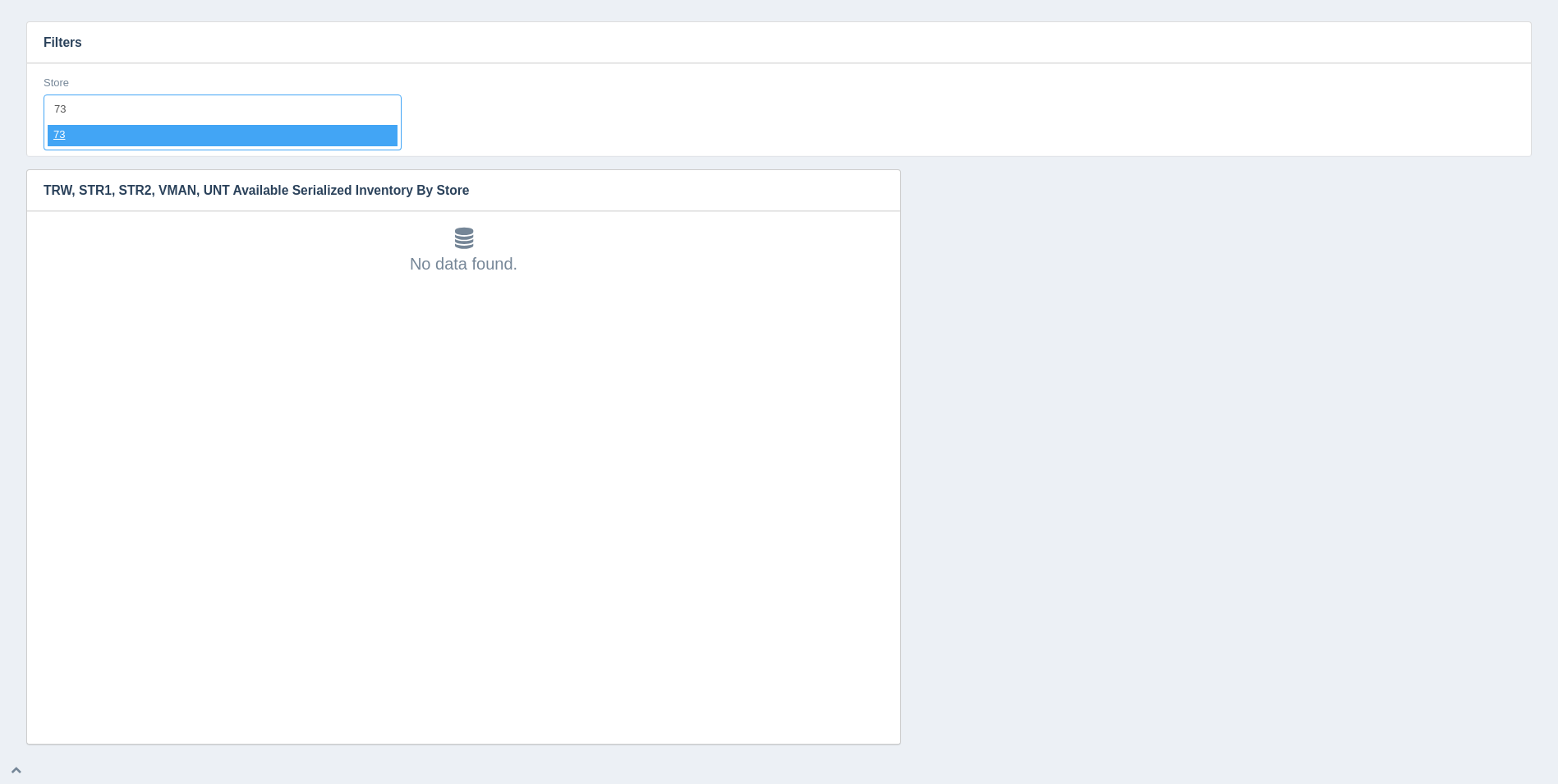
select select "73"
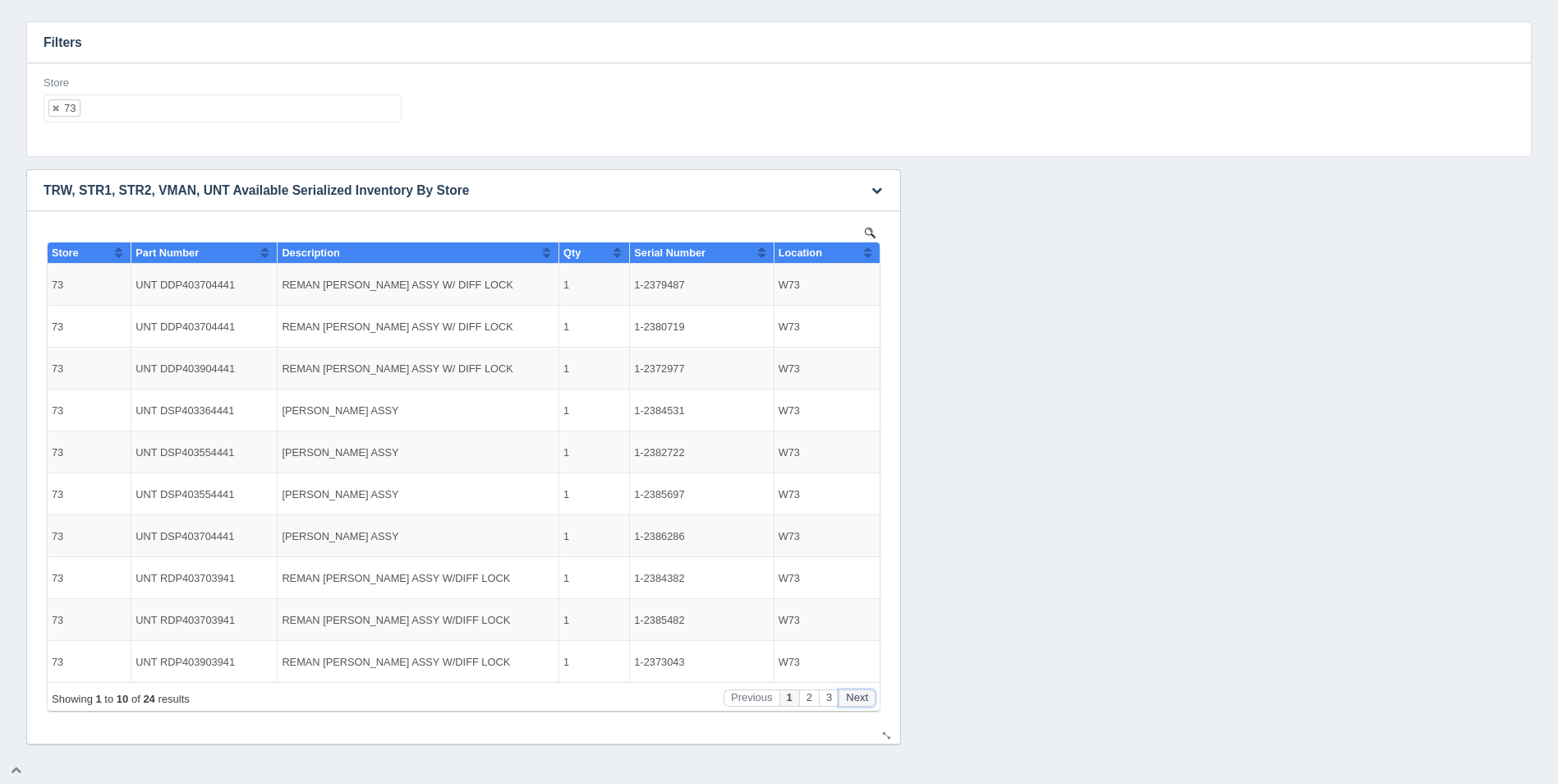
click at [865, 695] on button "Next" at bounding box center [857, 697] width 37 height 18
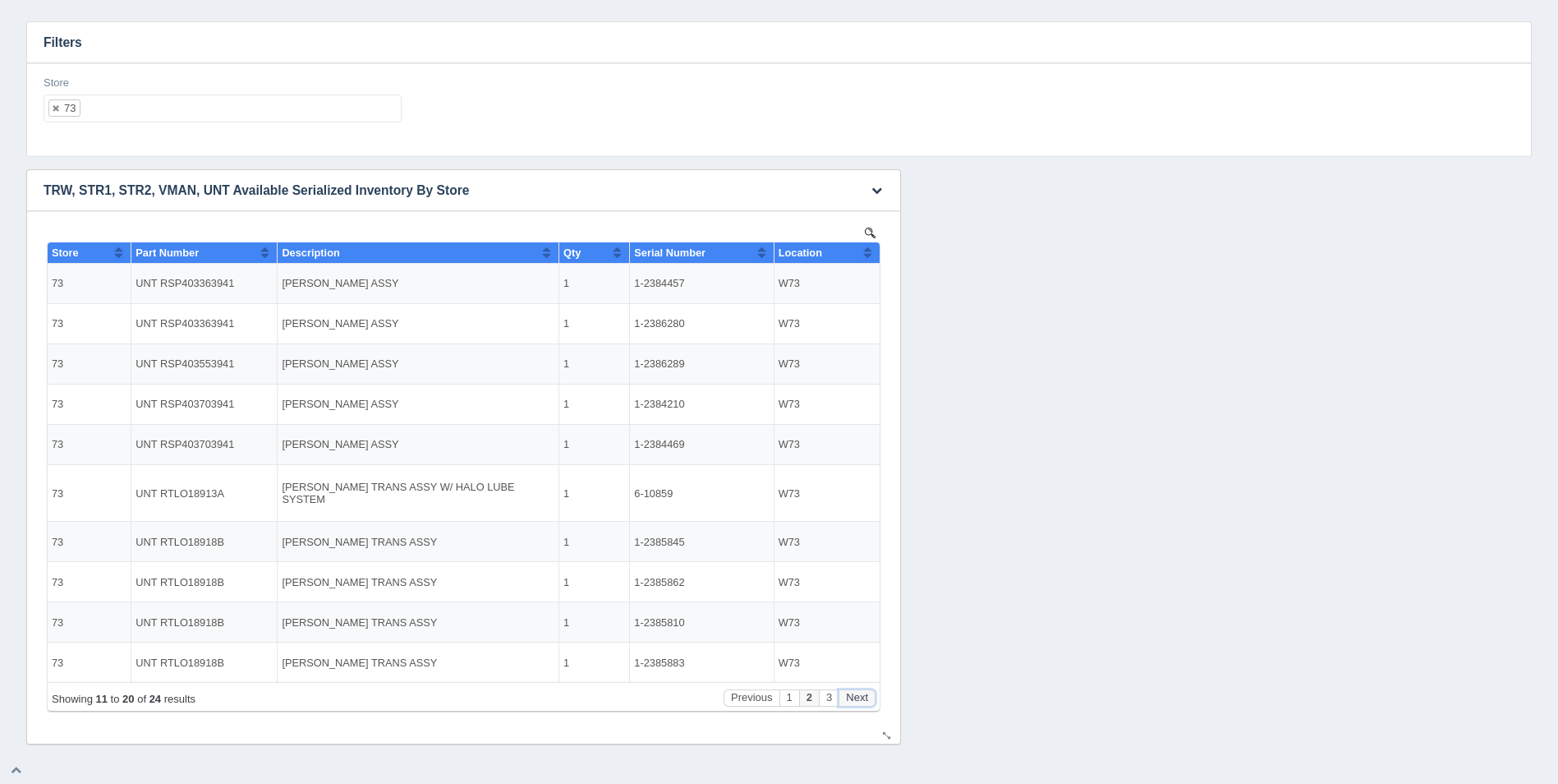
click at [865, 695] on button "Next" at bounding box center [857, 697] width 37 height 18
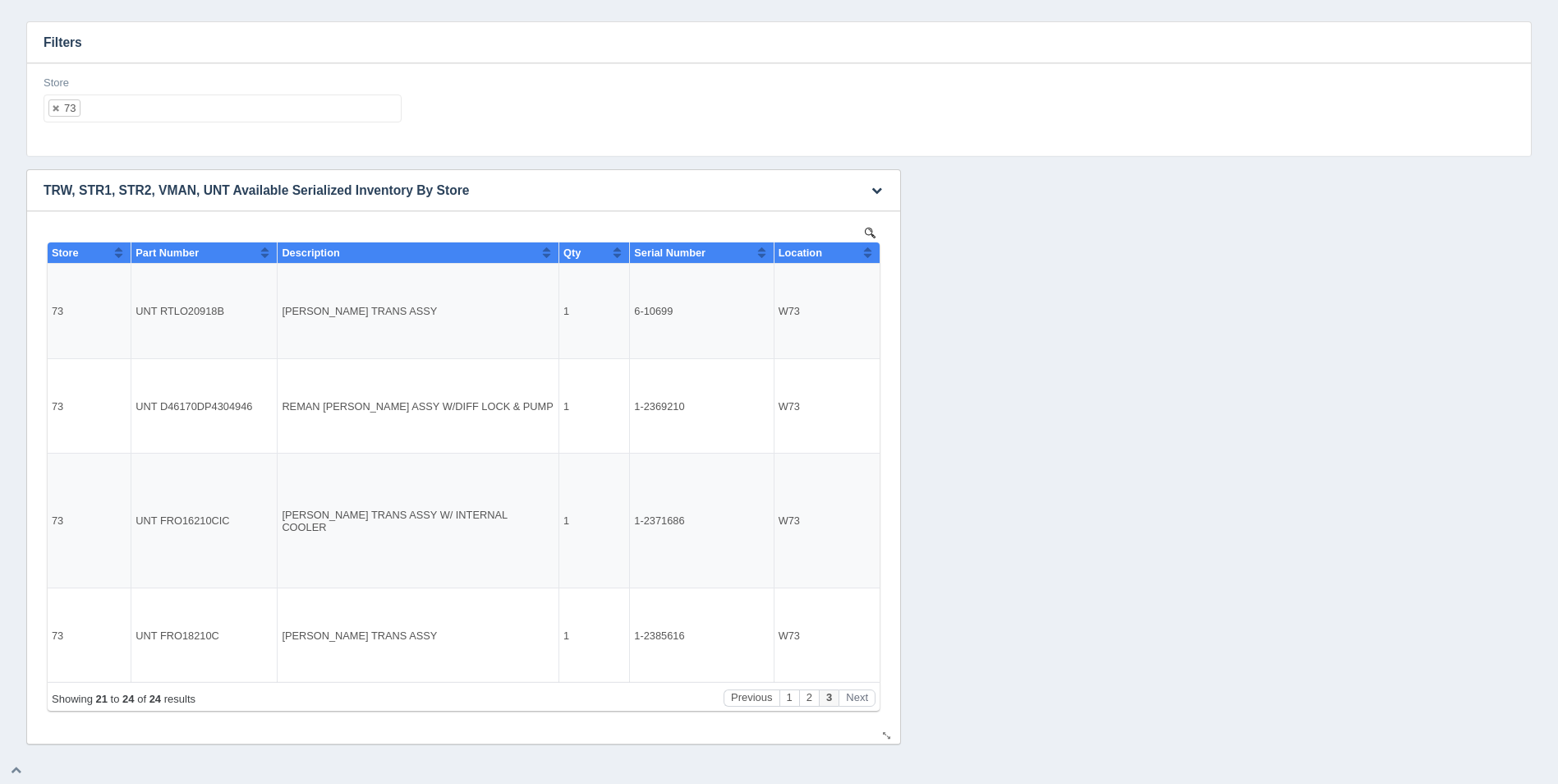
click at [864, 246] on button "Sort column ascending" at bounding box center [868, 252] width 11 height 19
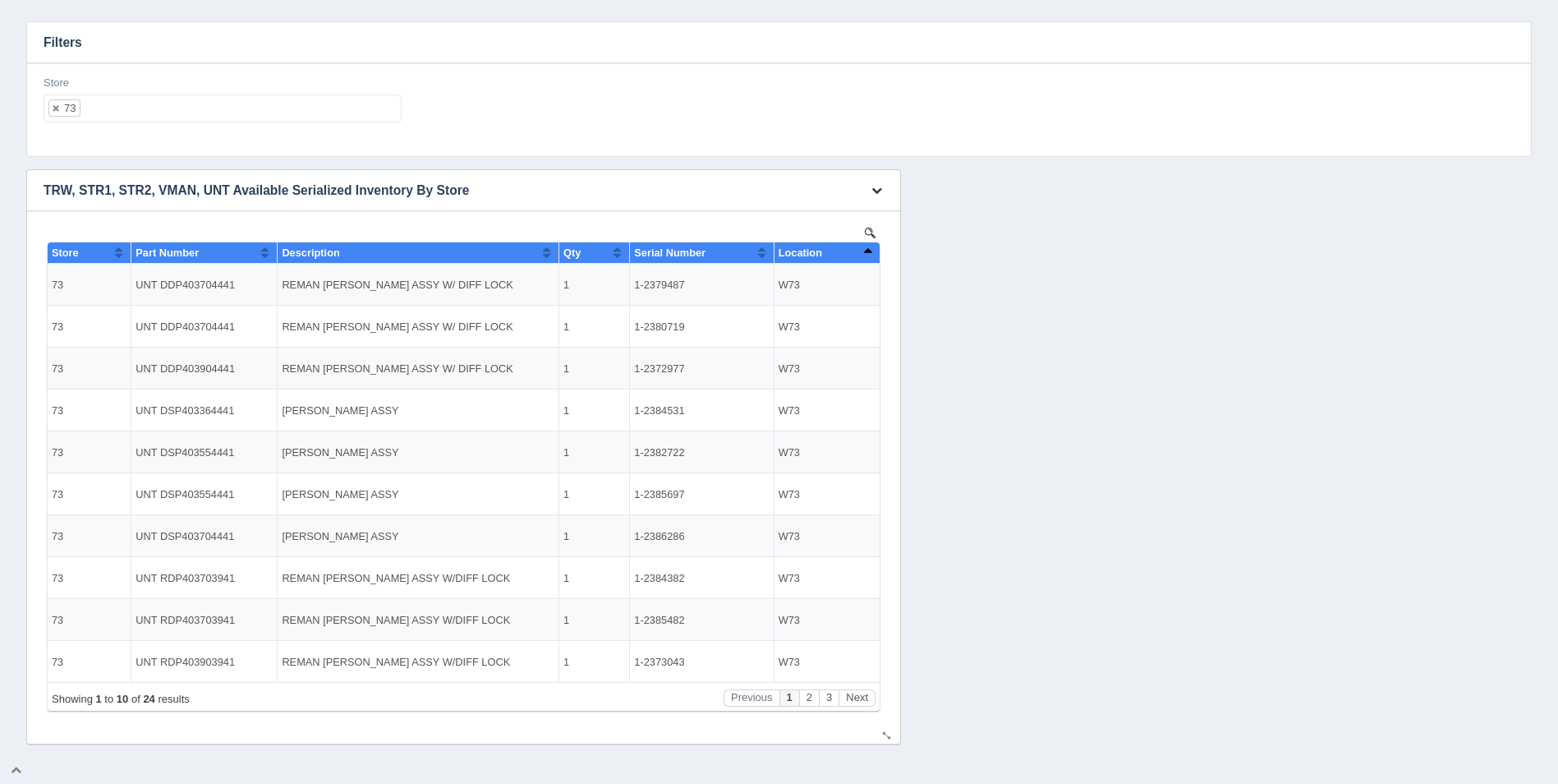
click at [864, 246] on button "Sort column descending" at bounding box center [868, 252] width 11 height 19
click at [229, 110] on ul "73" at bounding box center [222, 108] width 358 height 28
select select
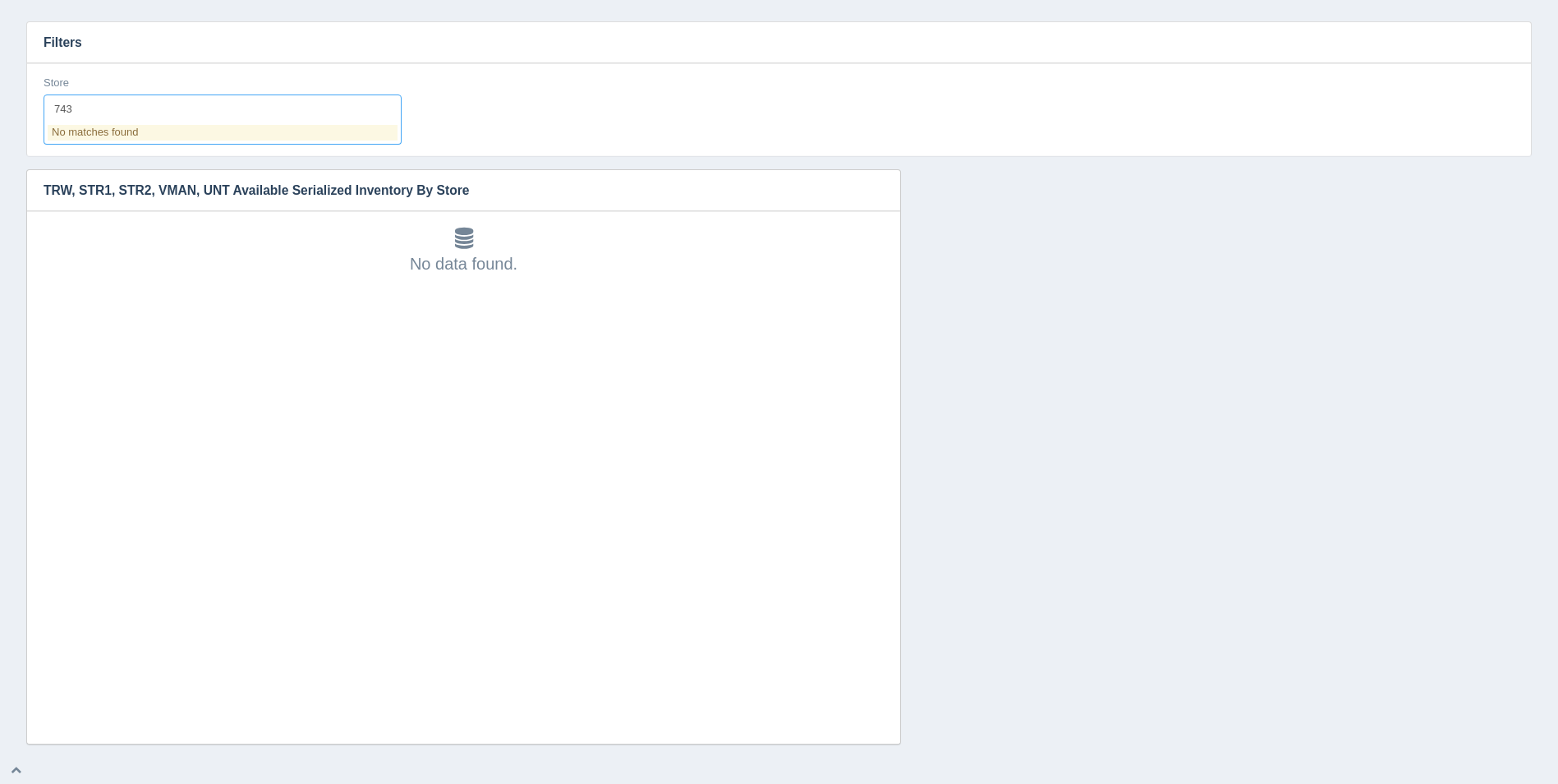
type input "74"
select select "74"
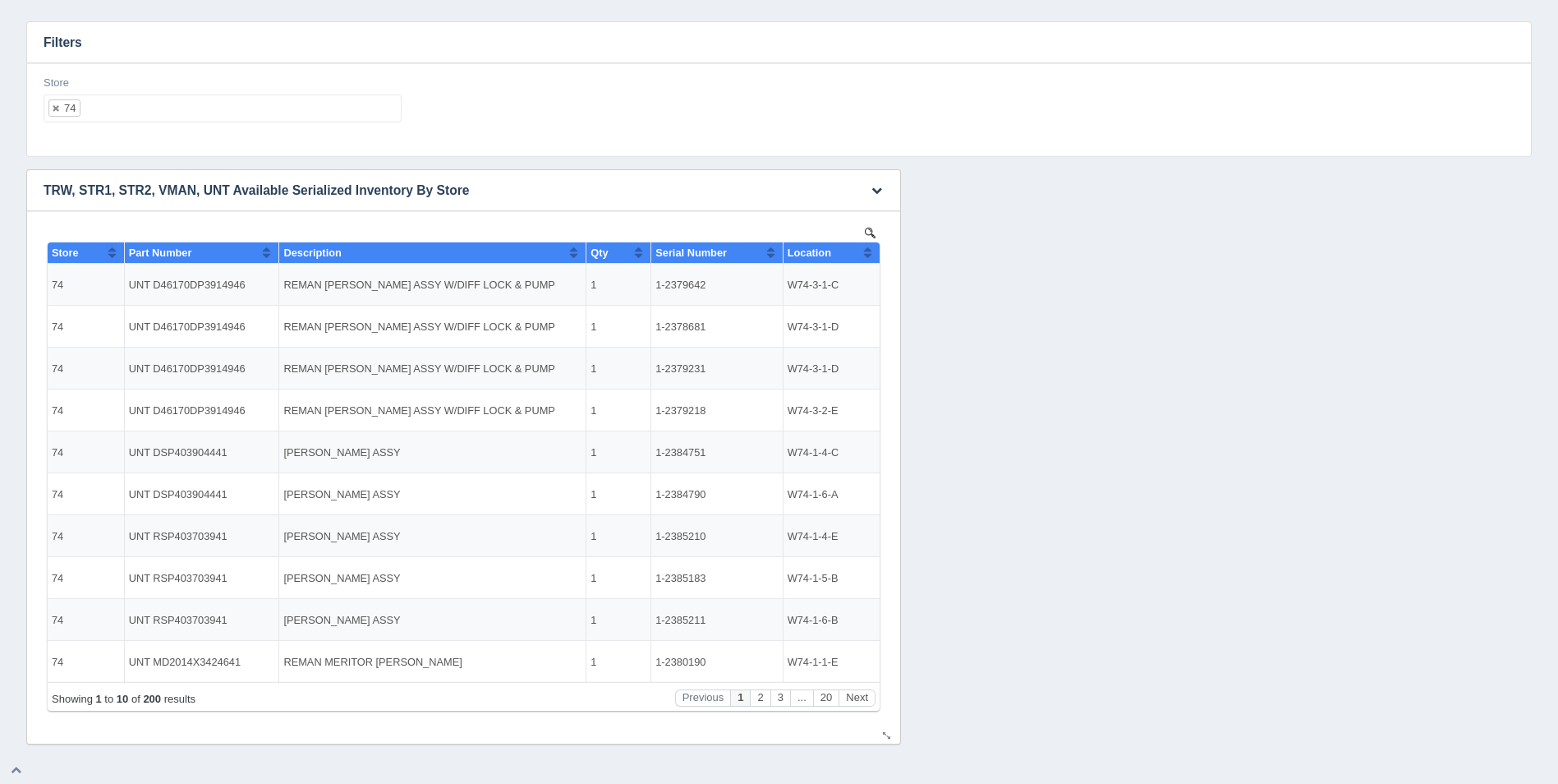
click at [864, 253] on button "Sort column ascending" at bounding box center [868, 252] width 11 height 19
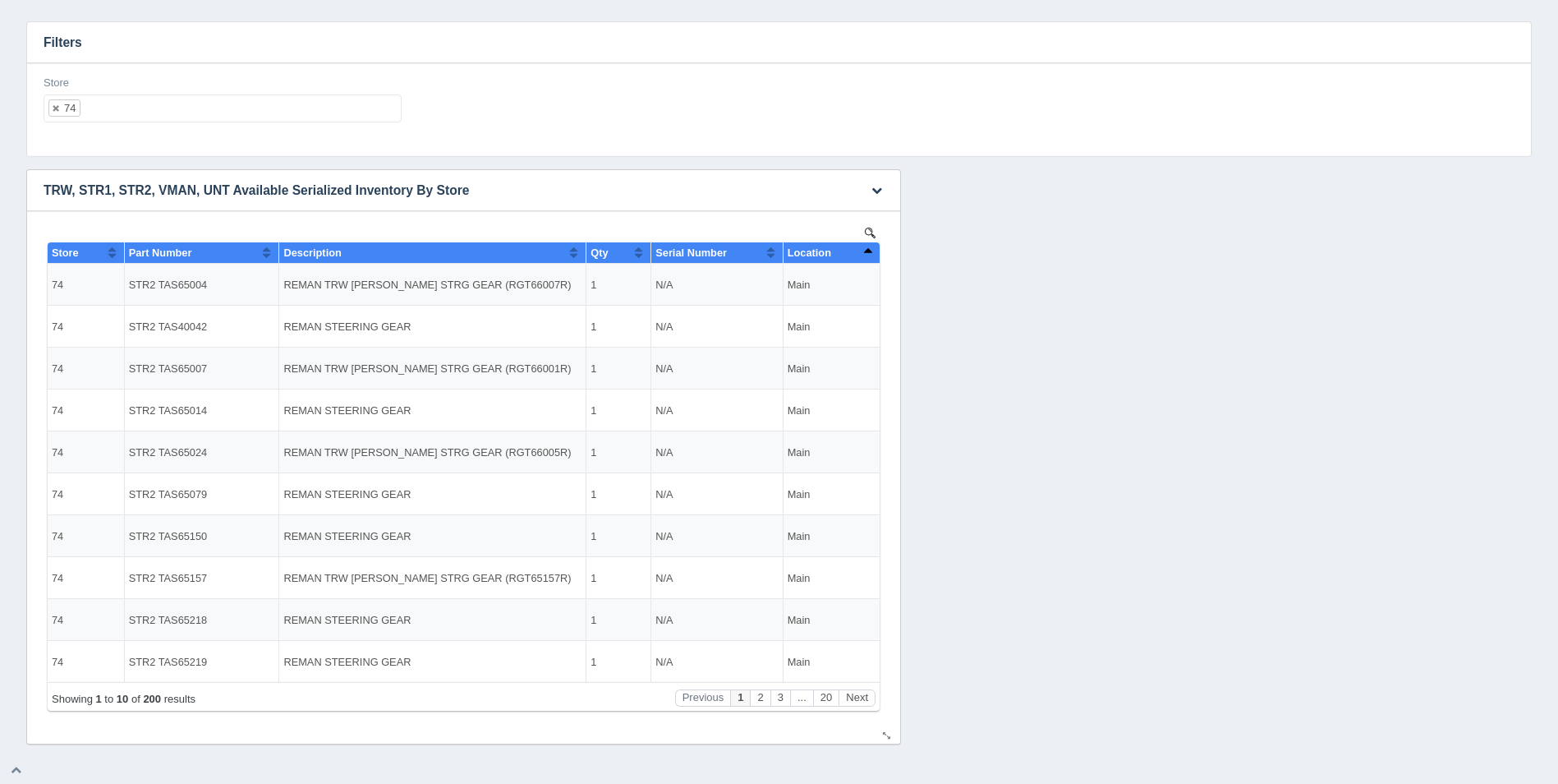
click at [864, 253] on button "Sort column descending" at bounding box center [868, 252] width 11 height 19
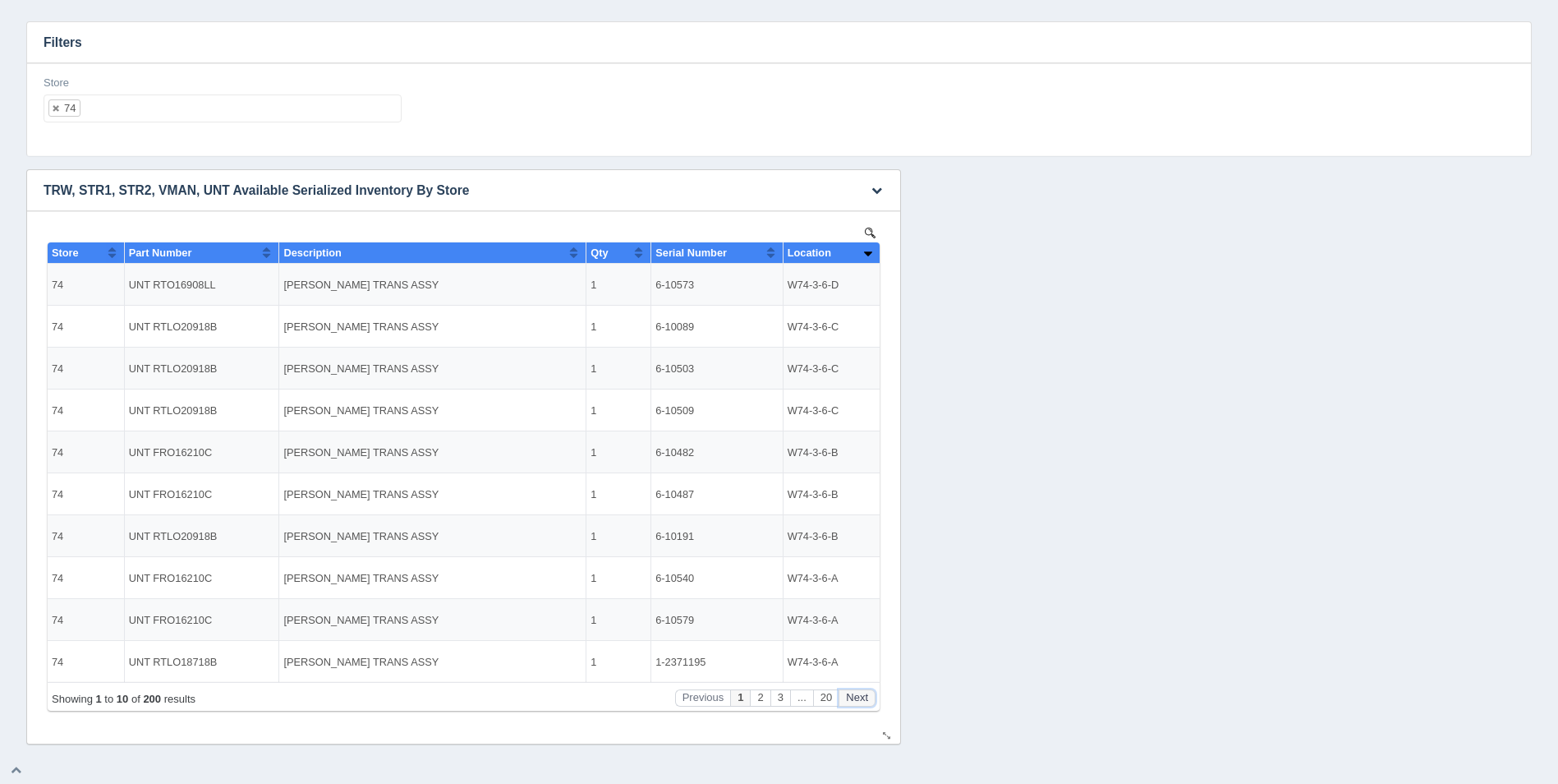
click at [866, 701] on button "Next" at bounding box center [857, 697] width 37 height 18
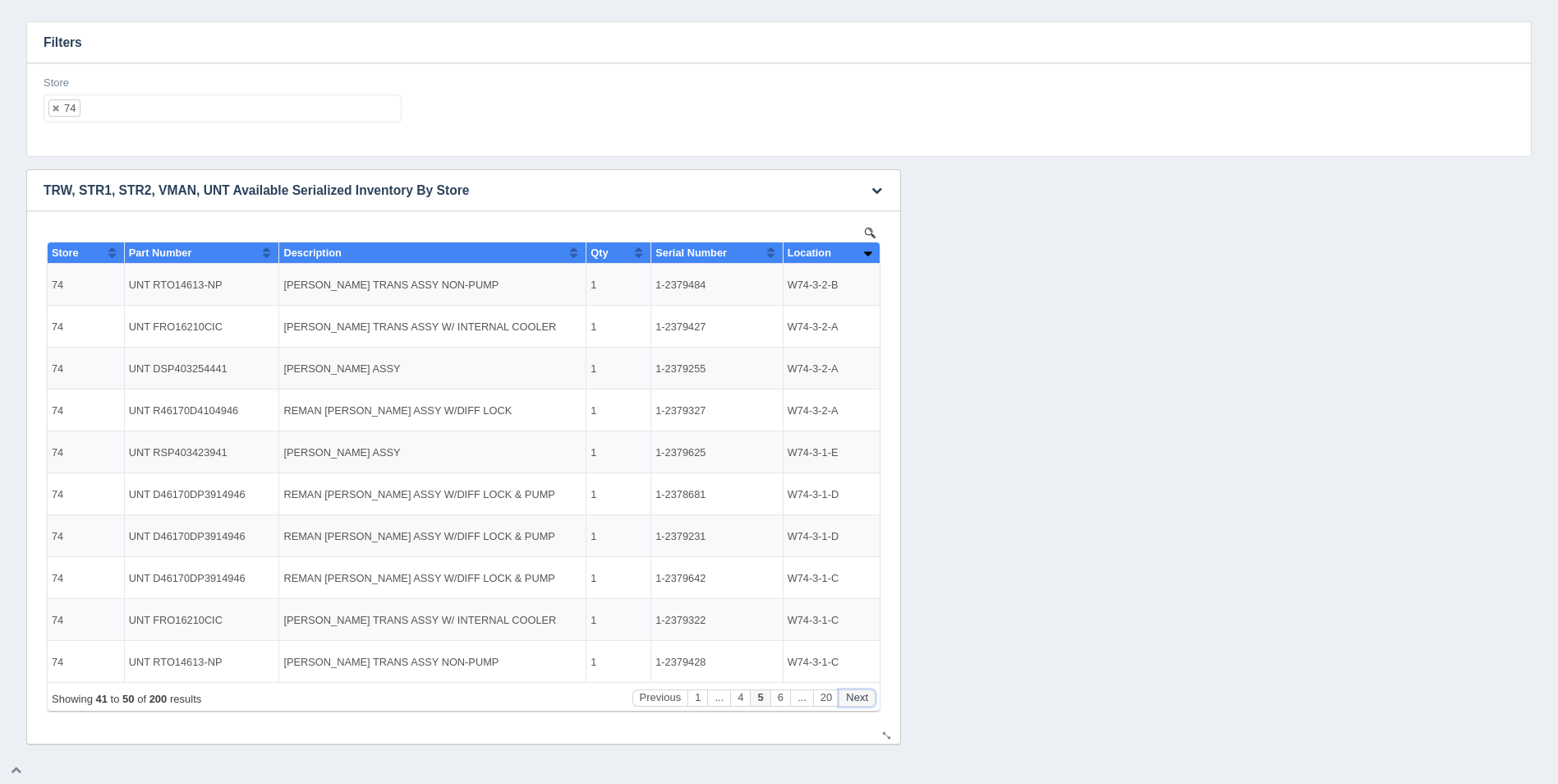
click at [866, 700] on button "Next" at bounding box center [857, 697] width 37 height 18
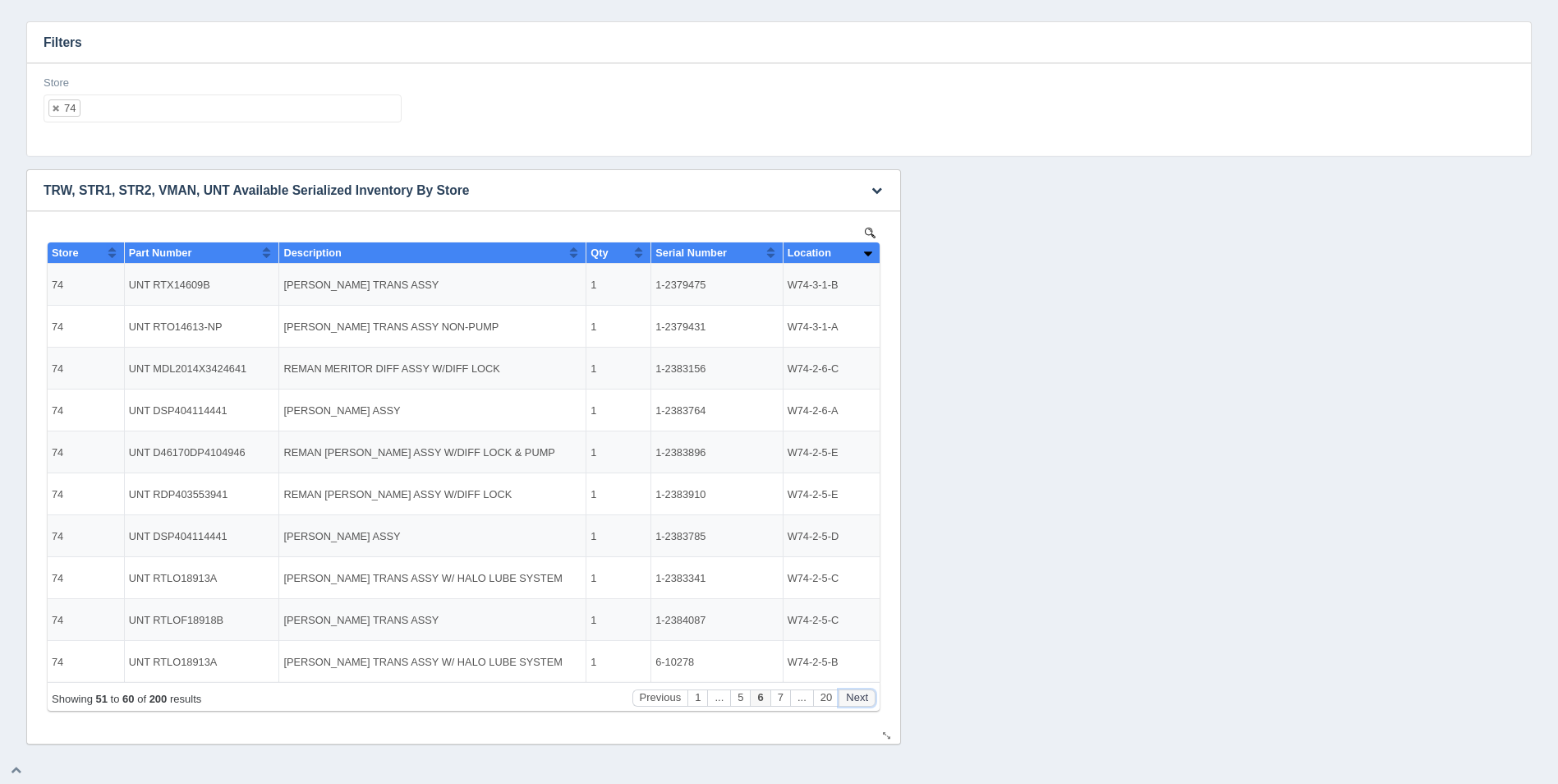
click at [866, 700] on button "Next" at bounding box center [857, 697] width 37 height 18
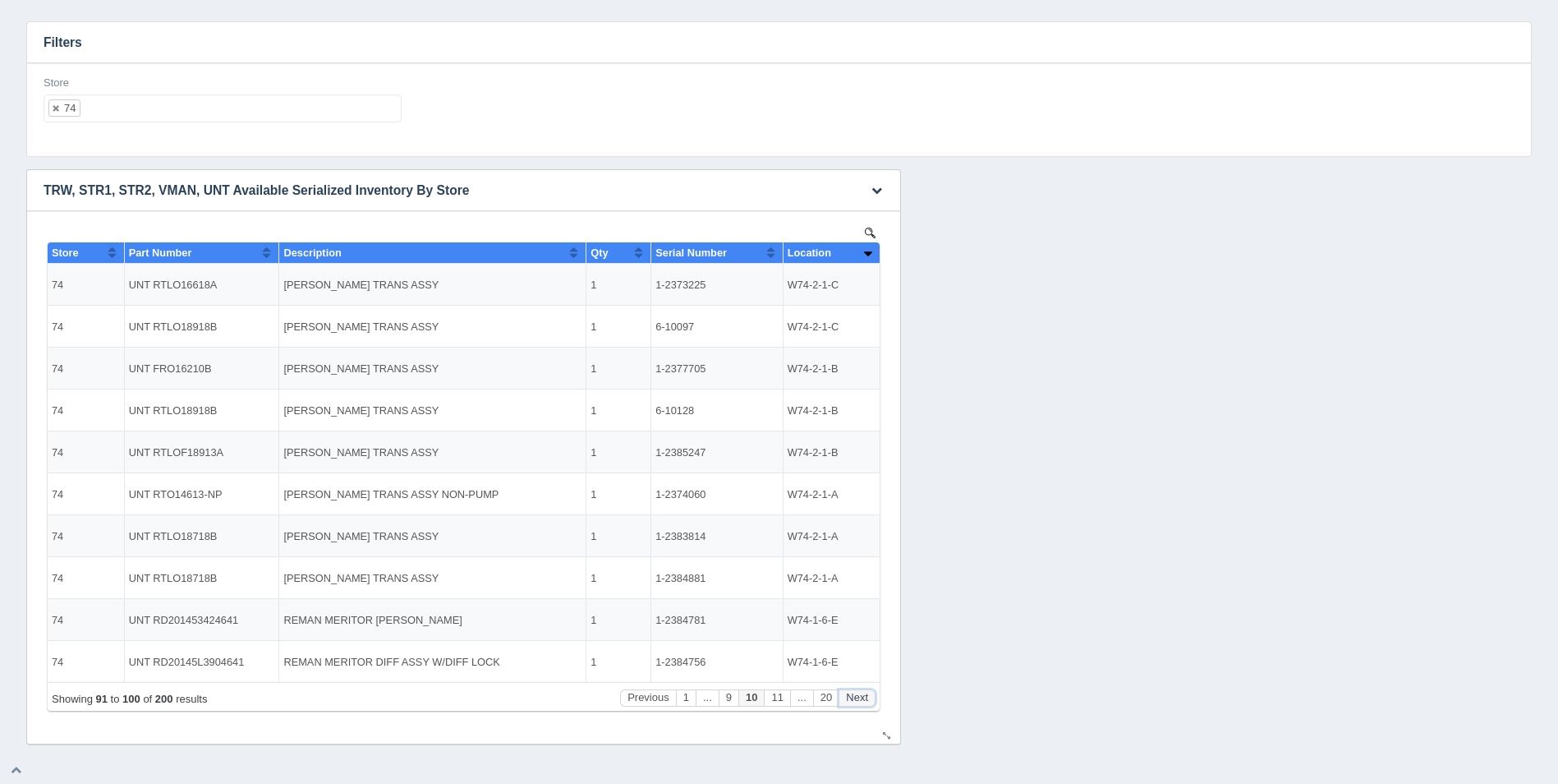
click at [866, 700] on button "Next" at bounding box center [857, 697] width 37 height 18
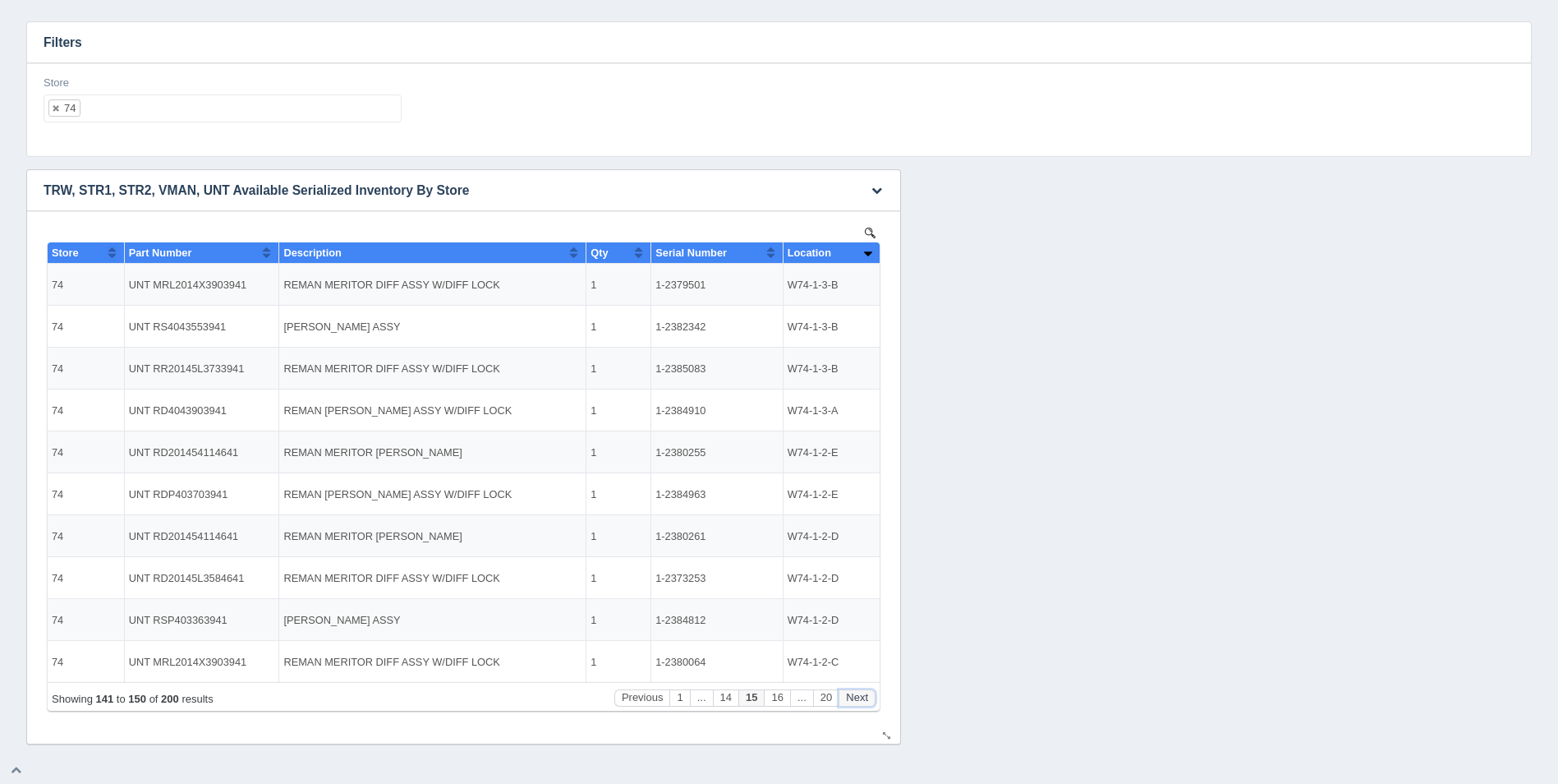
click at [866, 700] on button "Next" at bounding box center [857, 697] width 37 height 18
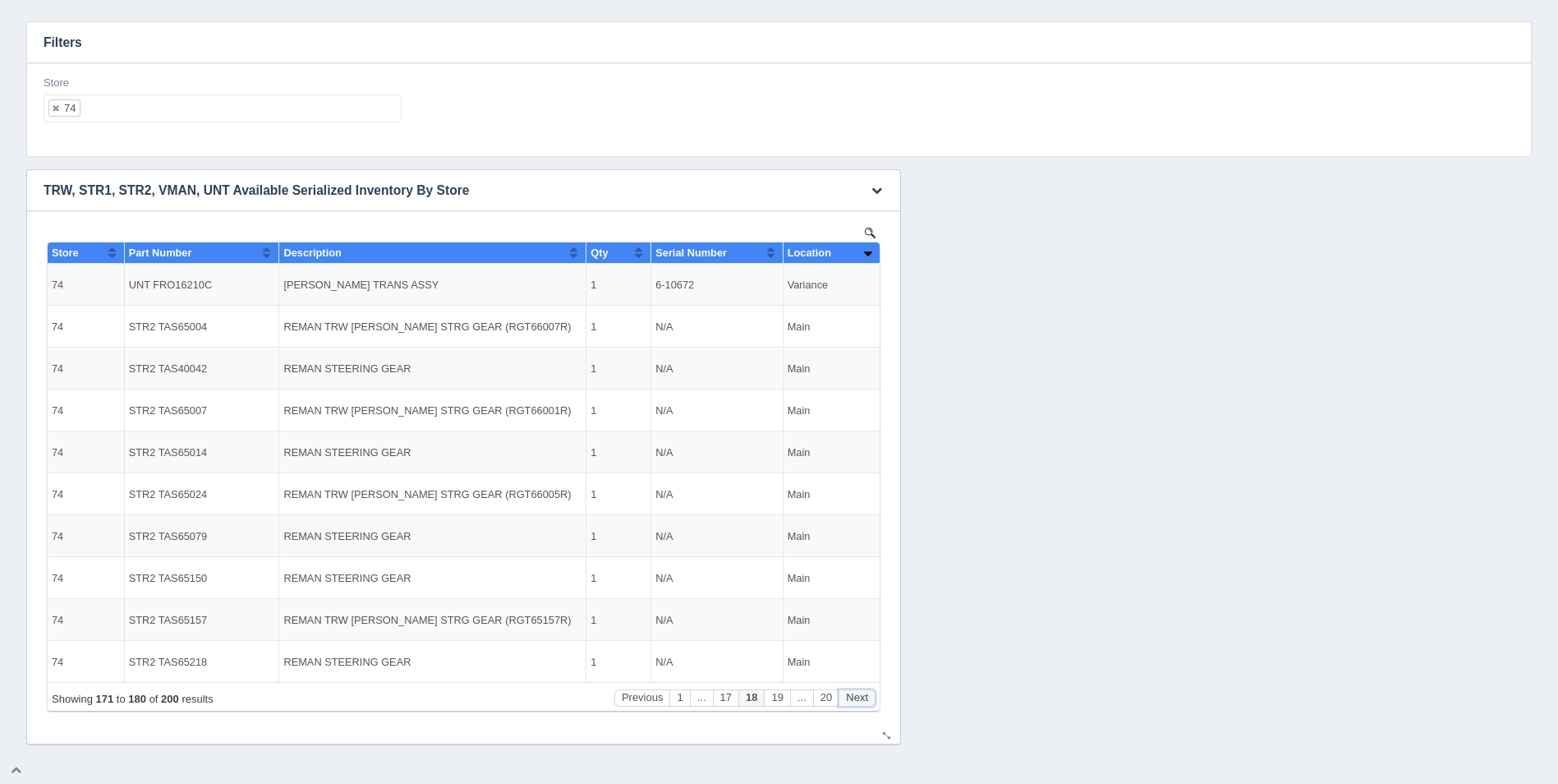
click at [866, 700] on button "Next" at bounding box center [857, 697] width 37 height 18
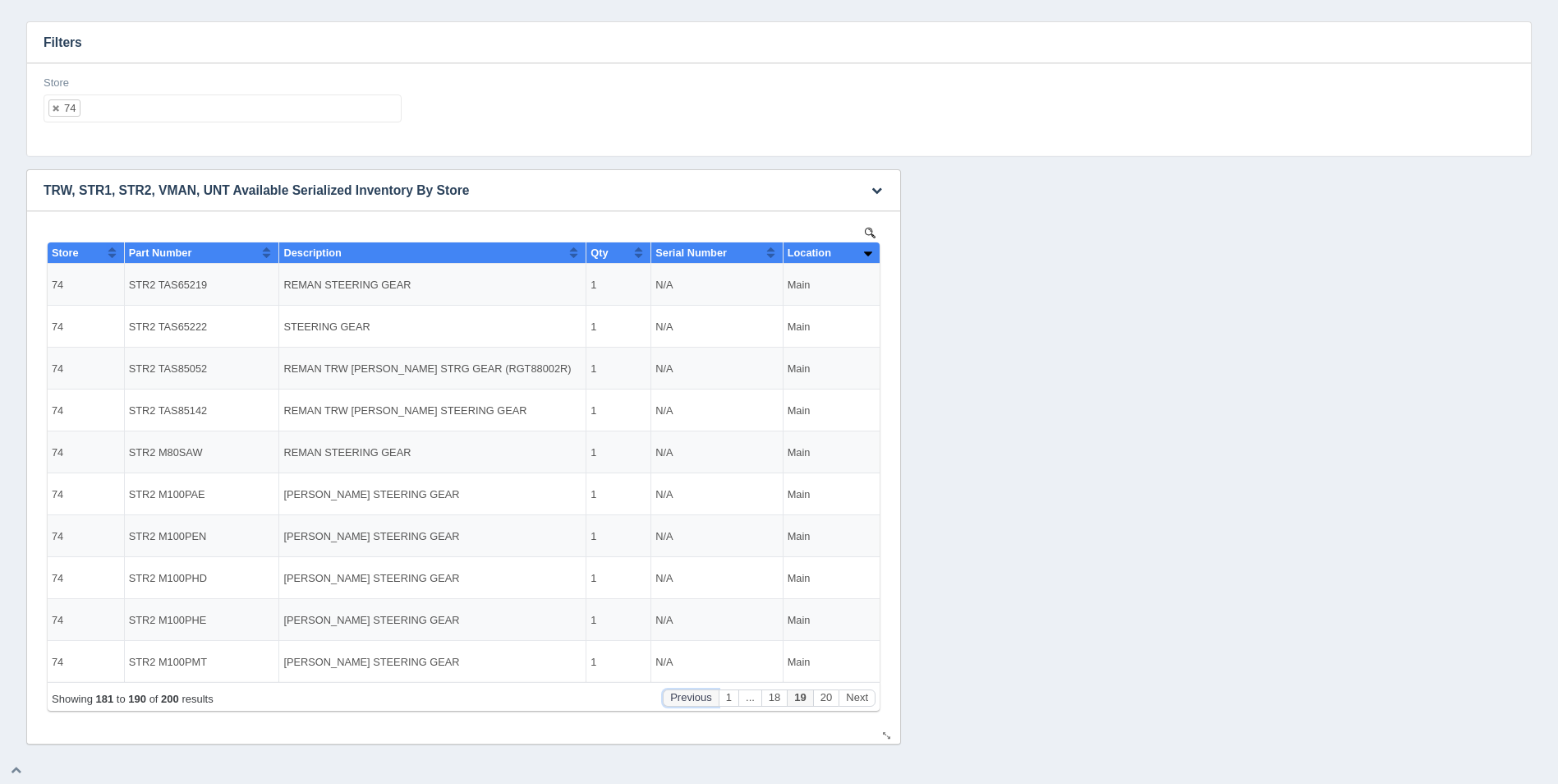
click at [701, 698] on button "Previous" at bounding box center [691, 697] width 56 height 18
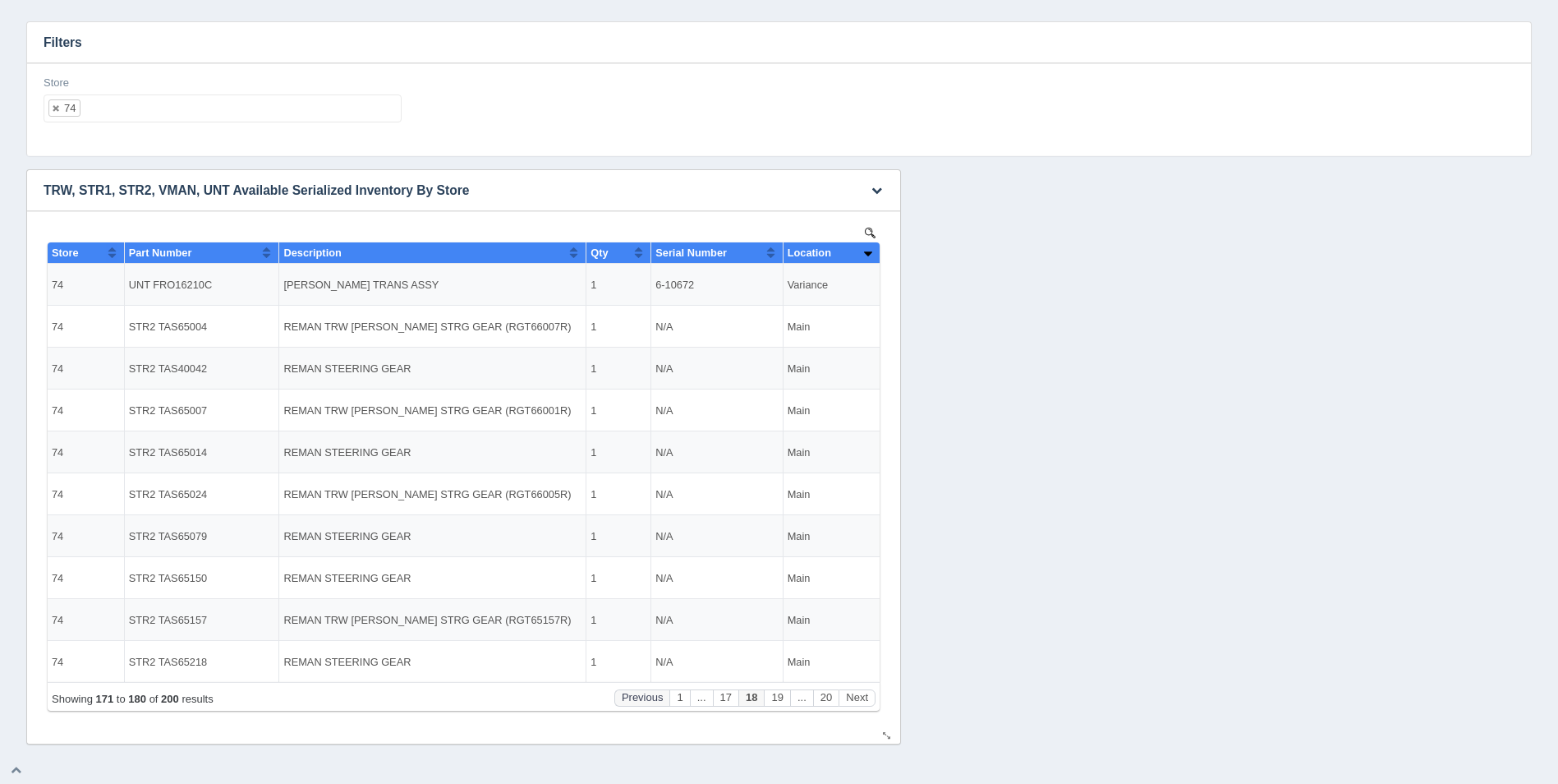
click at [701, 698] on button "..." at bounding box center [701, 697] width 23 height 18
click at [640, 699] on button "Previous" at bounding box center [642, 697] width 56 height 18
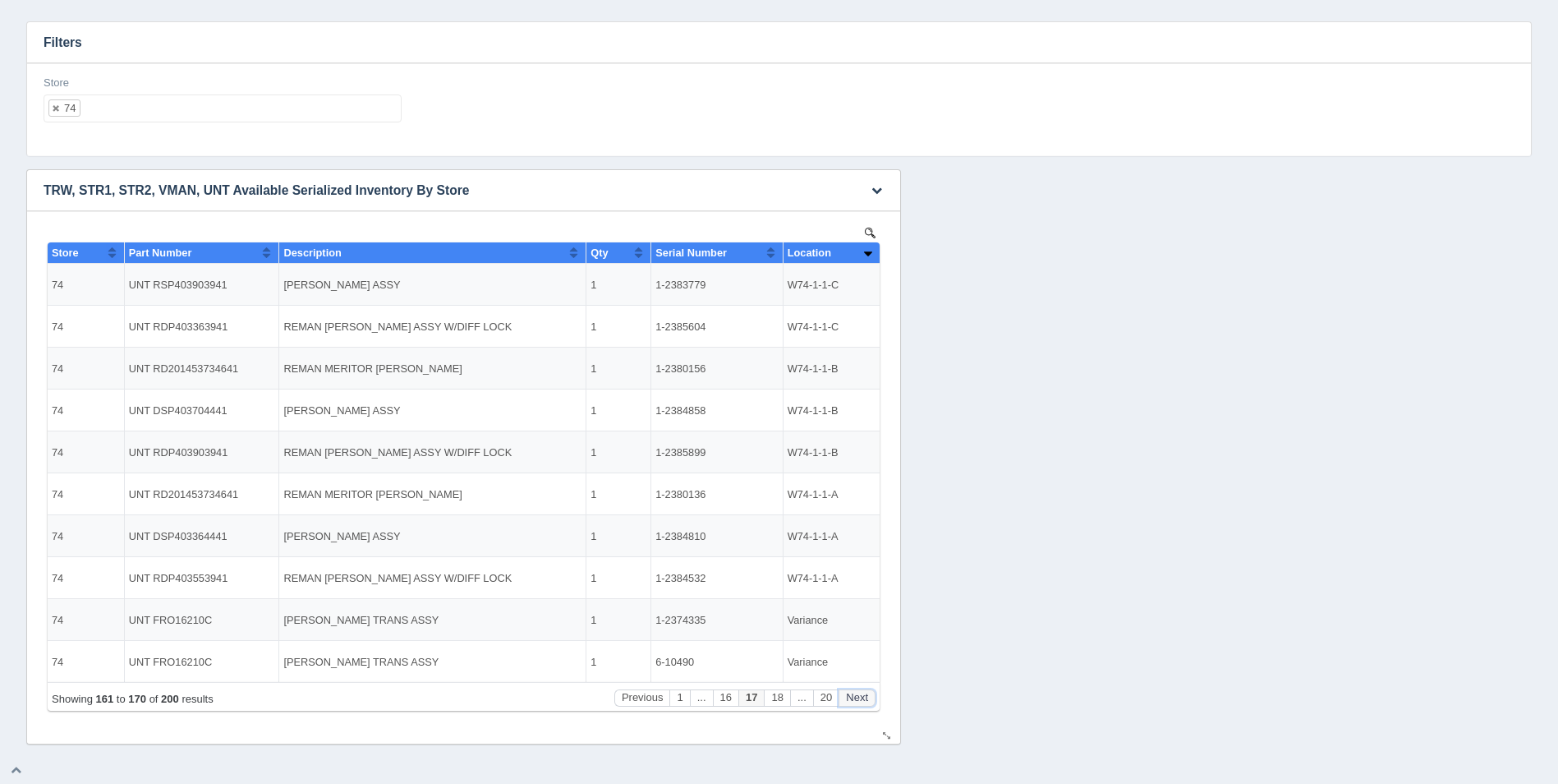
click at [862, 702] on button "Next" at bounding box center [857, 697] width 37 height 18
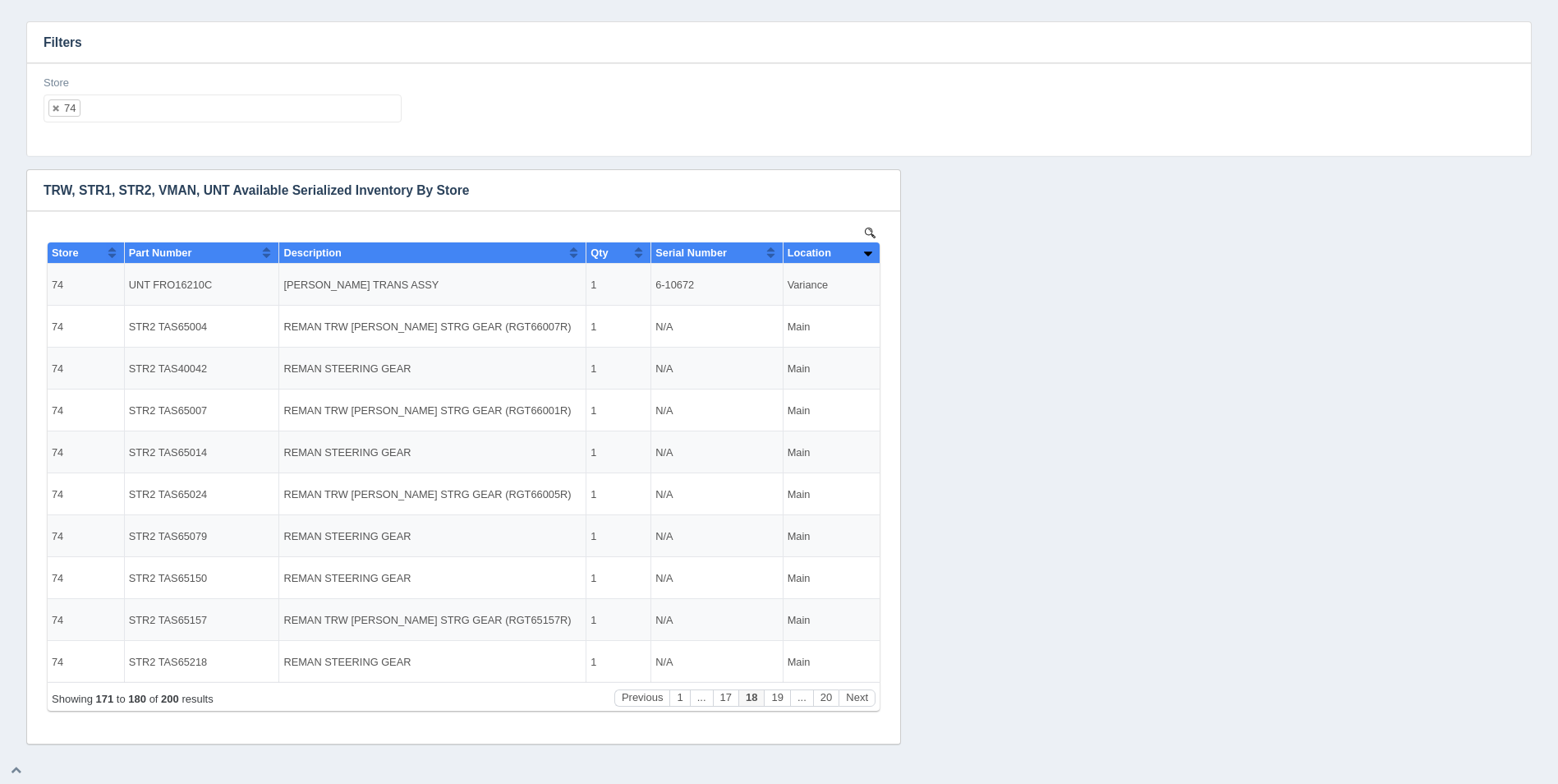
click at [141, 113] on ul "74" at bounding box center [222, 108] width 358 height 28
select select
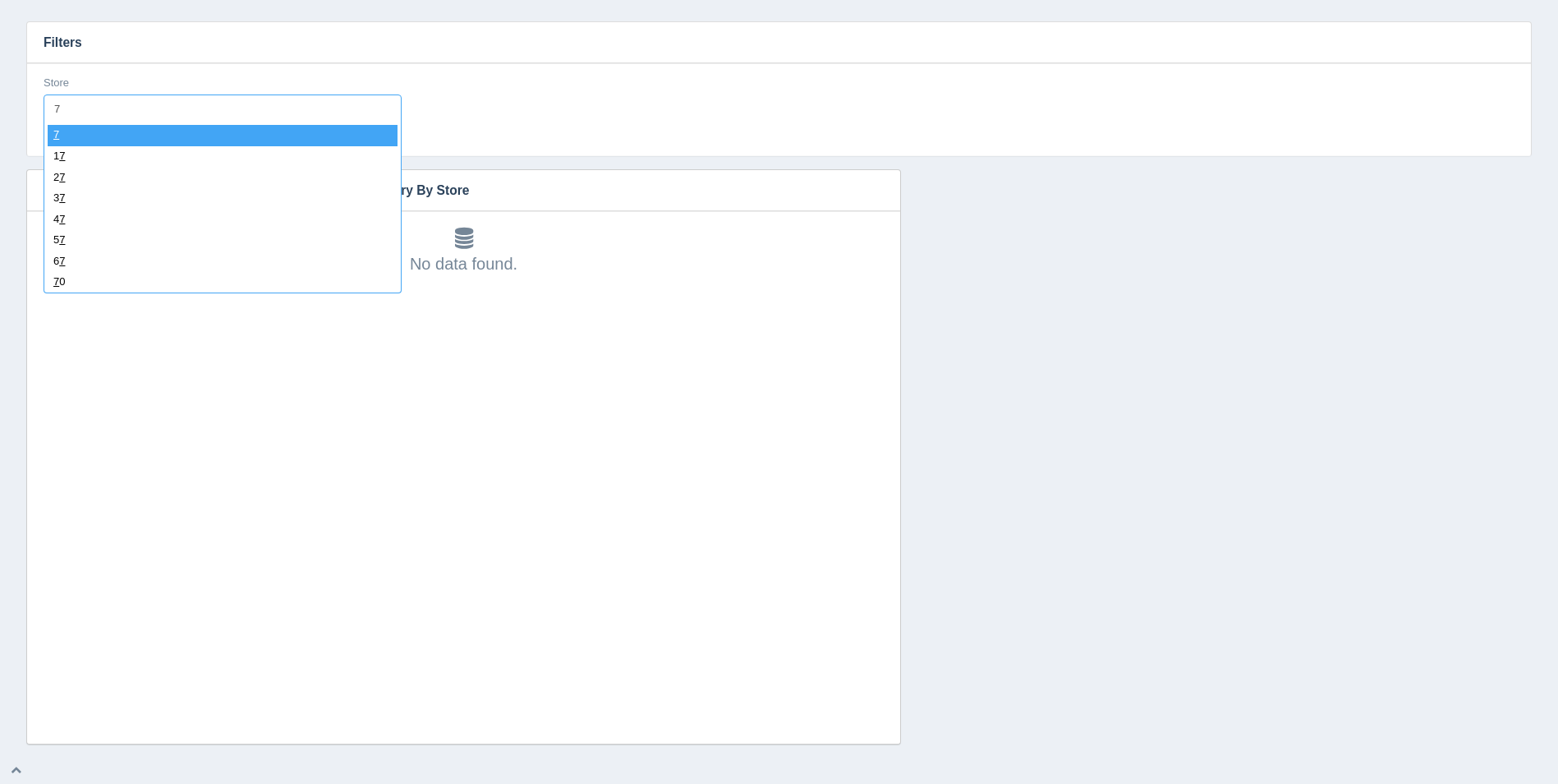
type input "72"
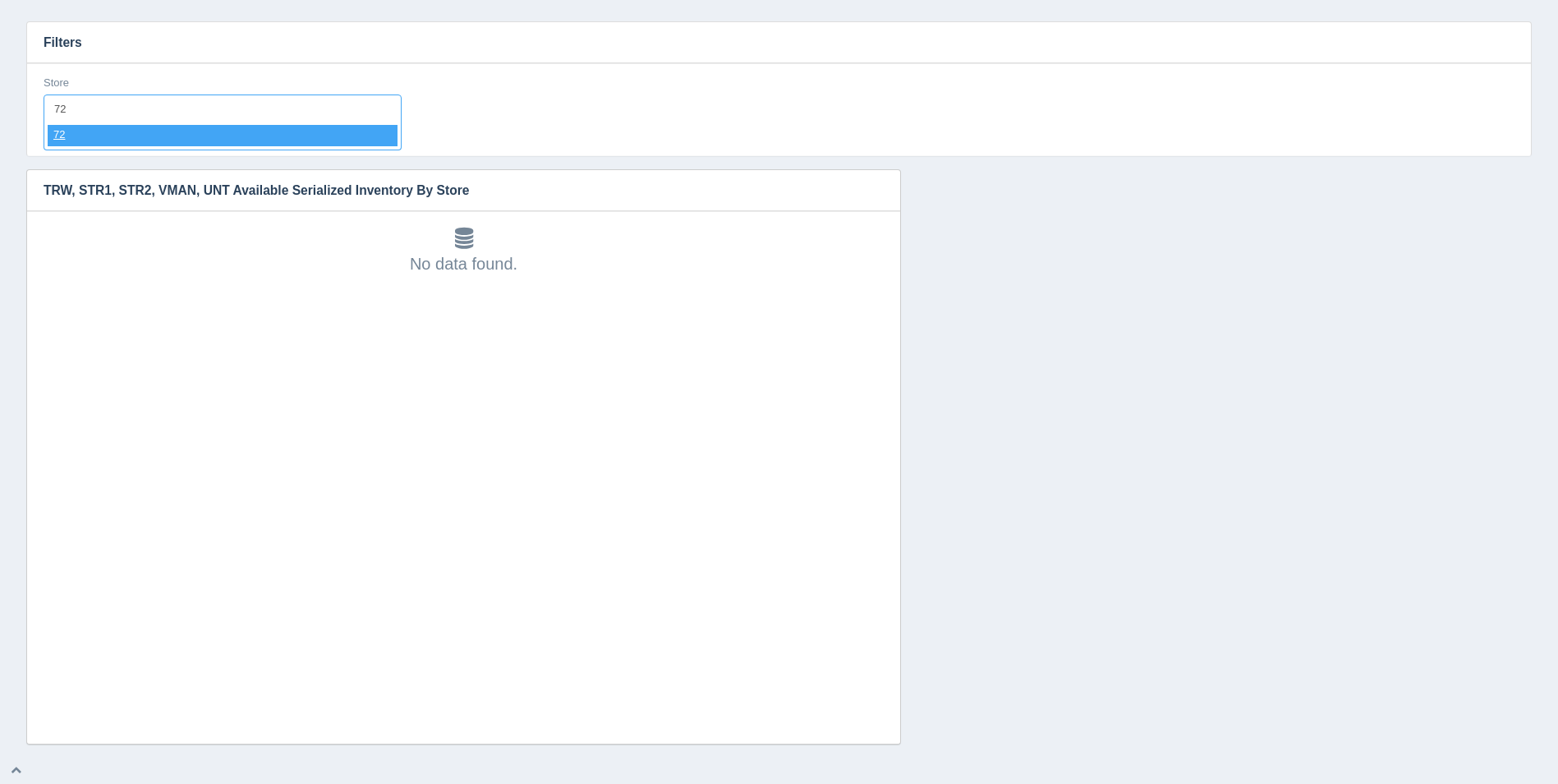
select select "72"
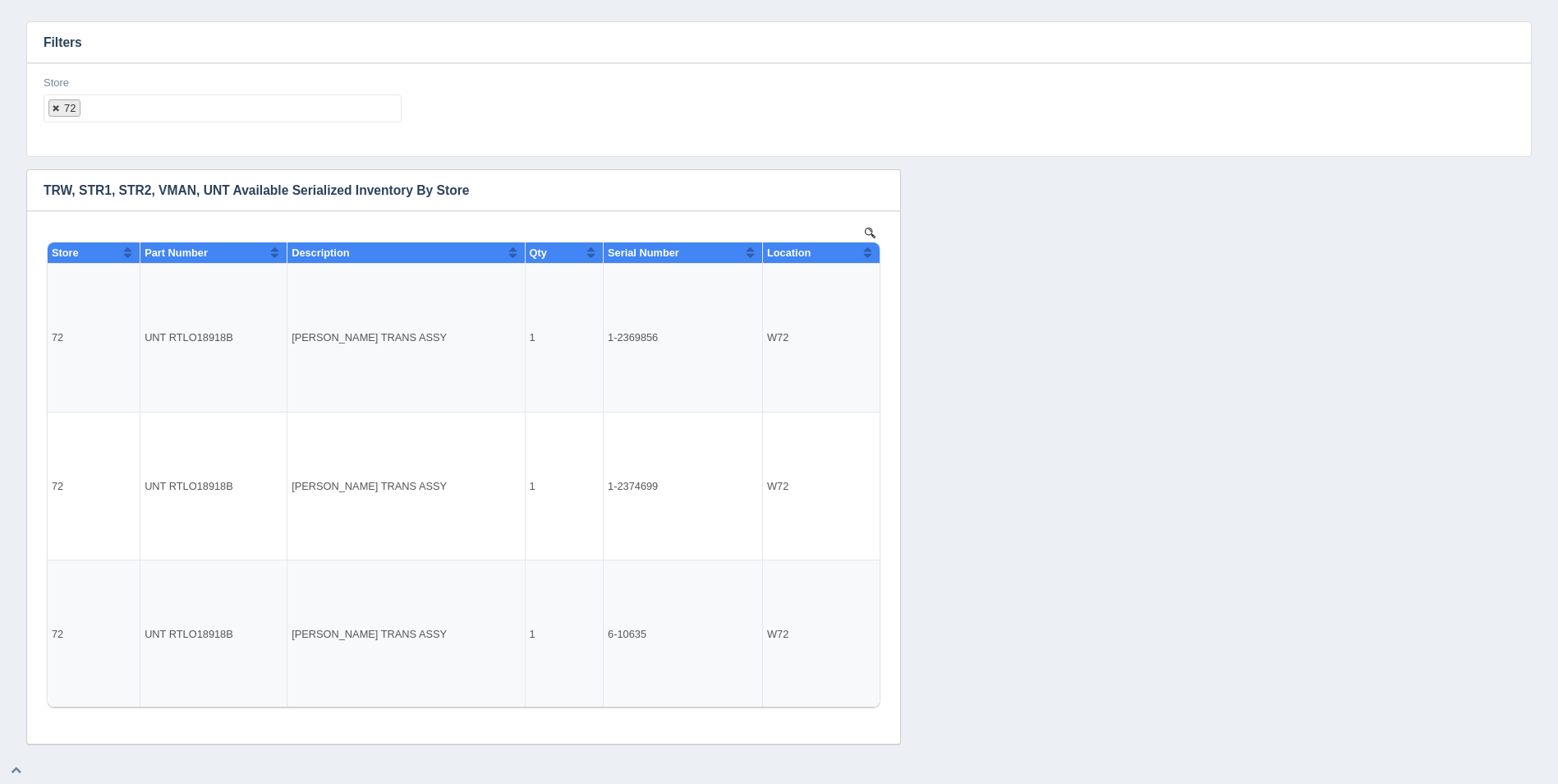
select select
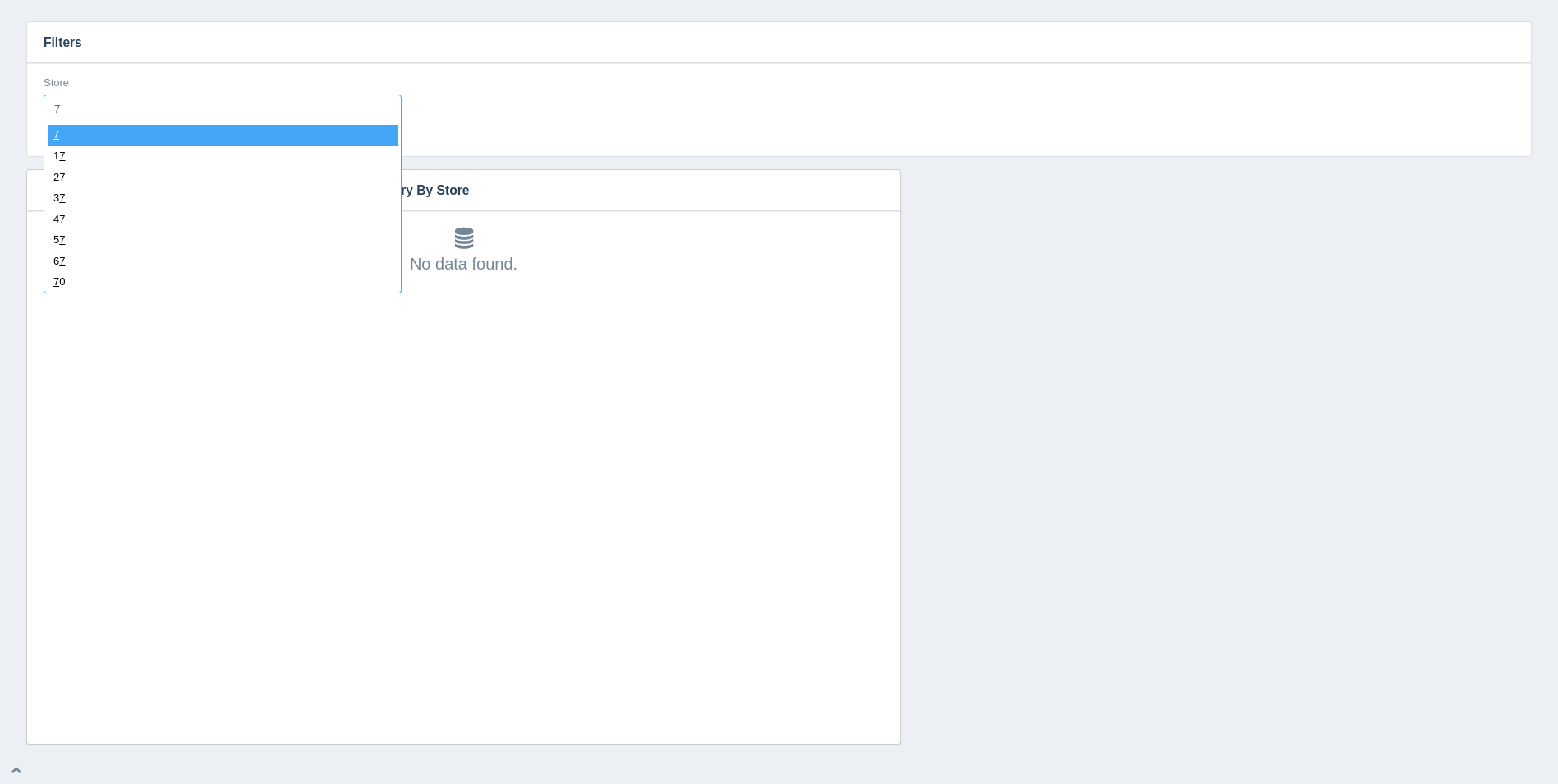
type input "73"
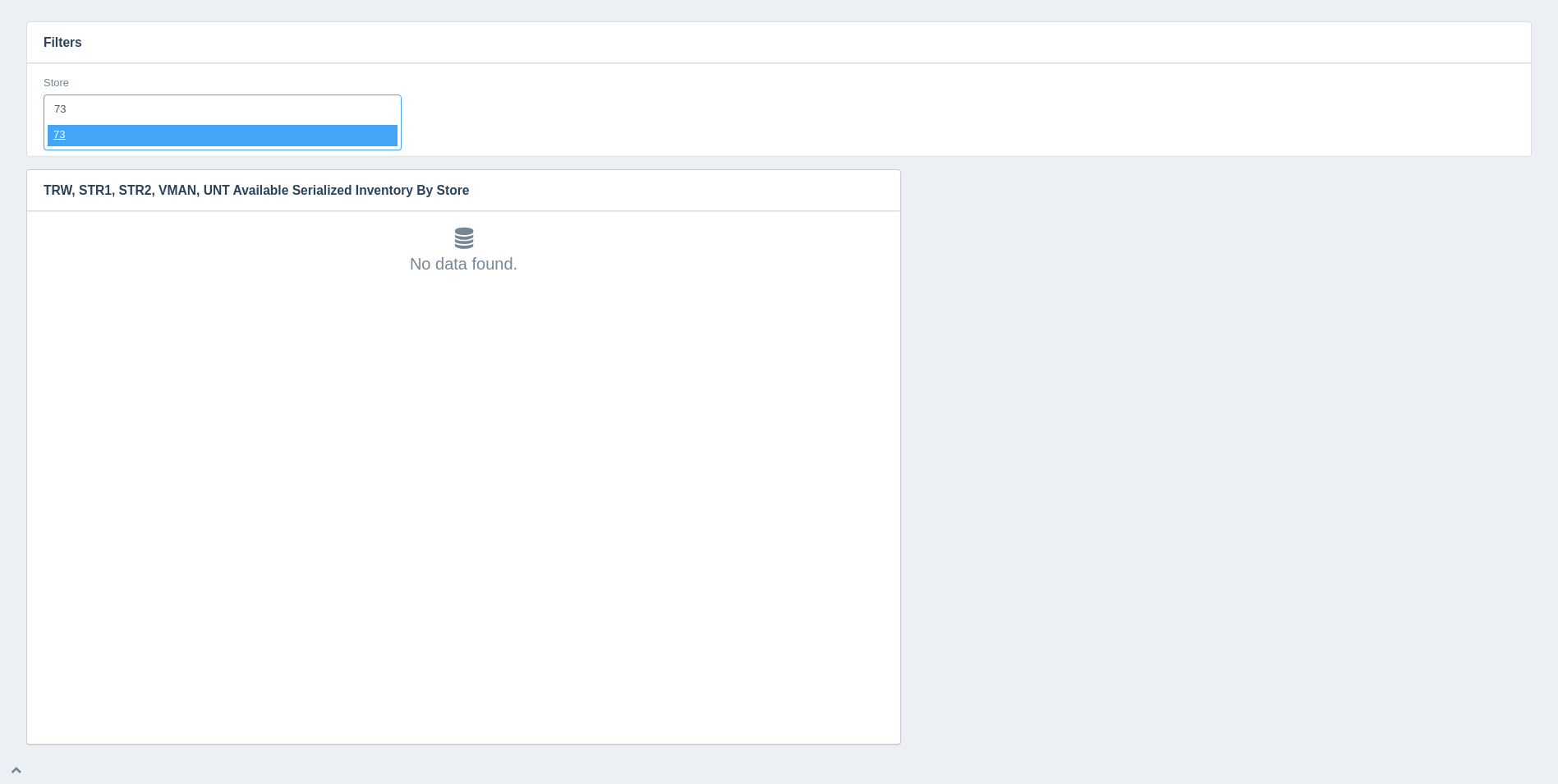
select select "73"
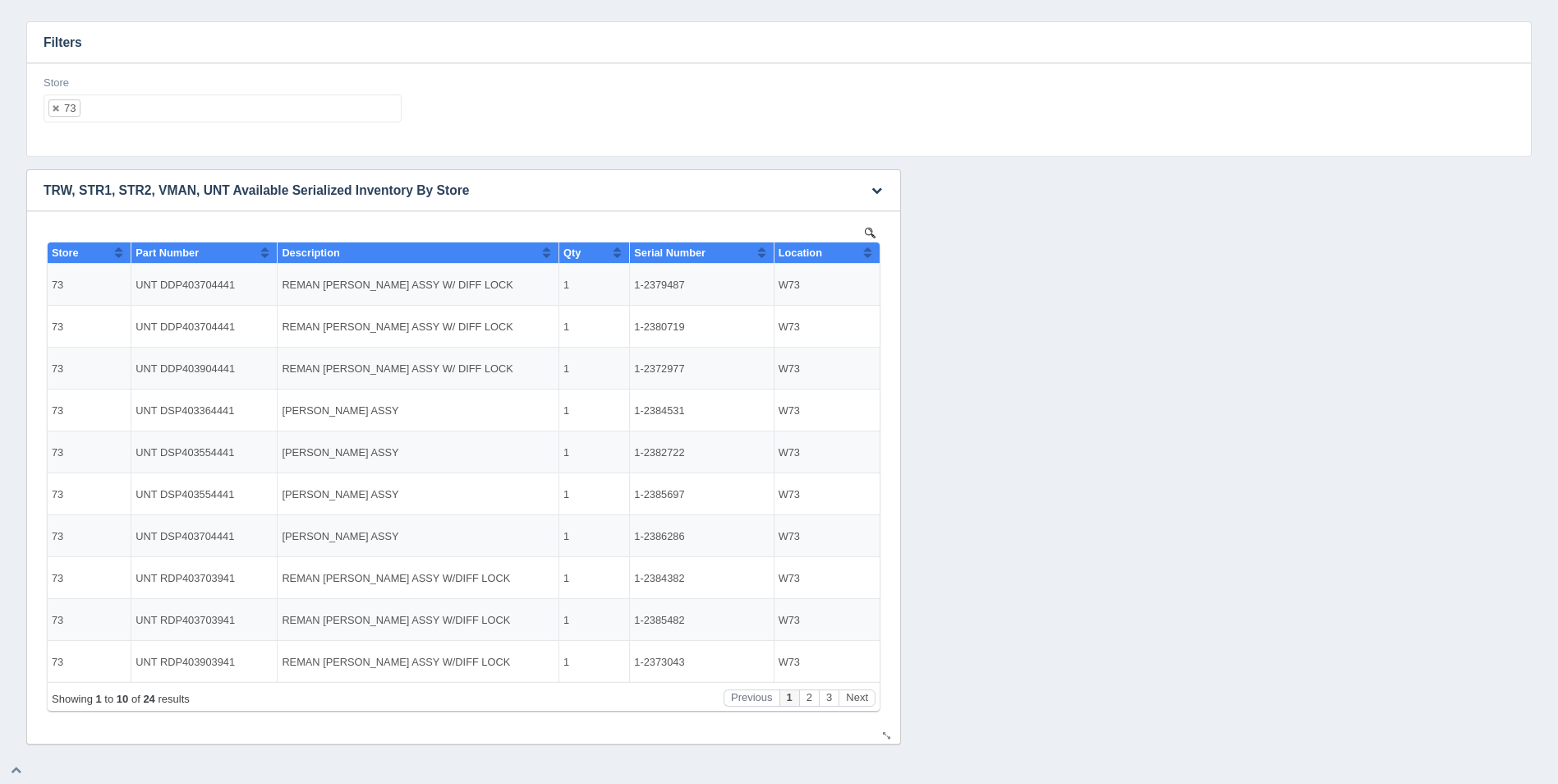
click at [869, 255] on button "Sort column ascending" at bounding box center [868, 252] width 11 height 19
click at [869, 255] on button "Sort column descending" at bounding box center [868, 252] width 11 height 19
click at [111, 110] on ul "73" at bounding box center [222, 108] width 358 height 28
select select
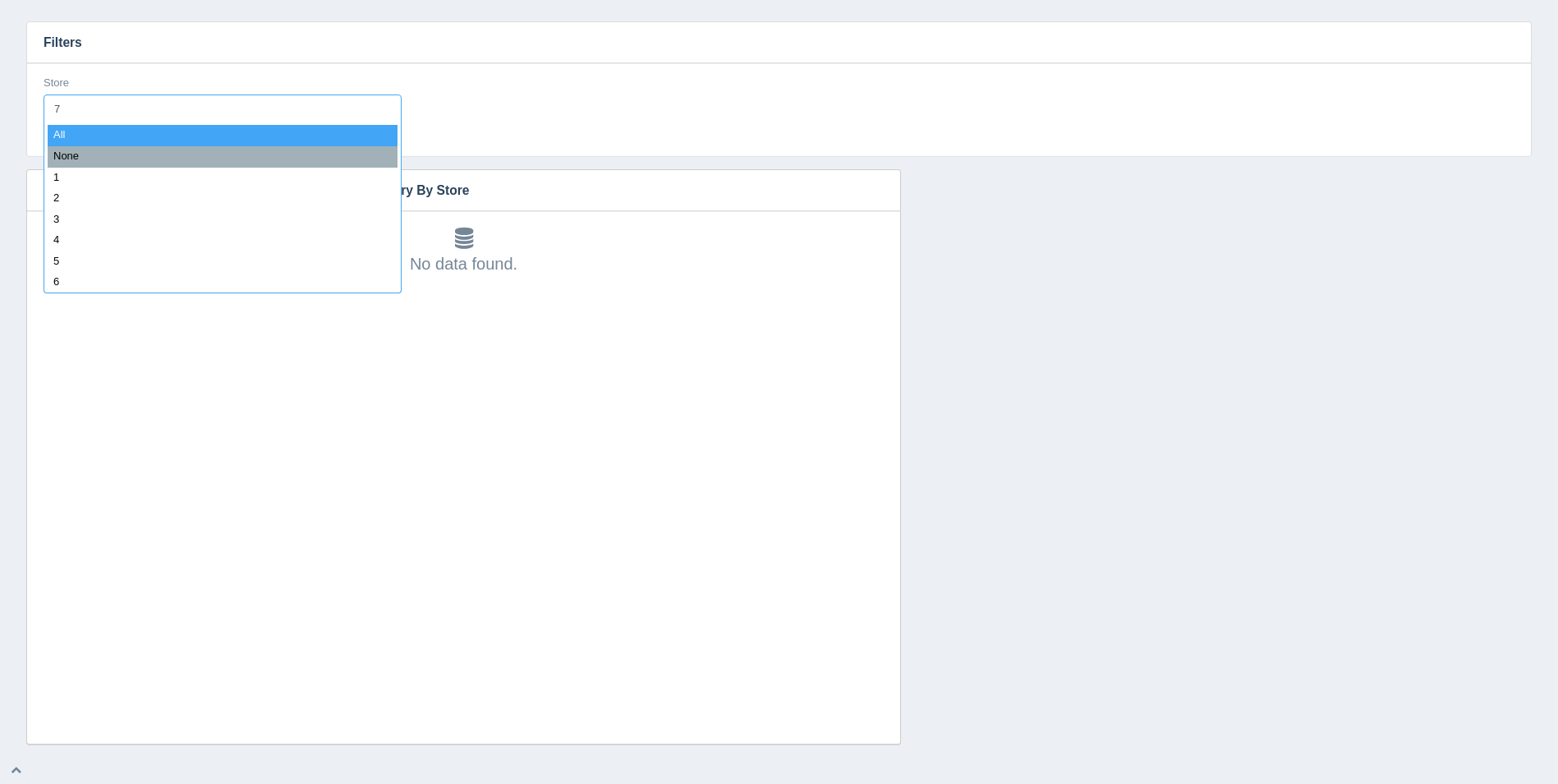
type input "74"
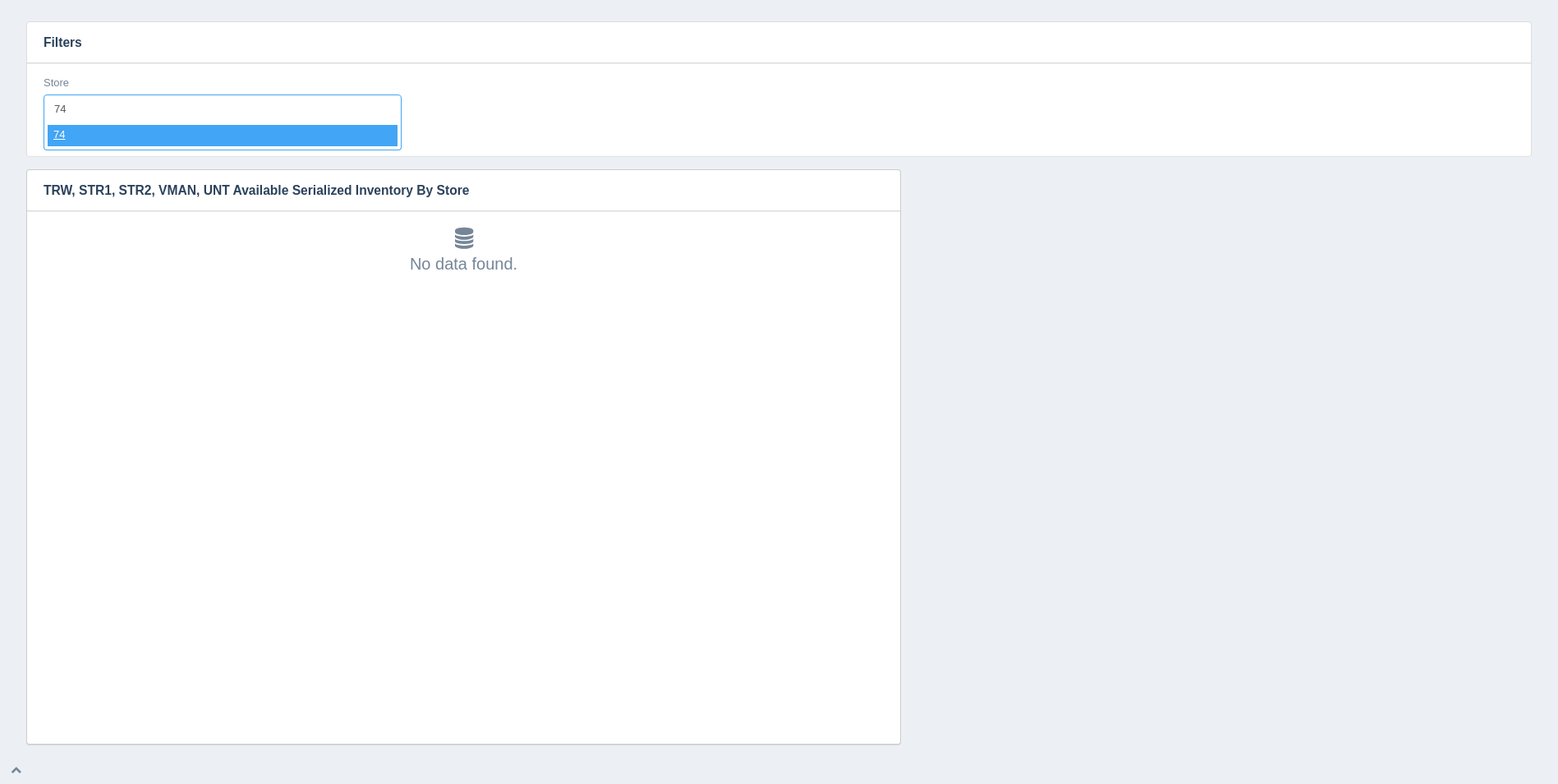
select select "74"
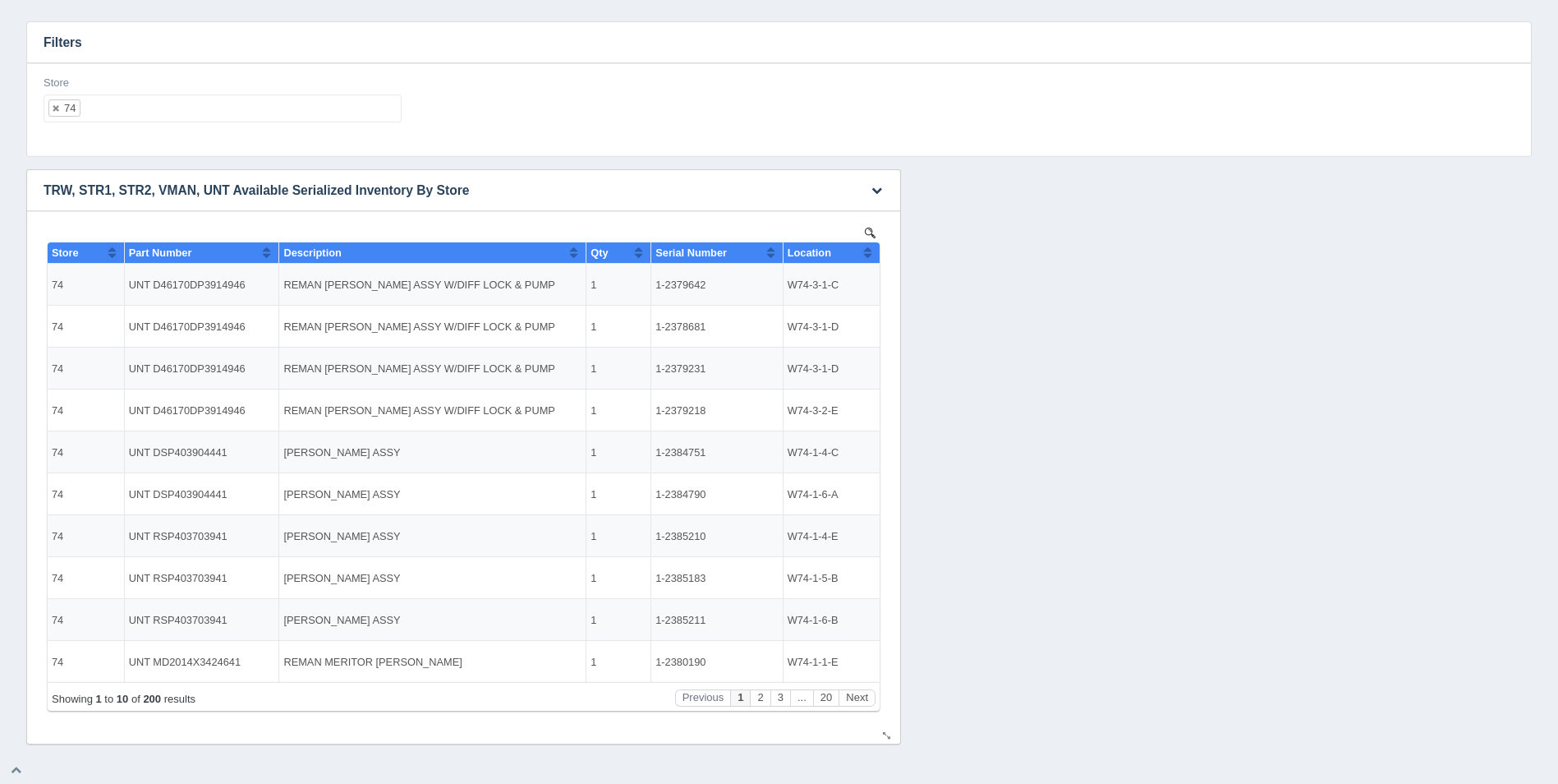
click at [862, 256] on button "Sort column ascending" at bounding box center [868, 252] width 11 height 19
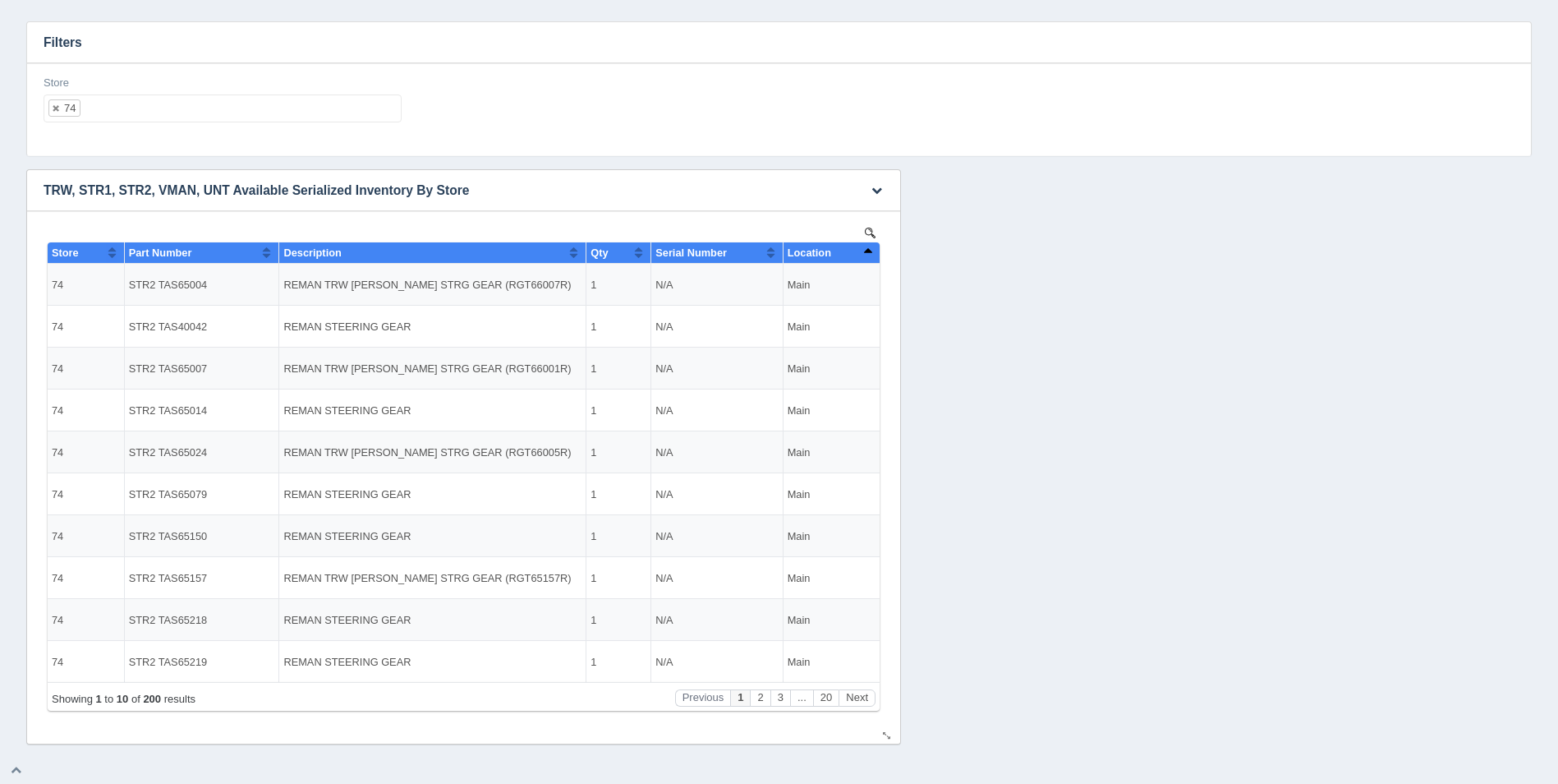
click at [862, 256] on button "Sort column descending" at bounding box center [868, 252] width 11 height 19
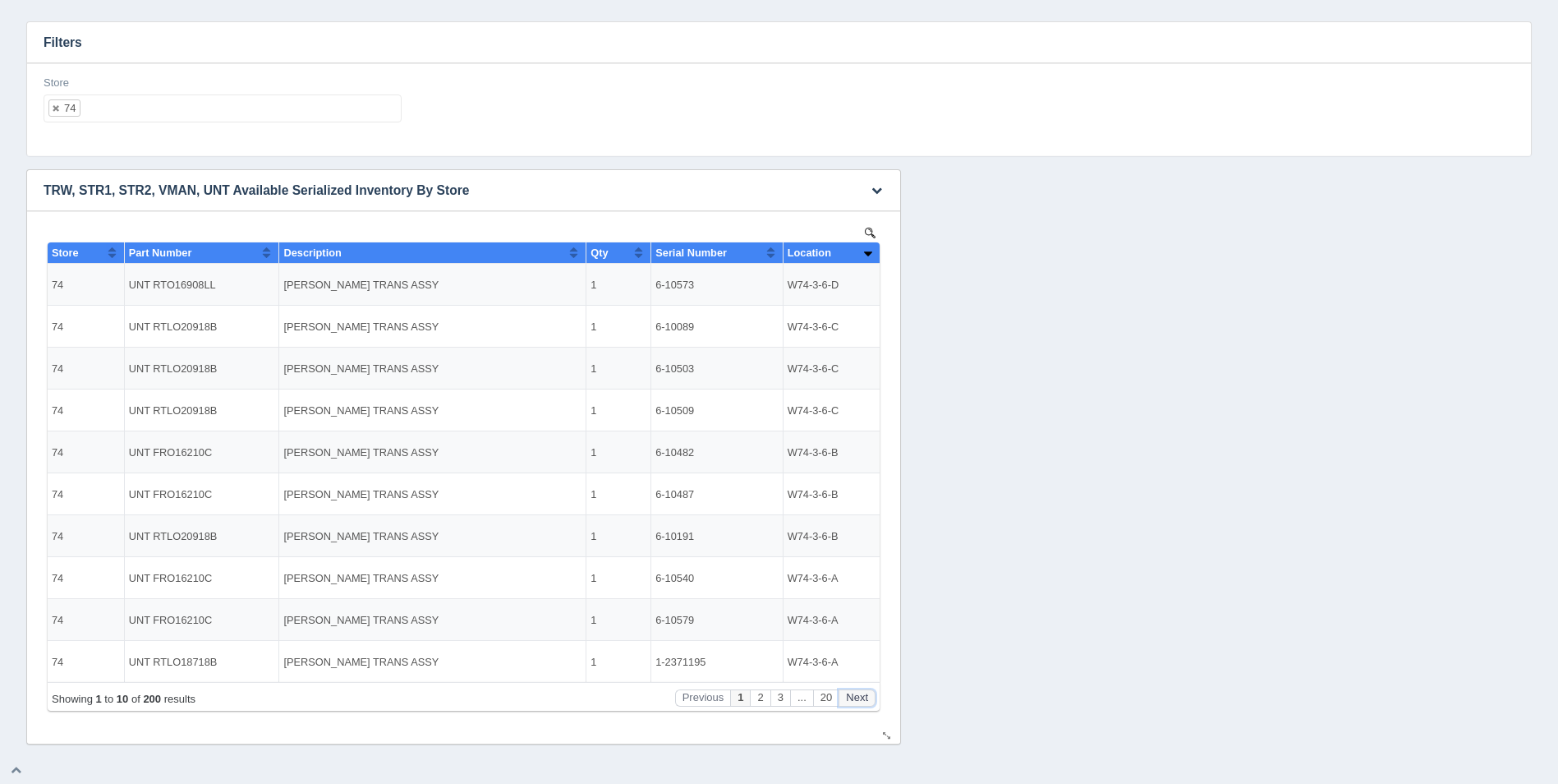
click at [861, 698] on button "Next" at bounding box center [857, 697] width 37 height 18
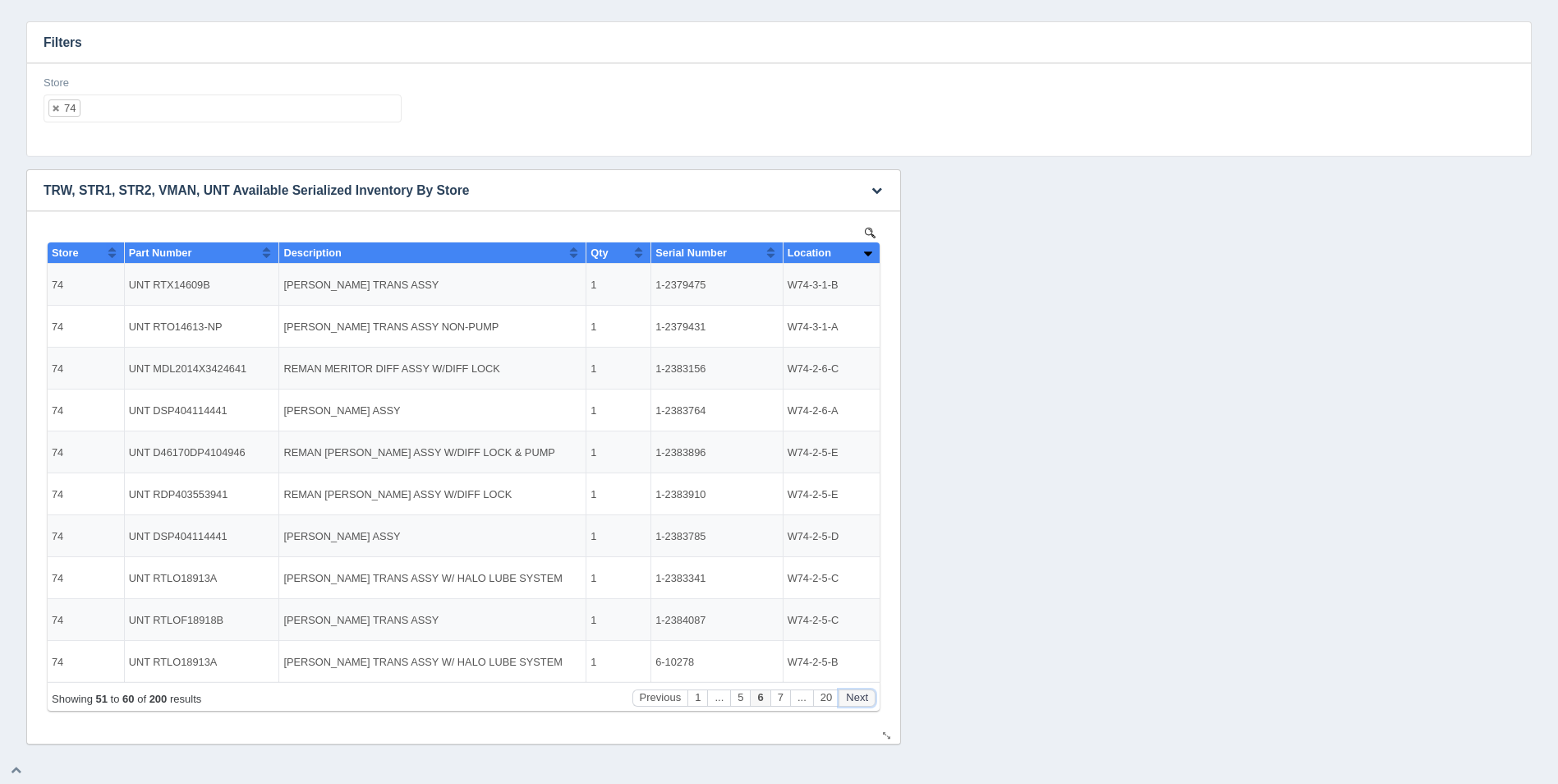
click at [861, 698] on button "Next" at bounding box center [857, 697] width 37 height 18
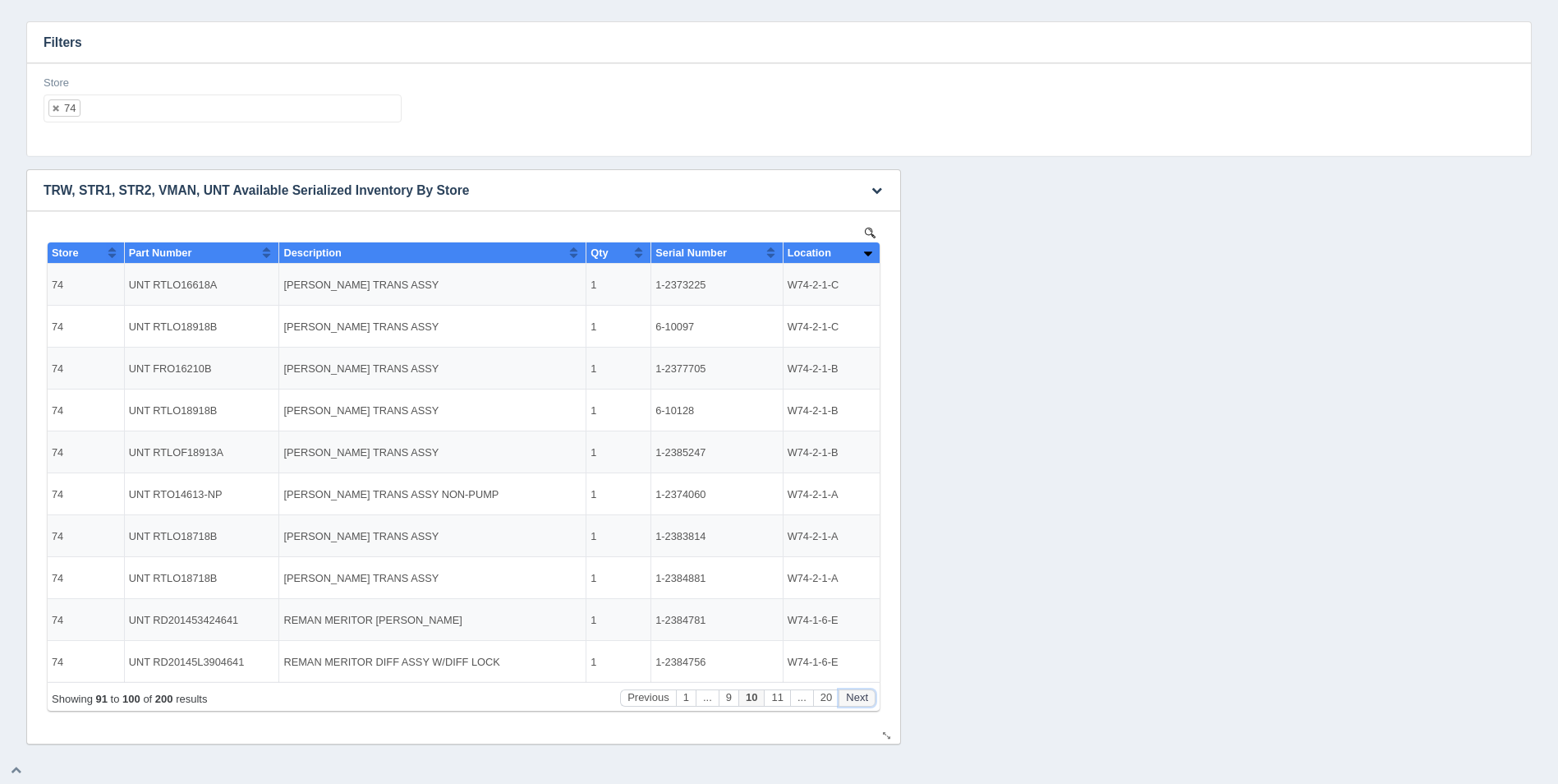
click at [862, 698] on button "Next" at bounding box center [857, 697] width 37 height 18
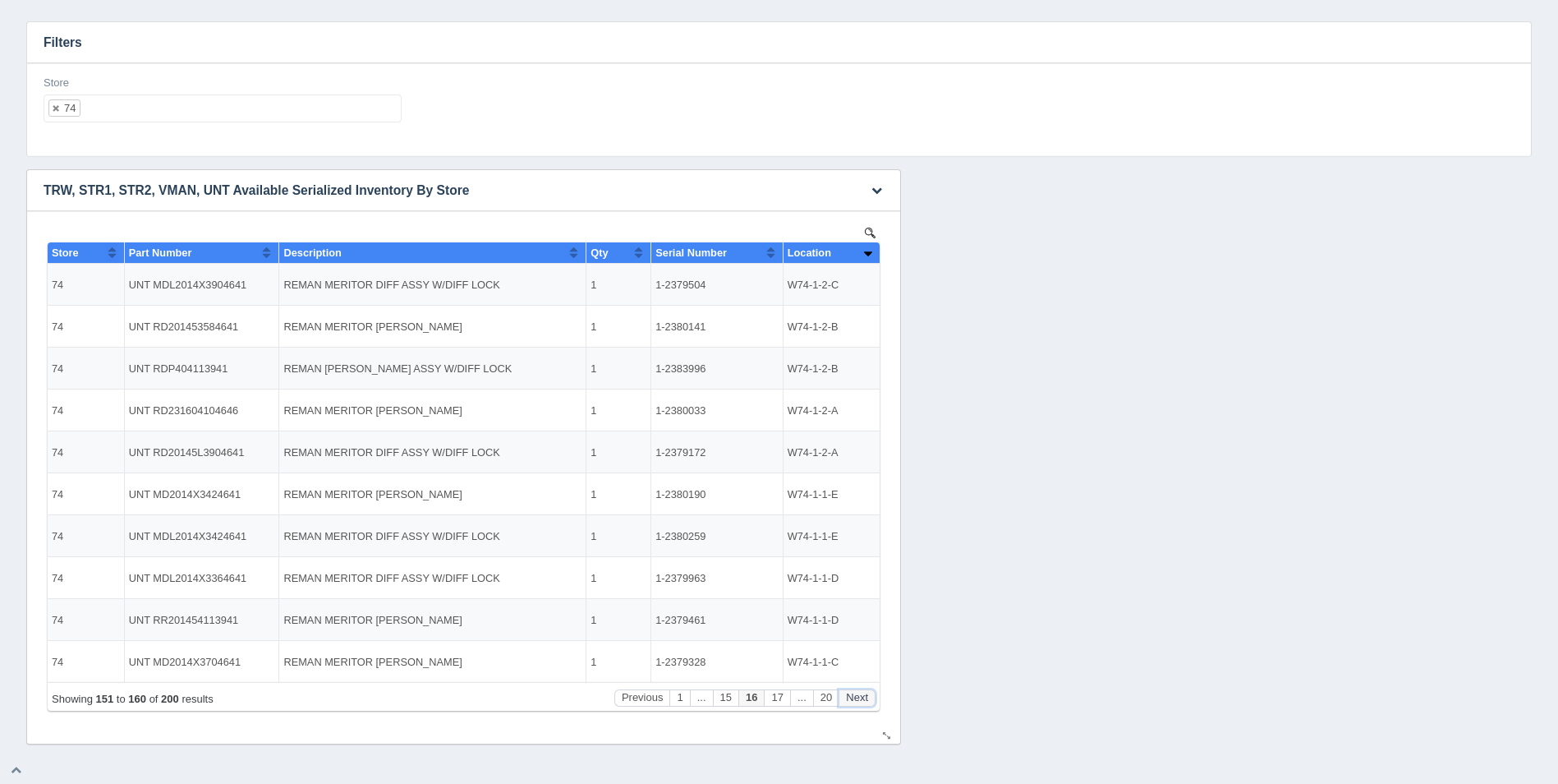
click at [862, 698] on button "Next" at bounding box center [857, 697] width 37 height 18
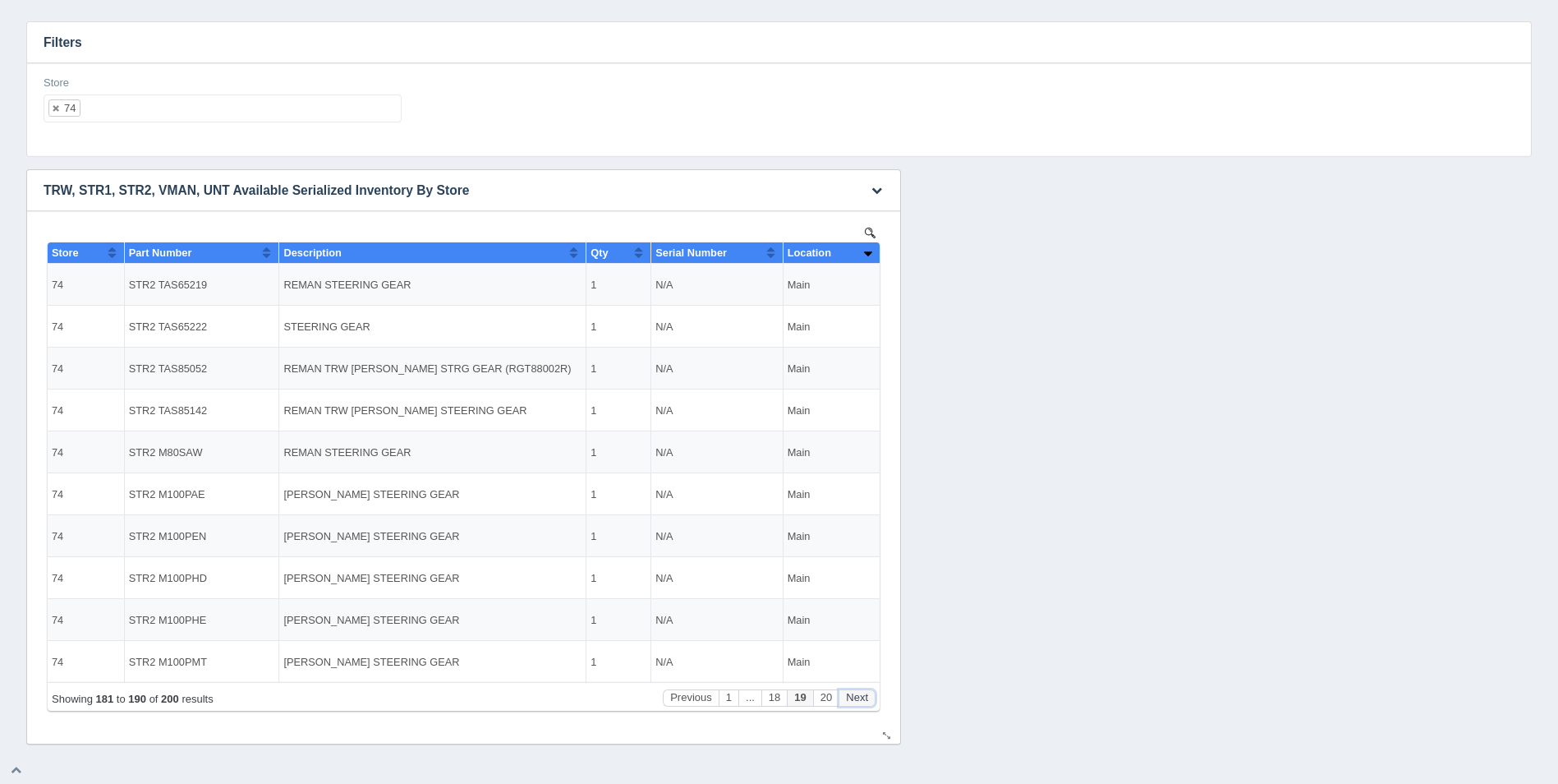
click at [862, 698] on button "Next" at bounding box center [857, 697] width 37 height 18
click at [681, 698] on button "Previous" at bounding box center [691, 697] width 56 height 18
click at [684, 699] on button "Previous" at bounding box center [691, 697] width 56 height 18
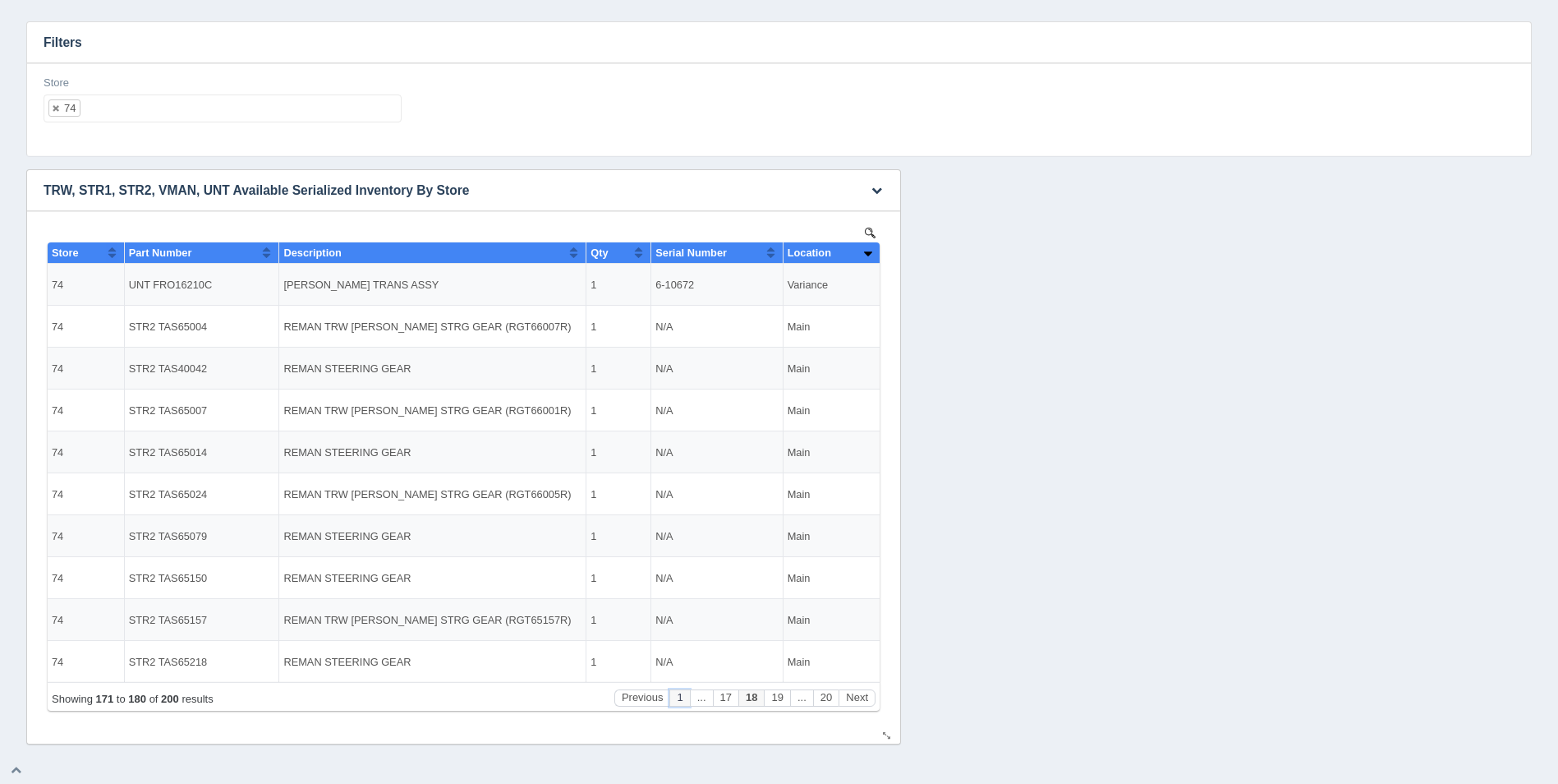
click at [684, 699] on button "1" at bounding box center [679, 697] width 19 height 18
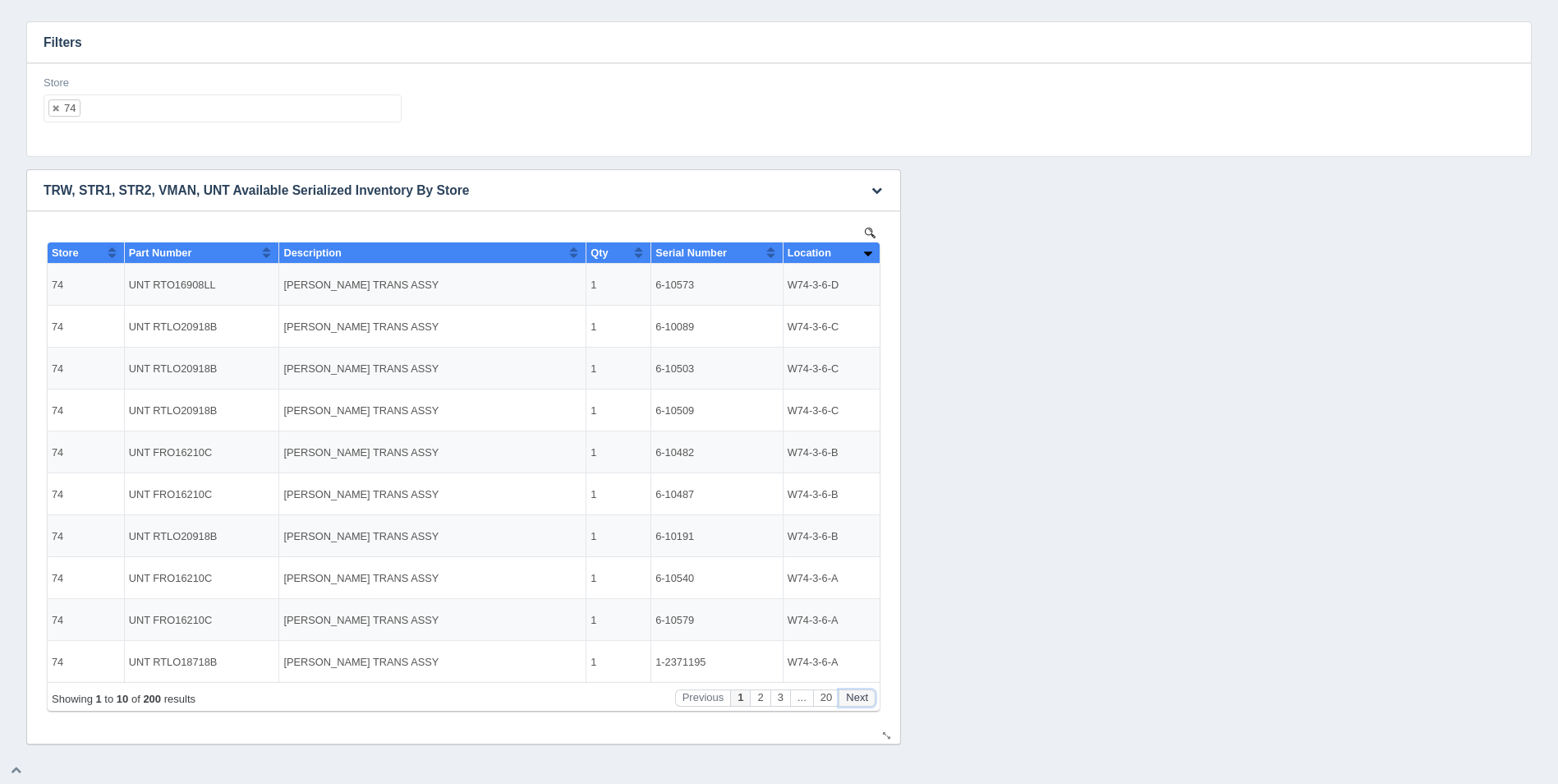
click at [868, 697] on button "Next" at bounding box center [857, 697] width 37 height 18
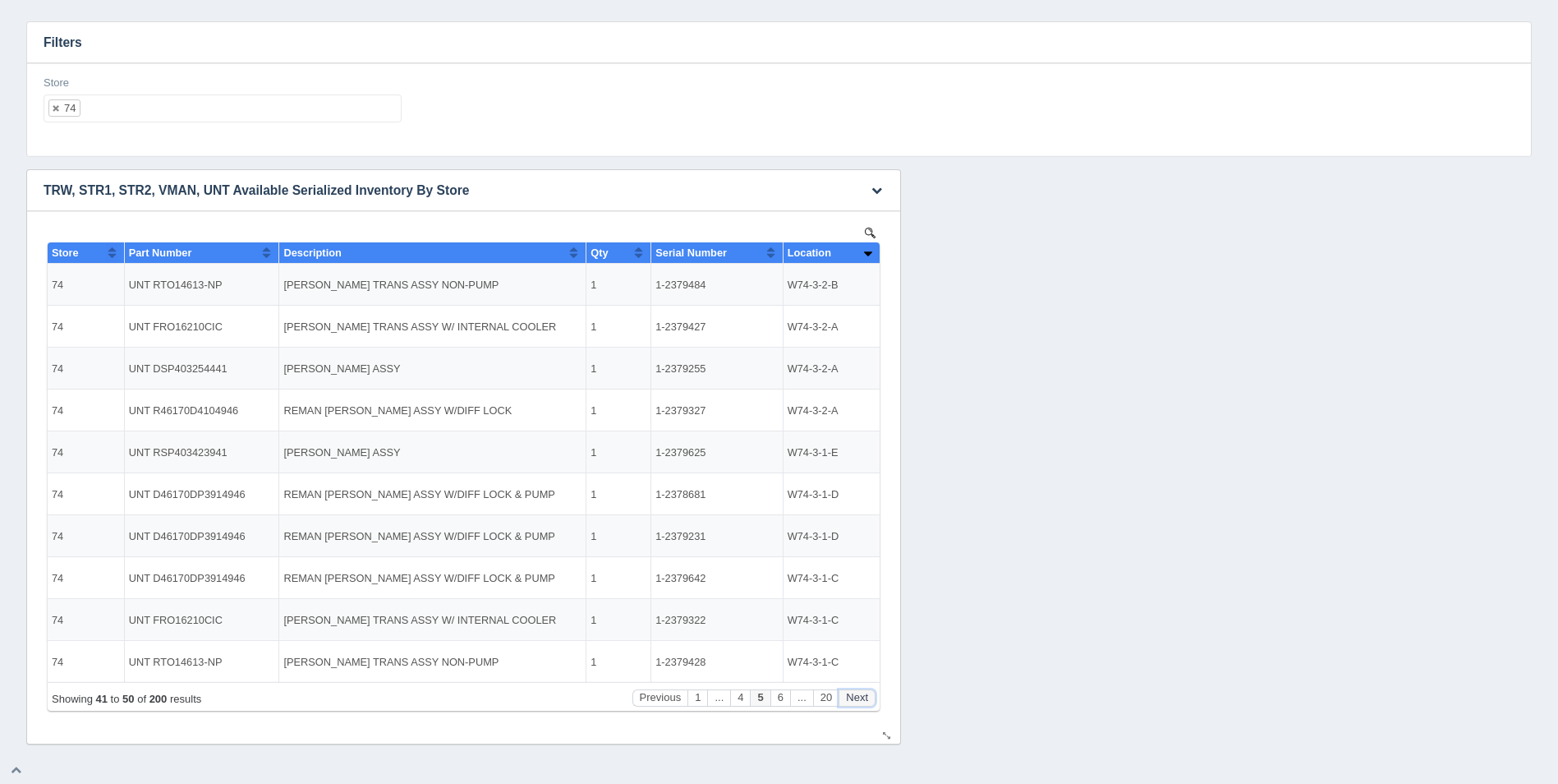
click at [868, 697] on button "Next" at bounding box center [857, 697] width 37 height 18
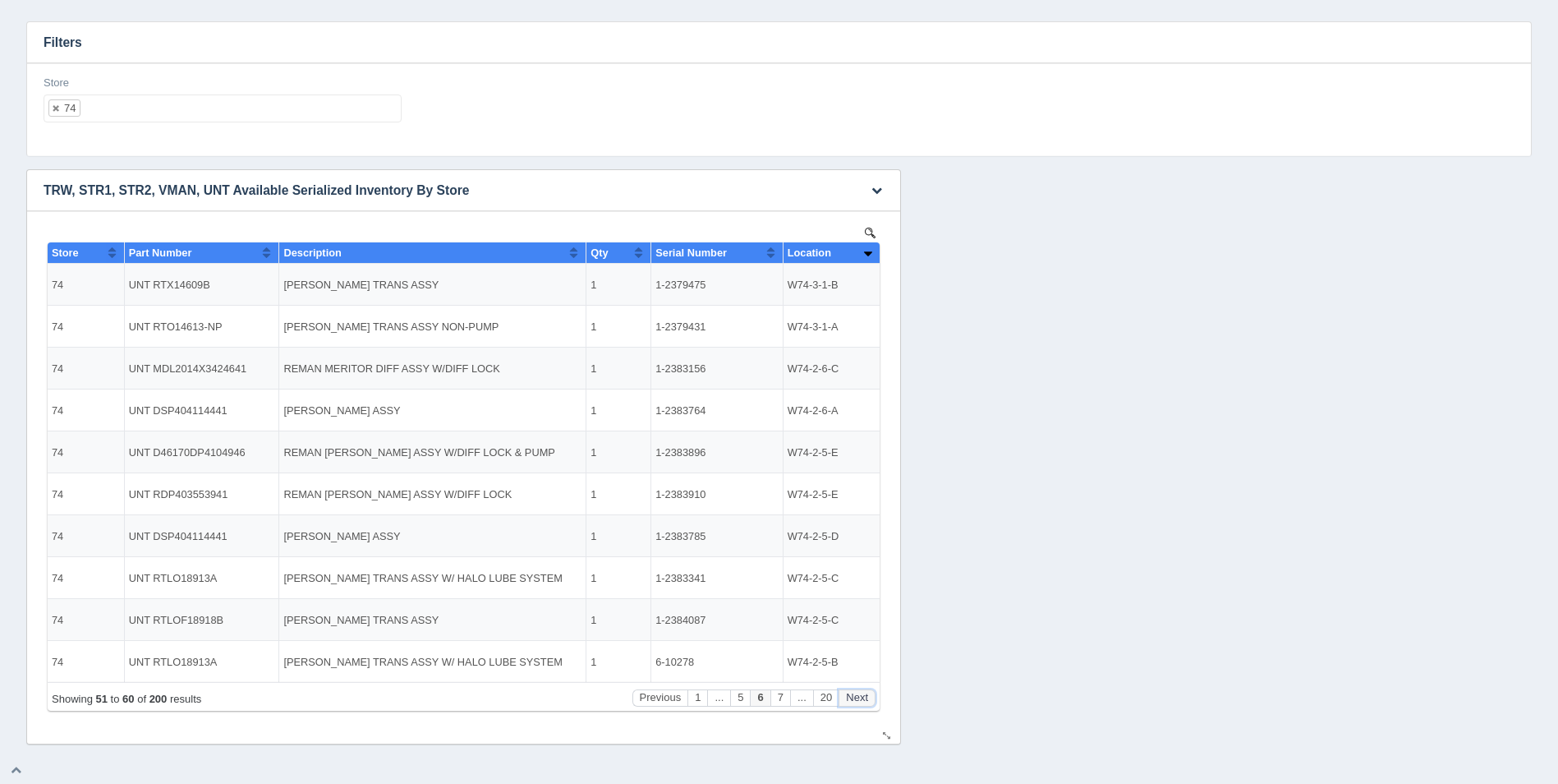
click at [868, 697] on button "Next" at bounding box center [857, 697] width 37 height 18
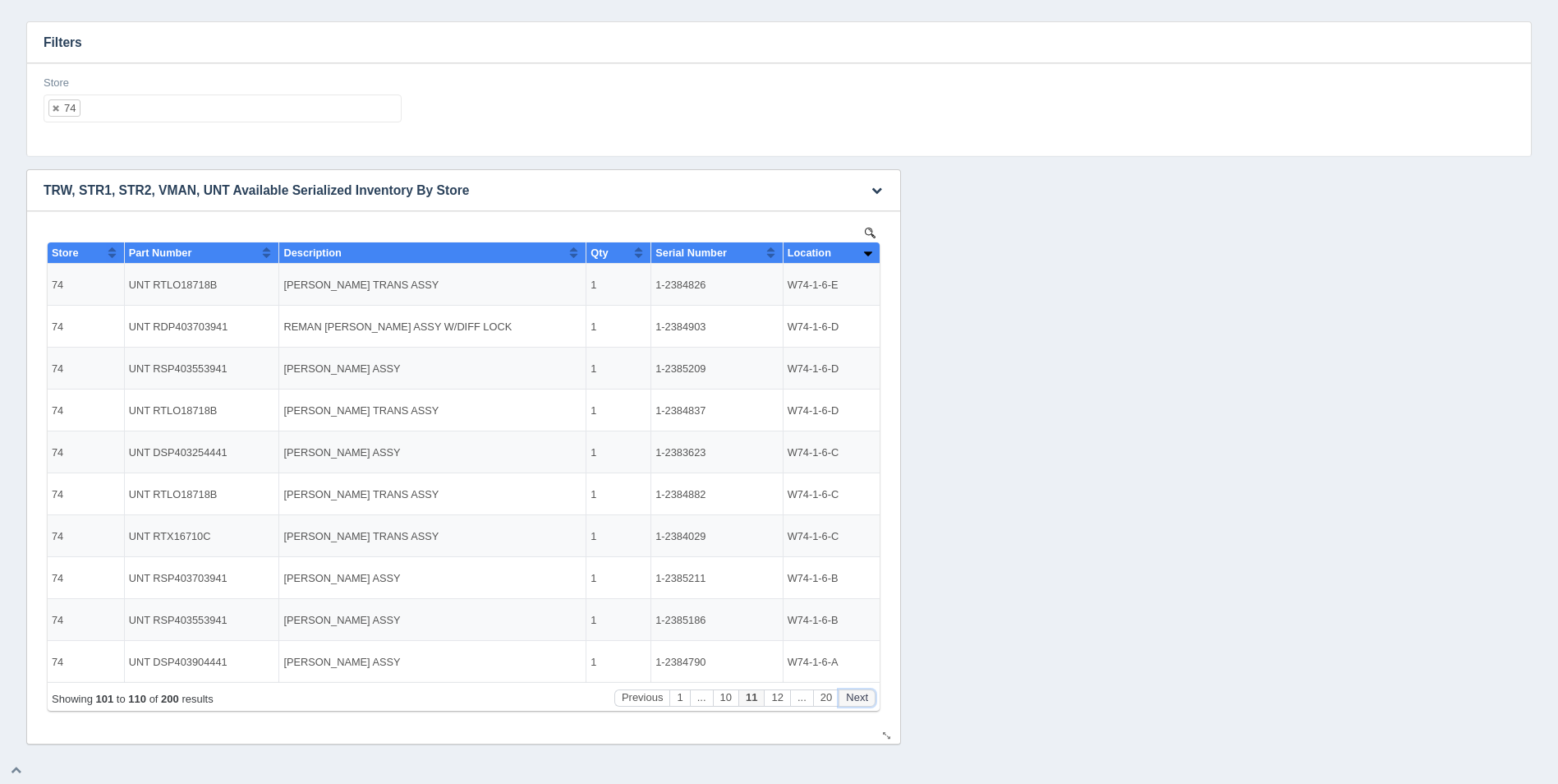
click at [868, 697] on button "Next" at bounding box center [857, 697] width 37 height 18
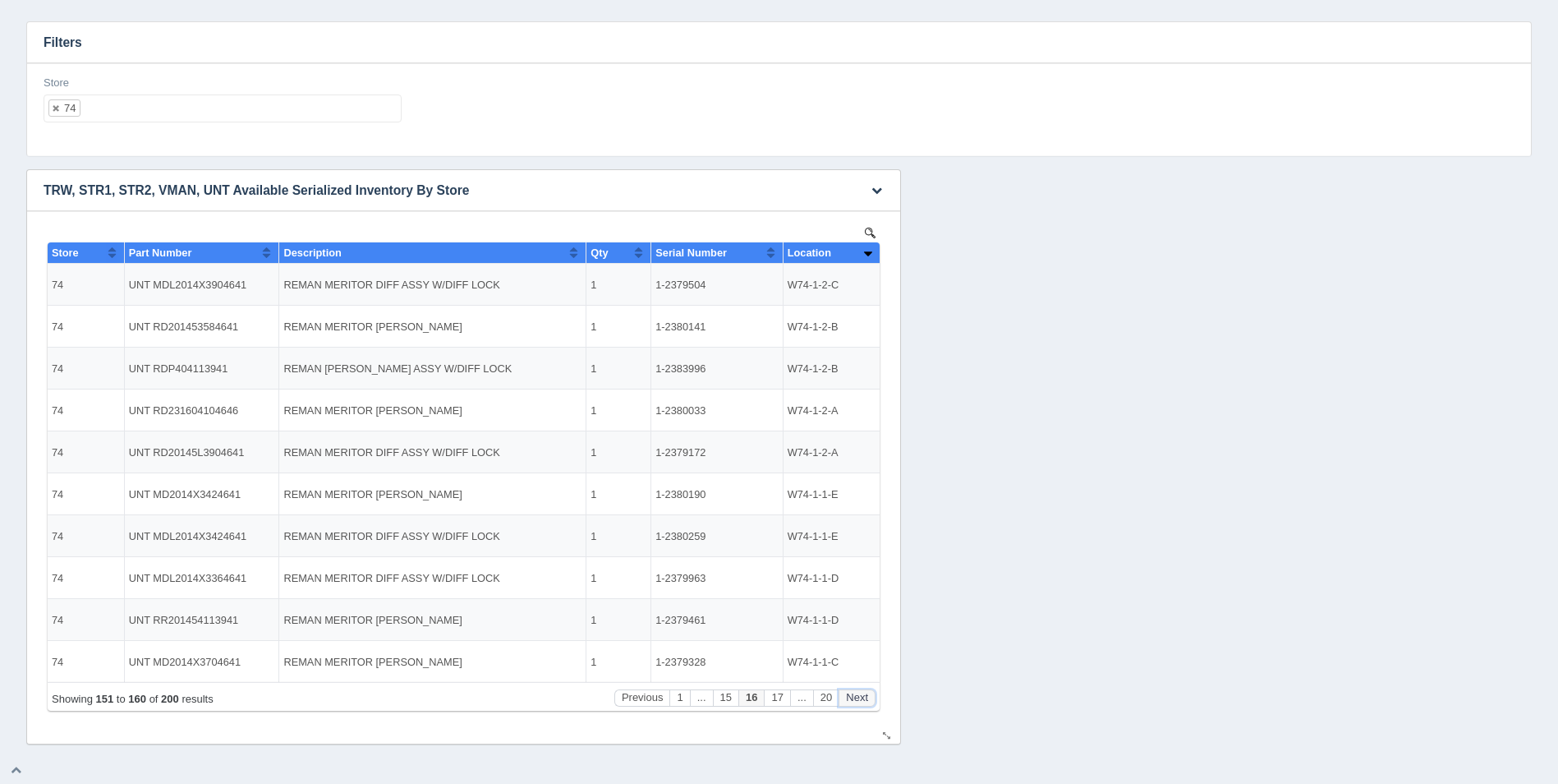
click at [868, 697] on button "Next" at bounding box center [857, 697] width 37 height 18
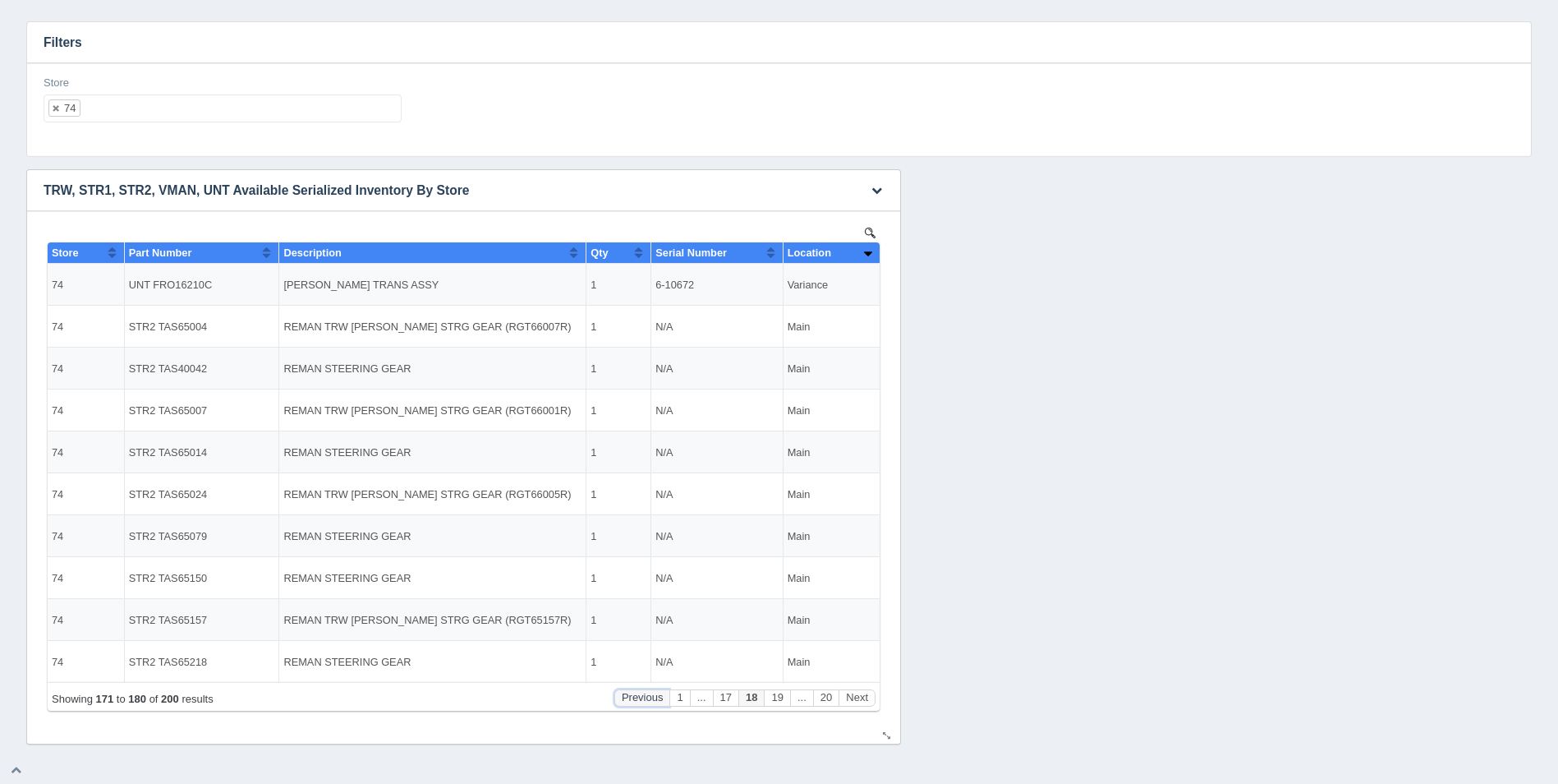
click at [637, 701] on button "Previous" at bounding box center [642, 697] width 56 height 18
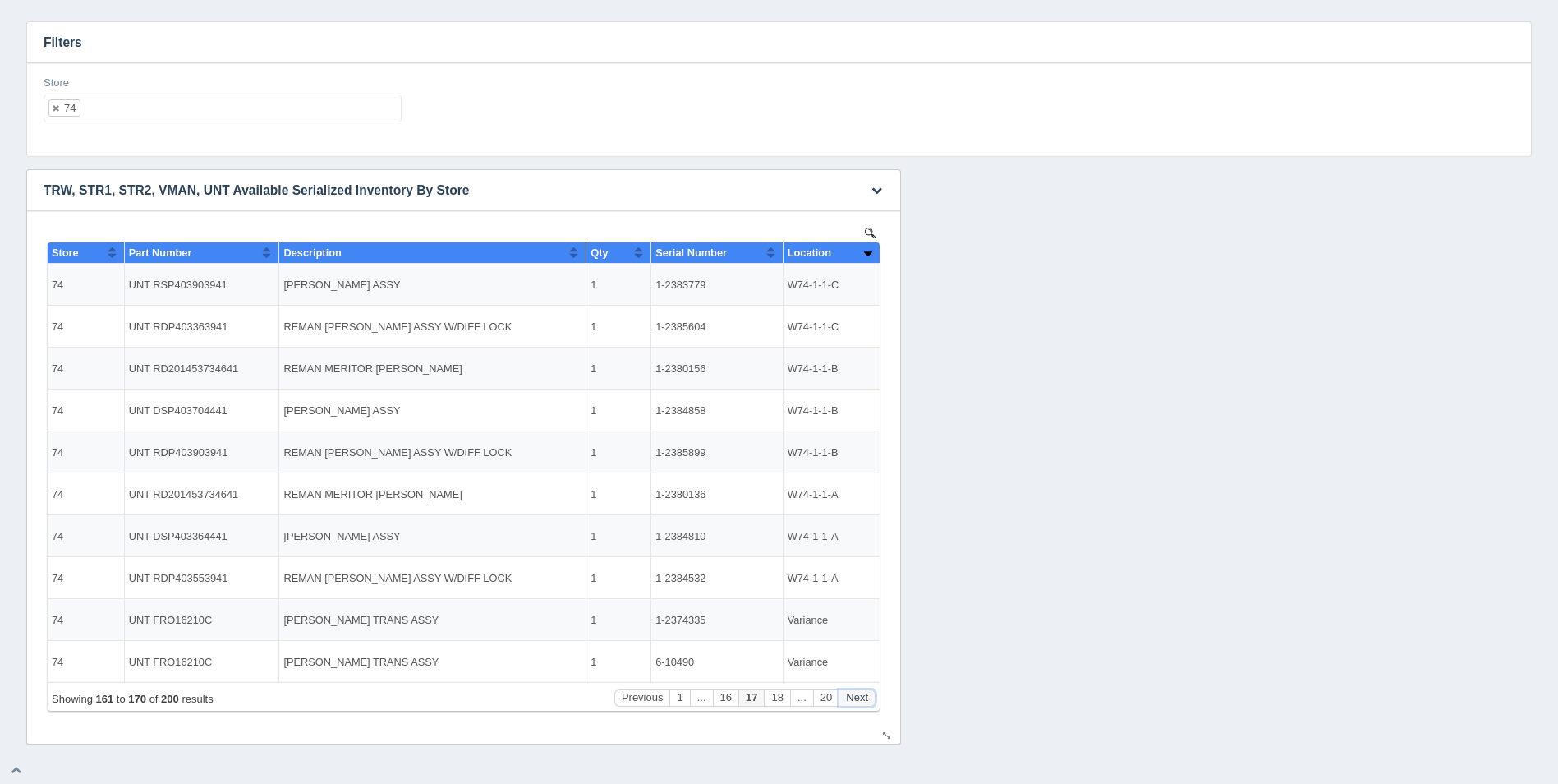
click at [869, 698] on button "Next" at bounding box center [857, 697] width 37 height 18
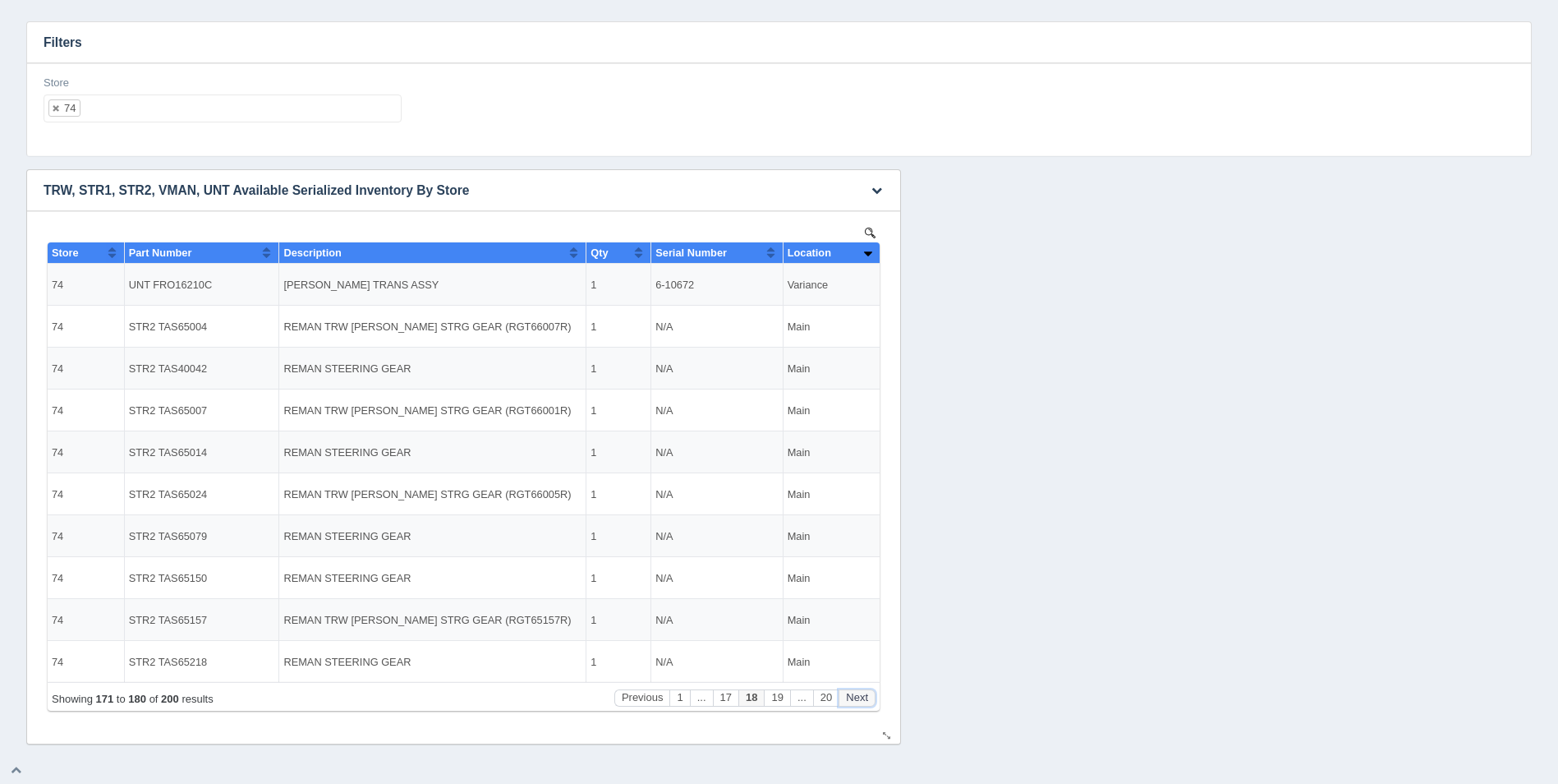
click at [869, 698] on button "Next" at bounding box center [857, 697] width 37 height 18
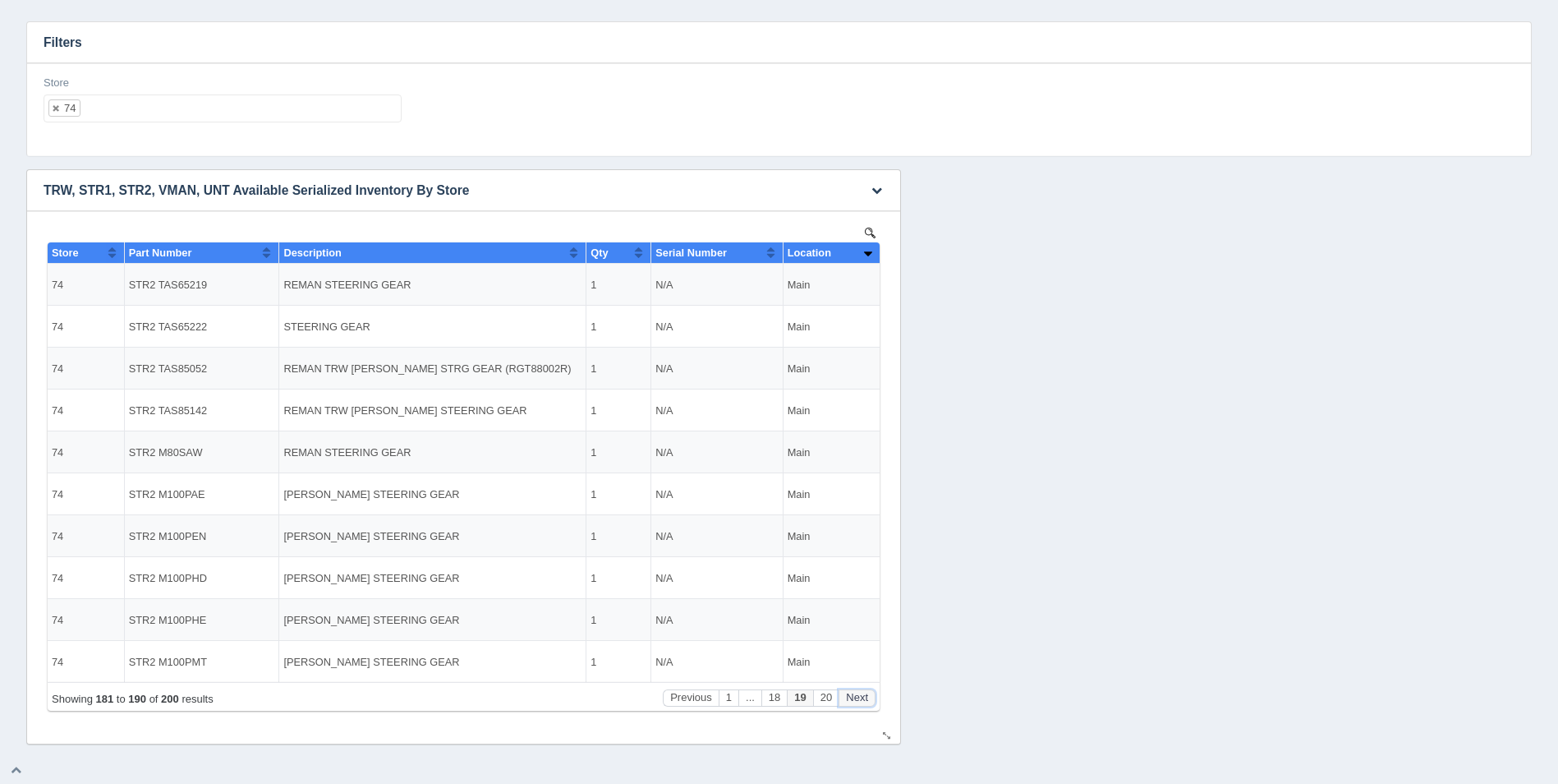
click at [869, 698] on button "Next" at bounding box center [857, 697] width 37 height 18
click at [232, 110] on ul "74" at bounding box center [222, 108] width 358 height 28
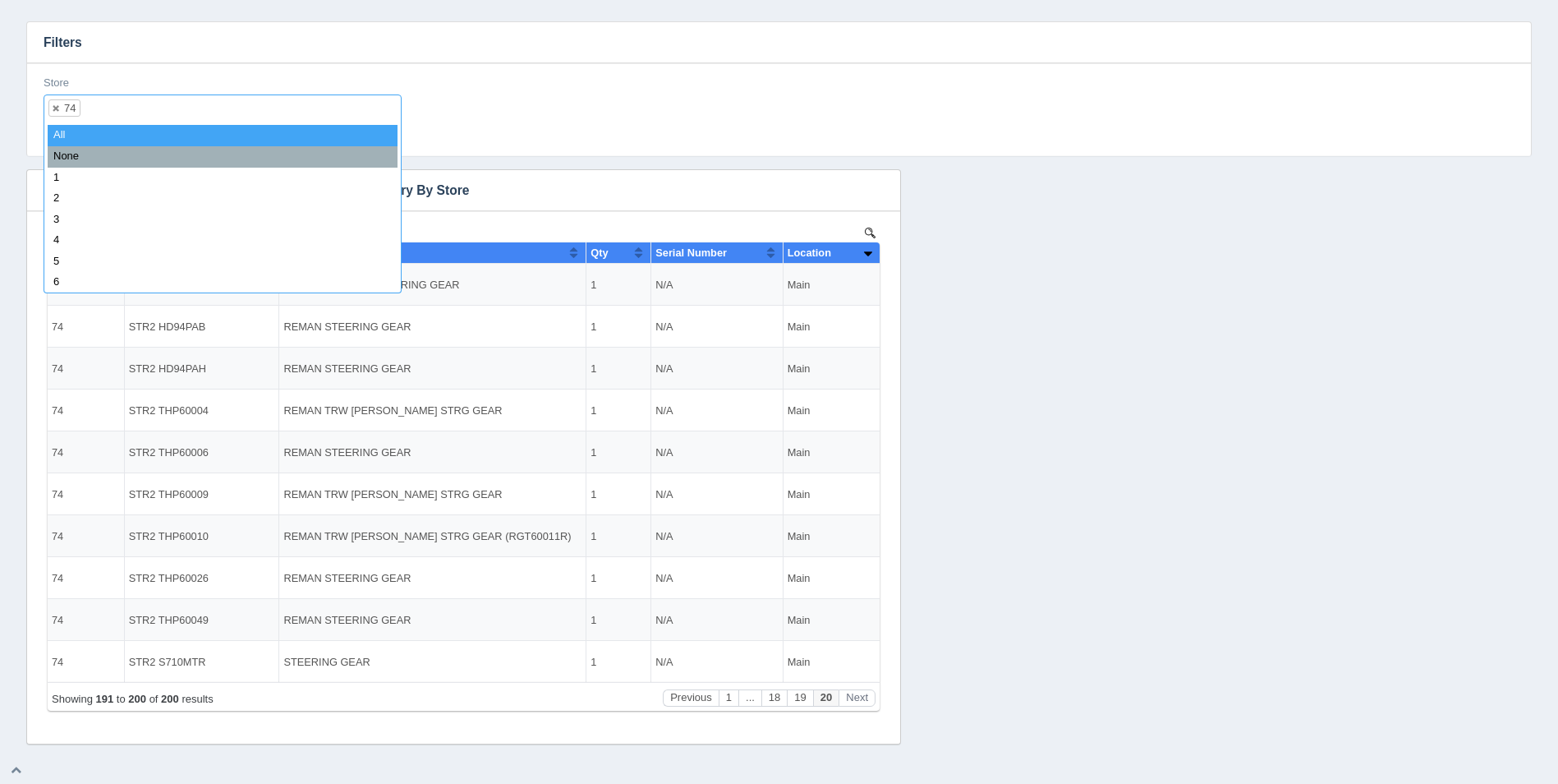
select select
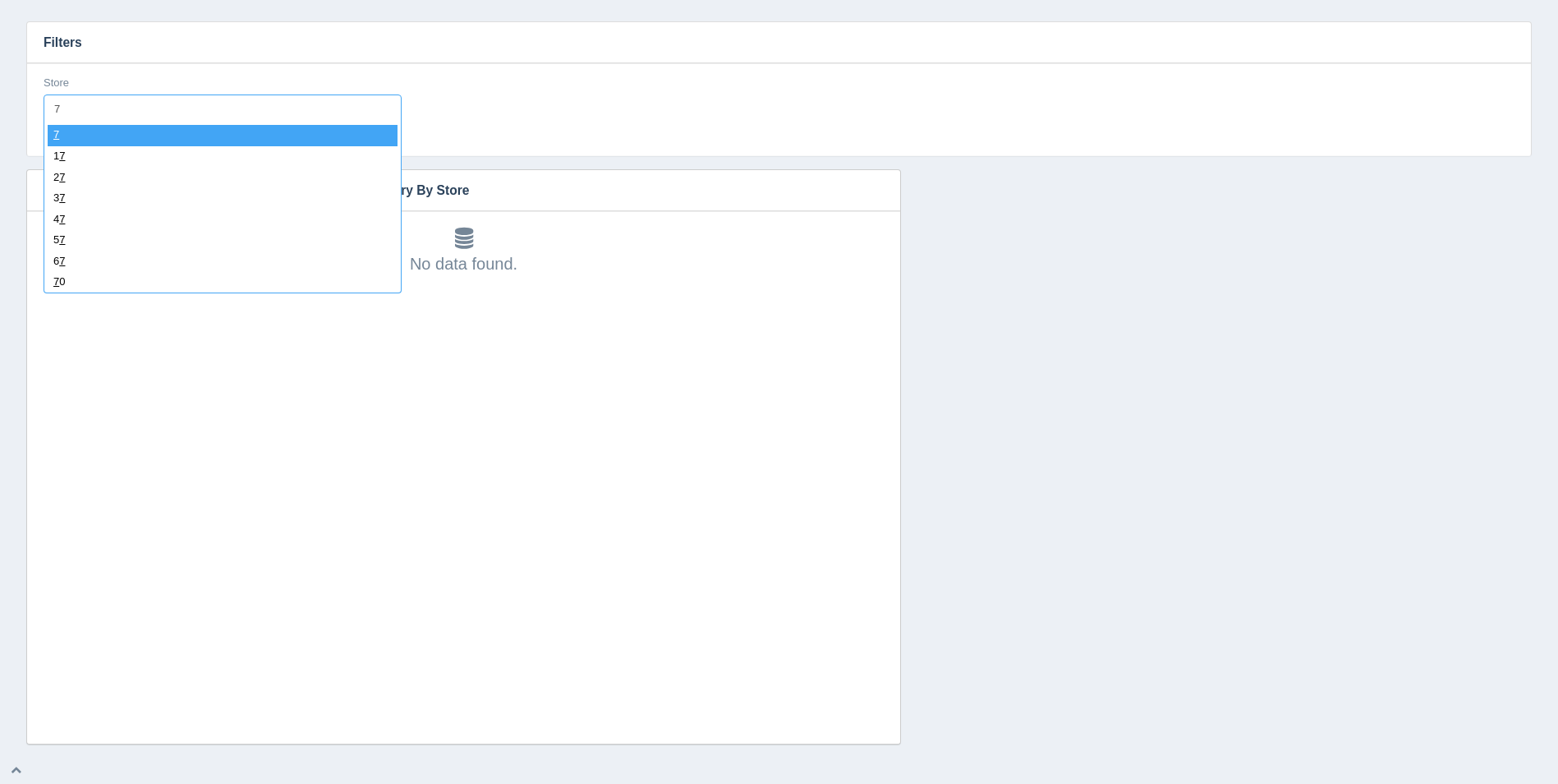
type input "75"
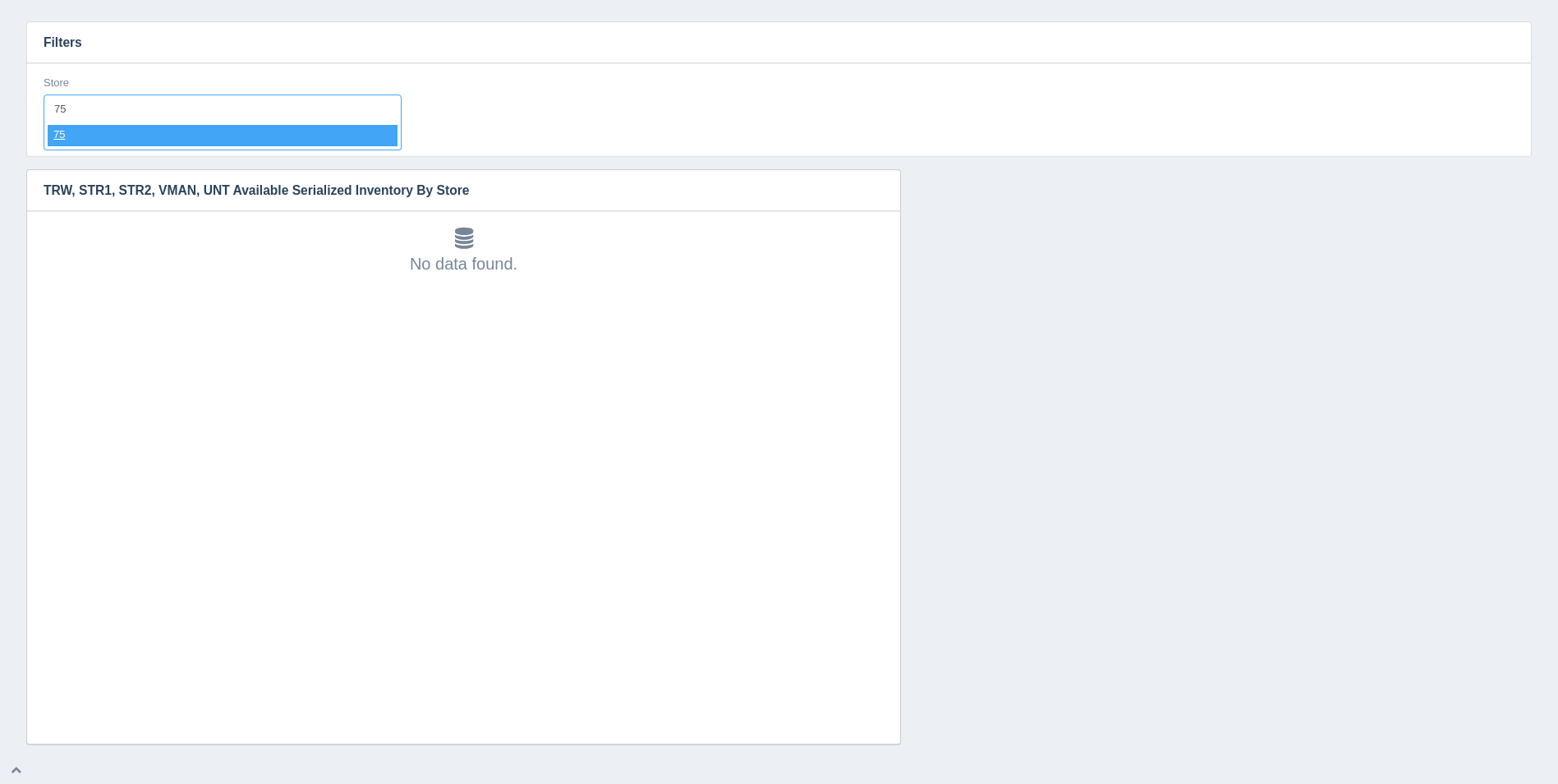
select select "75"
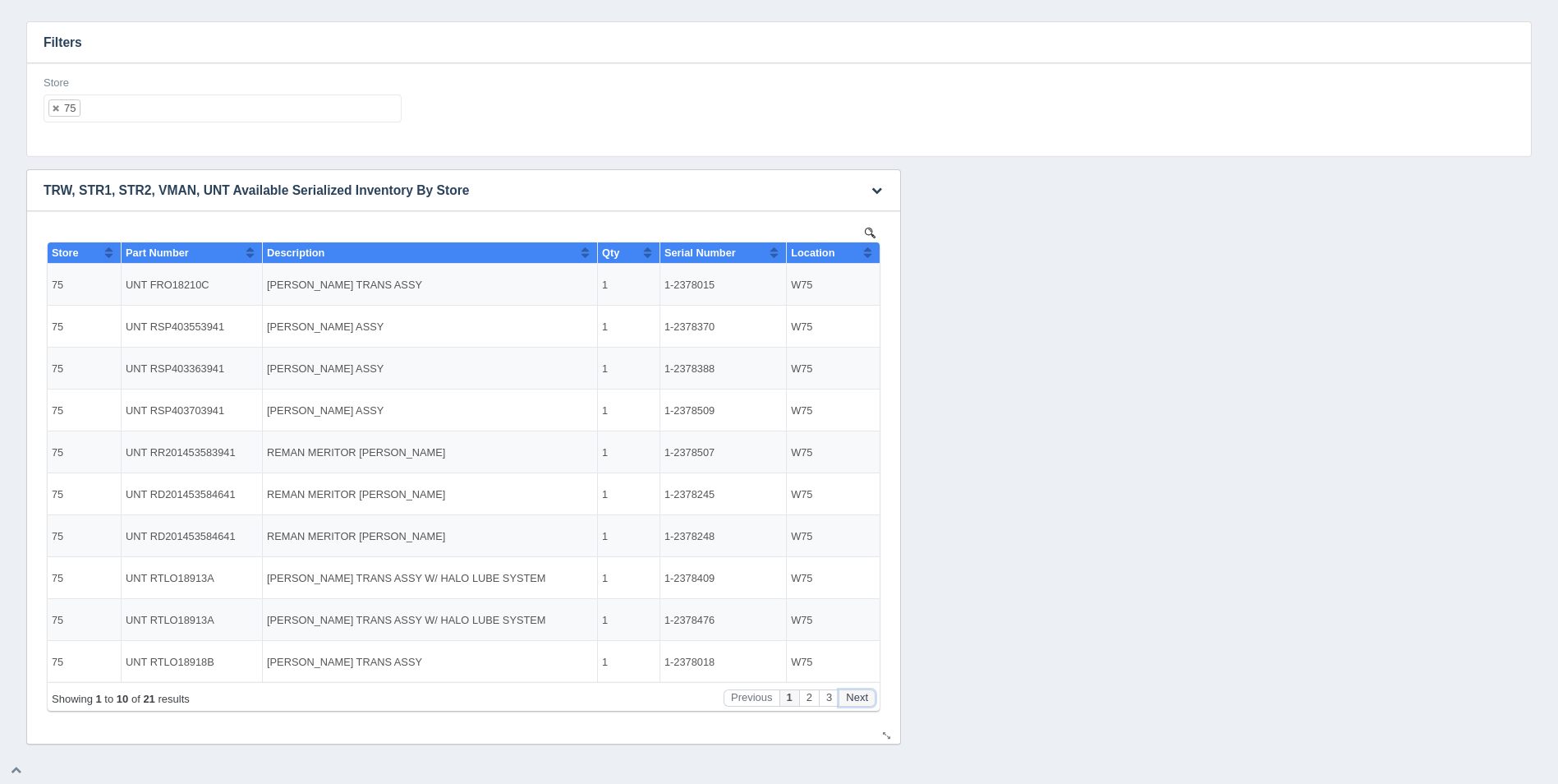
click at [851, 693] on button "Next" at bounding box center [857, 697] width 37 height 18
